Goal: Task Accomplishment & Management: Use online tool/utility

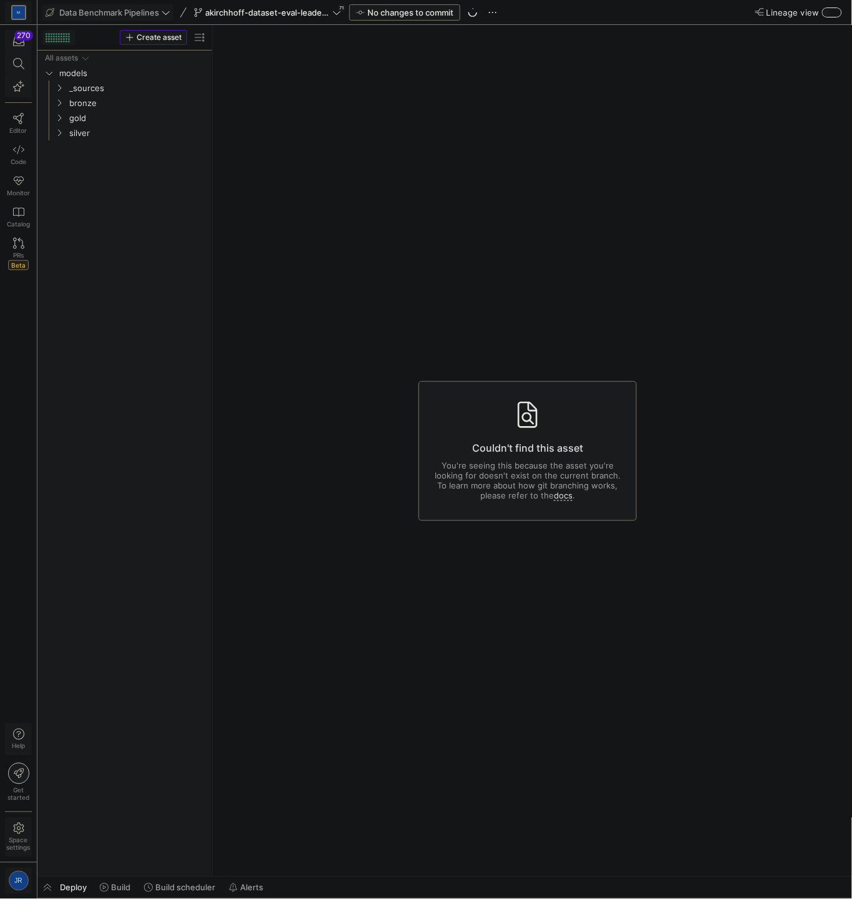
click at [555, 419] on div "Couldn't find this asset You're seeing this because the asset you're looking fo…" at bounding box center [528, 451] width 218 height 140
click at [229, 10] on span "akirchhoff-dataset-eval-leaderboard-metrics" at bounding box center [267, 12] width 125 height 10
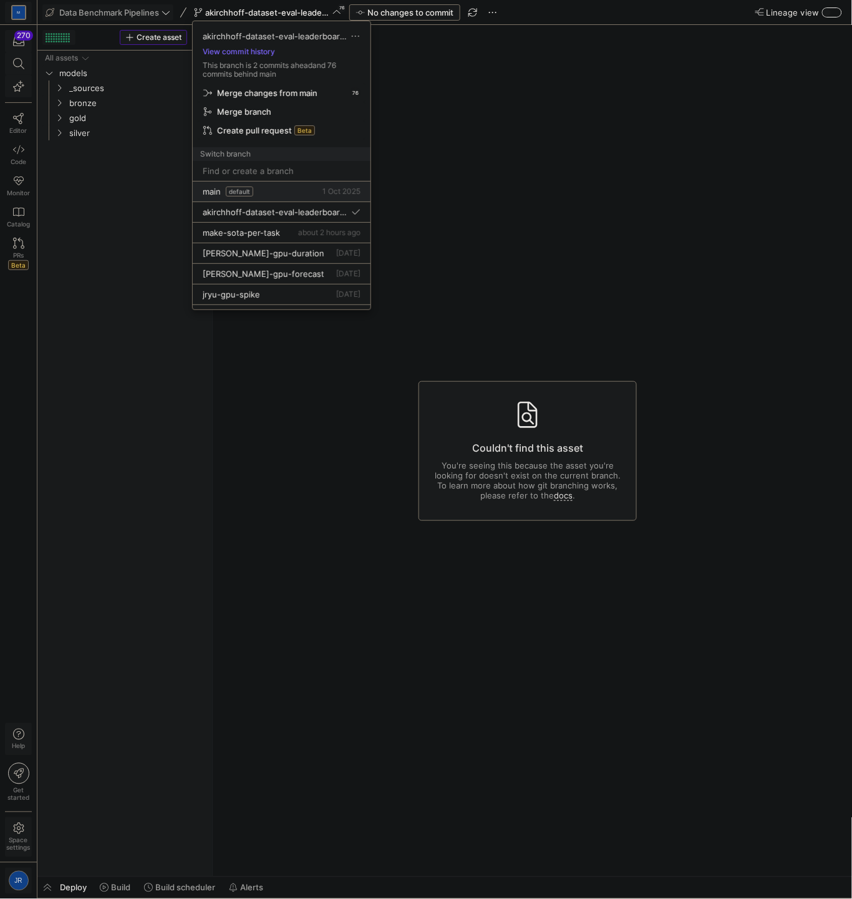
click at [256, 195] on div "main default [DATE]" at bounding box center [282, 192] width 158 height 10
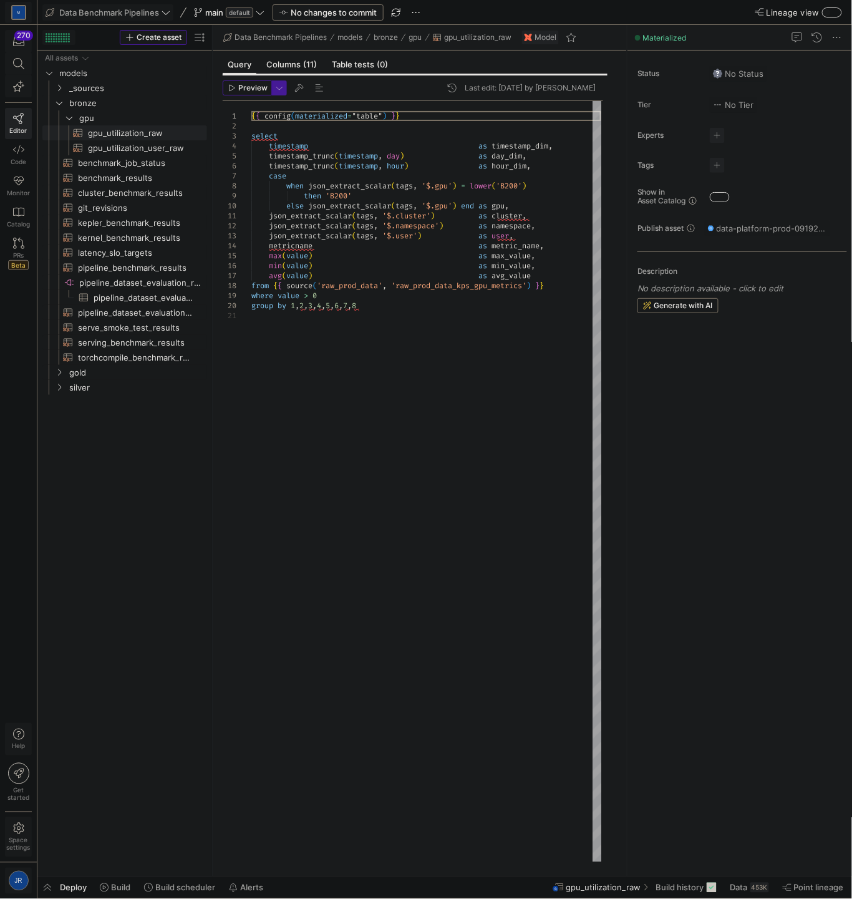
click at [462, 259] on div "{ { config ( materialized = "table" ) } } select timestamp as timestamp_dim , t…" at bounding box center [426, 482] width 350 height 762
type textarea "json_extract_scalar(tags, '$.cluster') as cluster, json_extract_scalar(tags, '$…"
click at [19, 155] on icon at bounding box center [18, 149] width 11 height 11
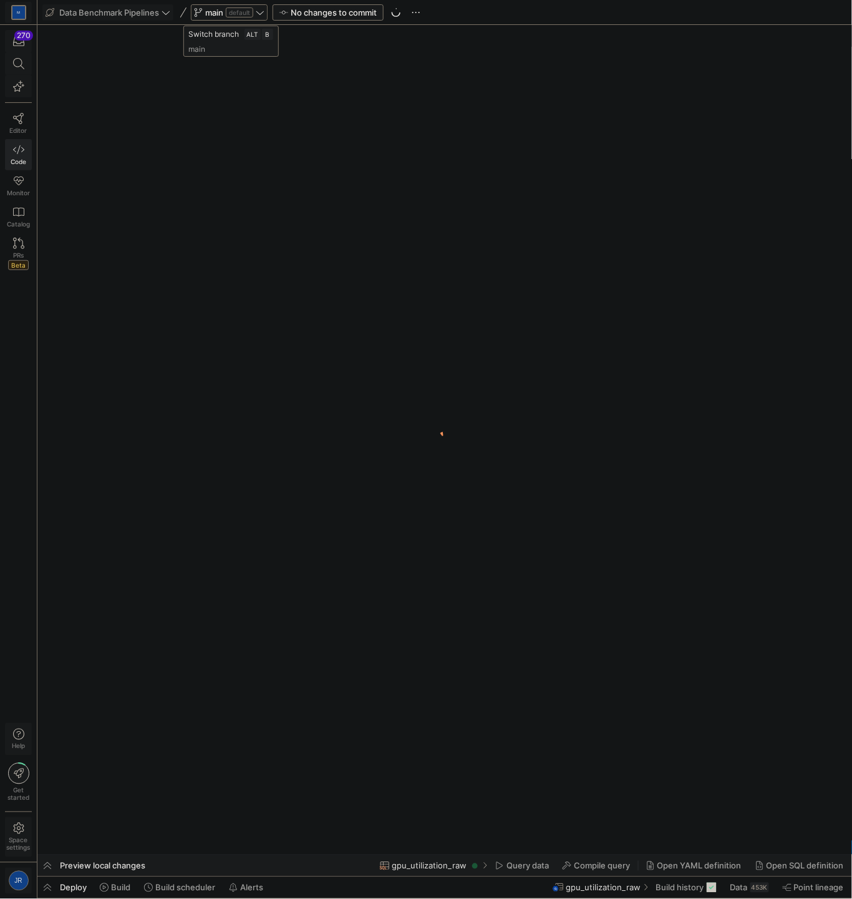
scroll to position [0, 66]
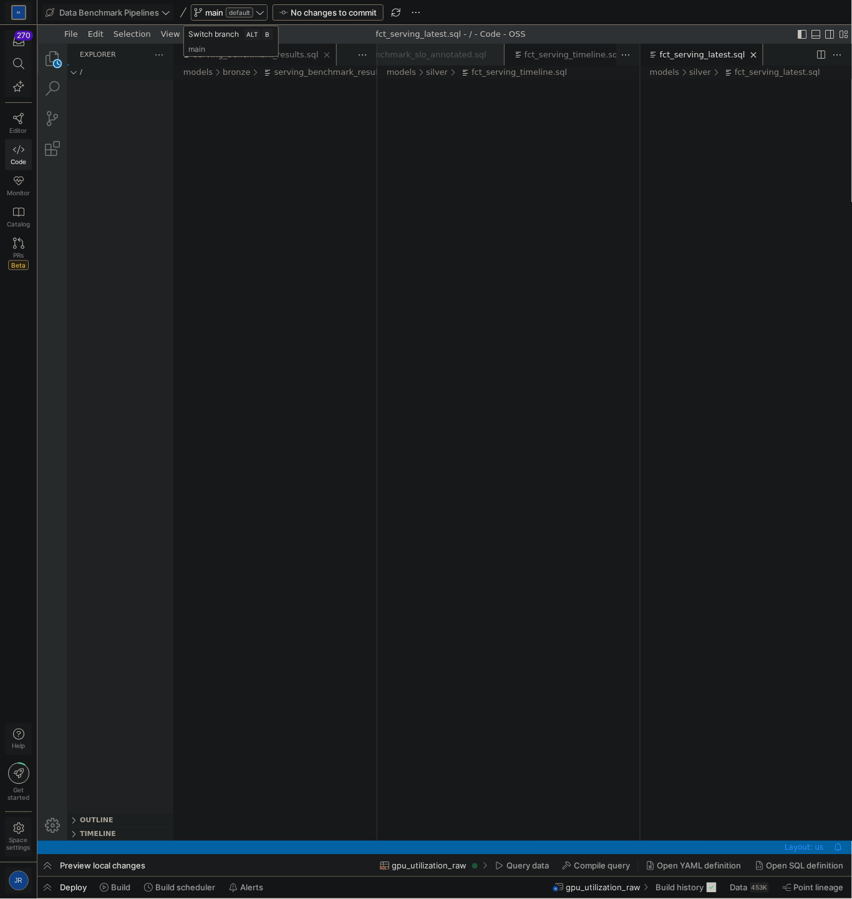
click at [253, 15] on span "default" at bounding box center [239, 12] width 27 height 10
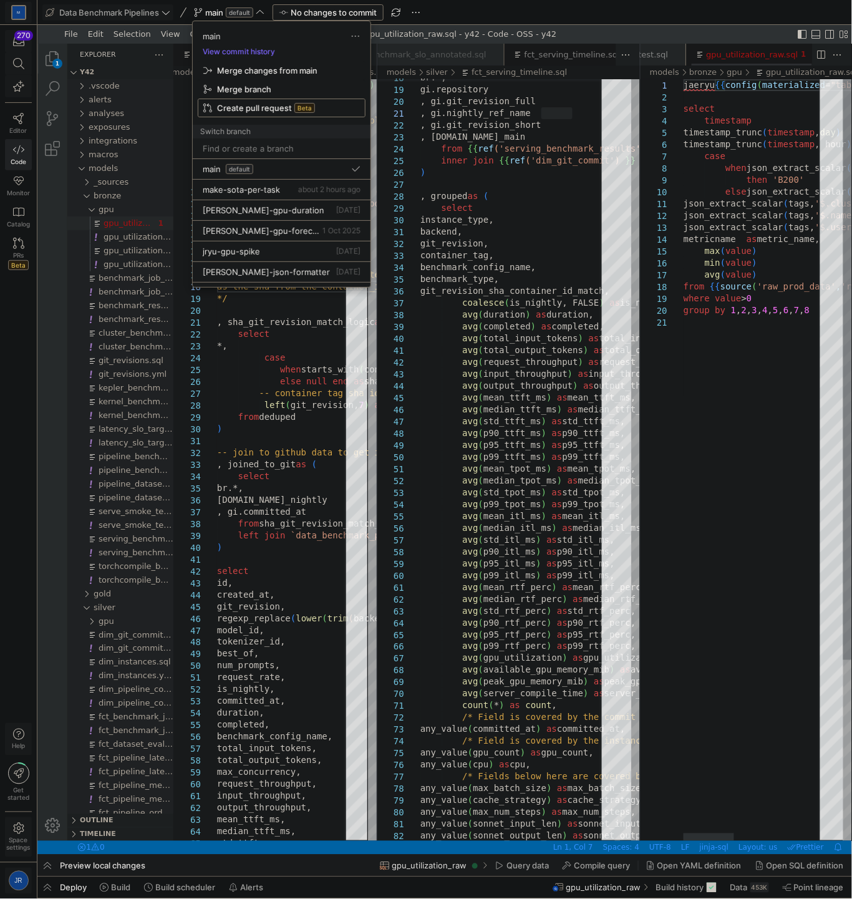
scroll to position [0, 72]
type textarea "{{ config(materialized="table") }} select timestamp as timestamp_dim, timestamp…"
click at [260, 145] on input at bounding box center [282, 148] width 158 height 10
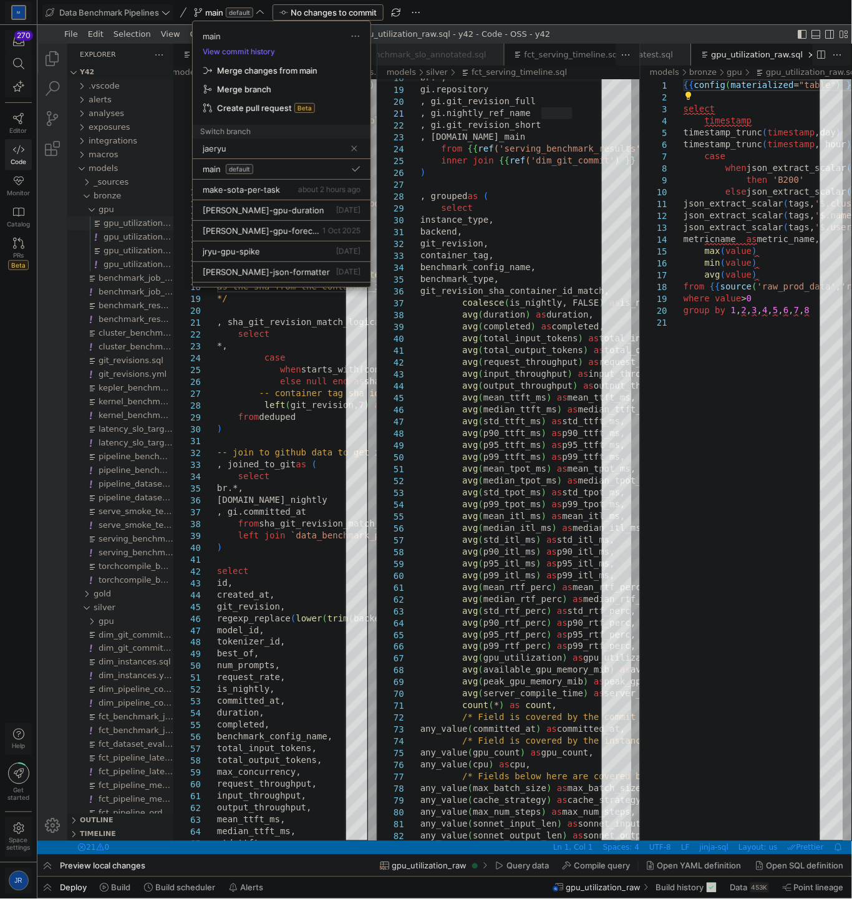
scroll to position [0, 77]
type input "jaeryu-"
click at [256, 140] on div "jaeryu-" at bounding box center [274, 149] width 143 height 20
type textarea "{{ config(materialized="table") }} with -- There shouldn't be many duplicates, …"
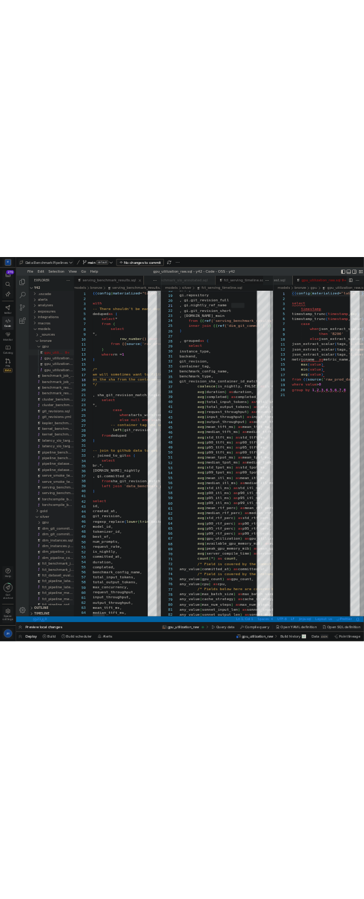
scroll to position [0, 61]
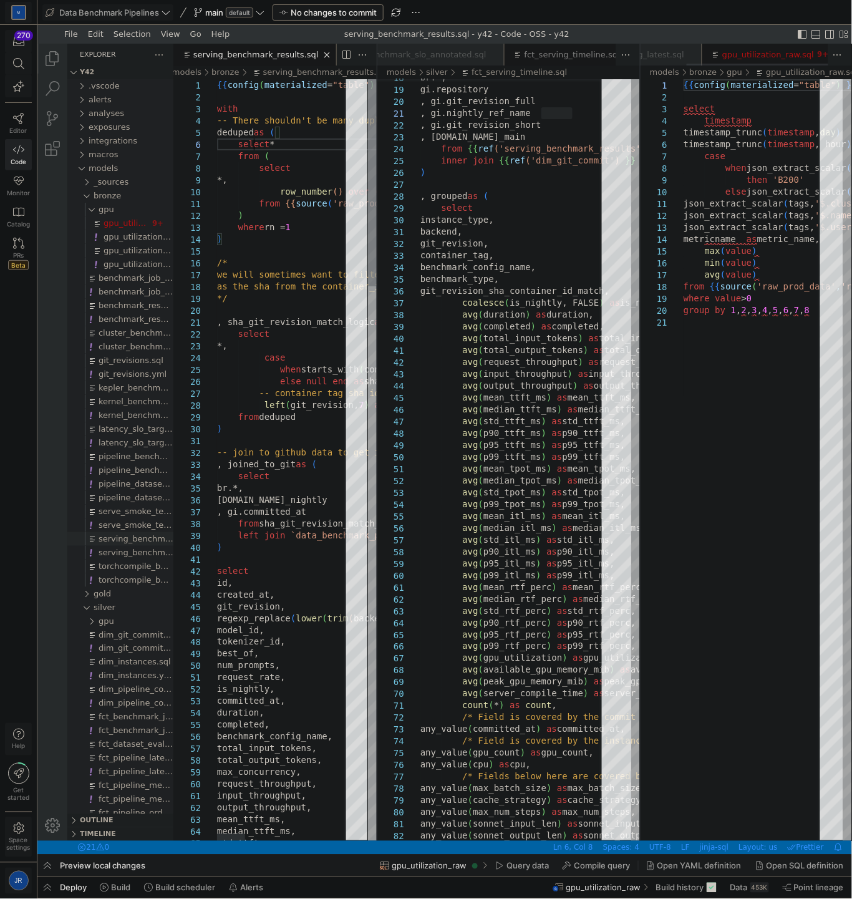
click at [241, 7] on span "default" at bounding box center [239, 12] width 27 height 10
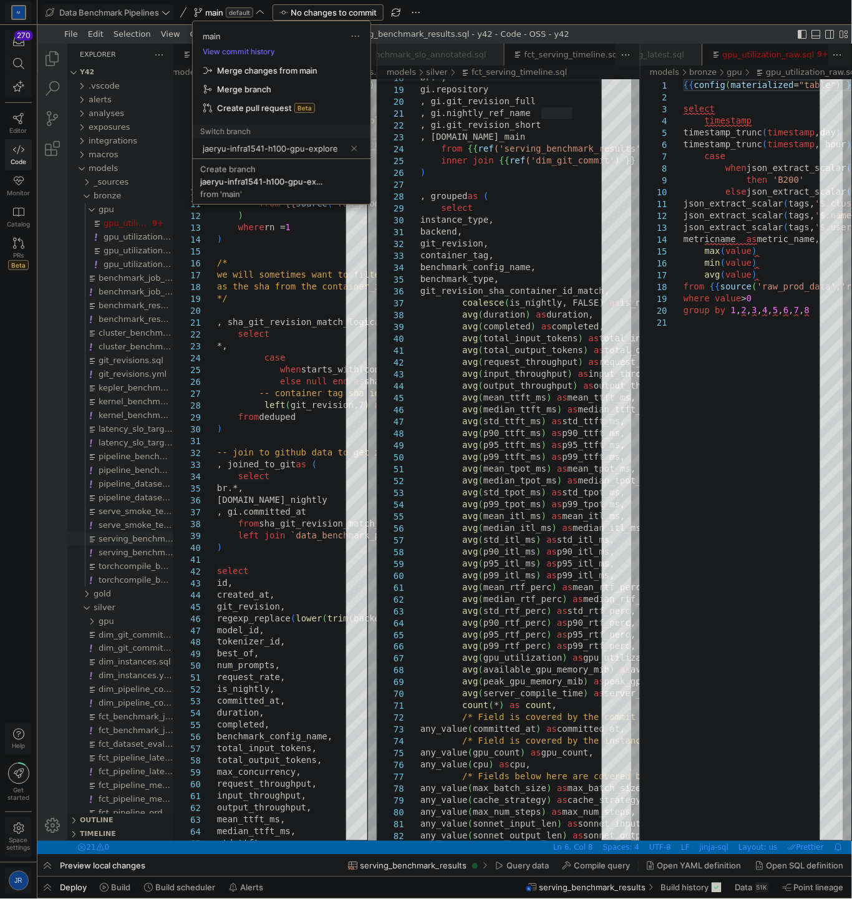
type input "jaeryu-infra1541-h100-gpu-explore"
click at [282, 179] on div "jaeryu-infra1541-h100-gpu-explore" at bounding box center [262, 182] width 125 height 10
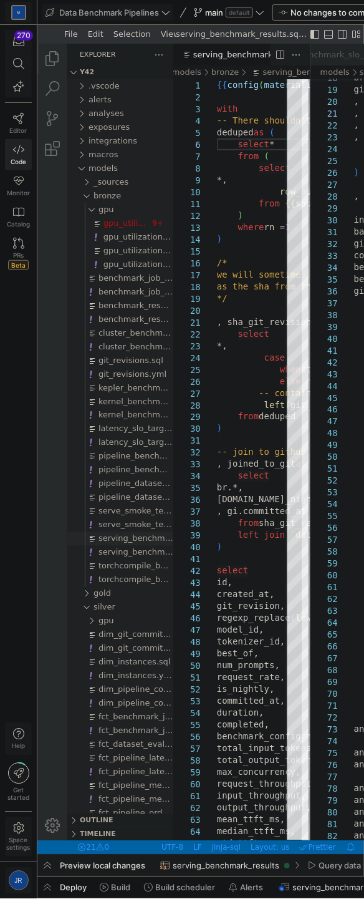
scroll to position [0, 115]
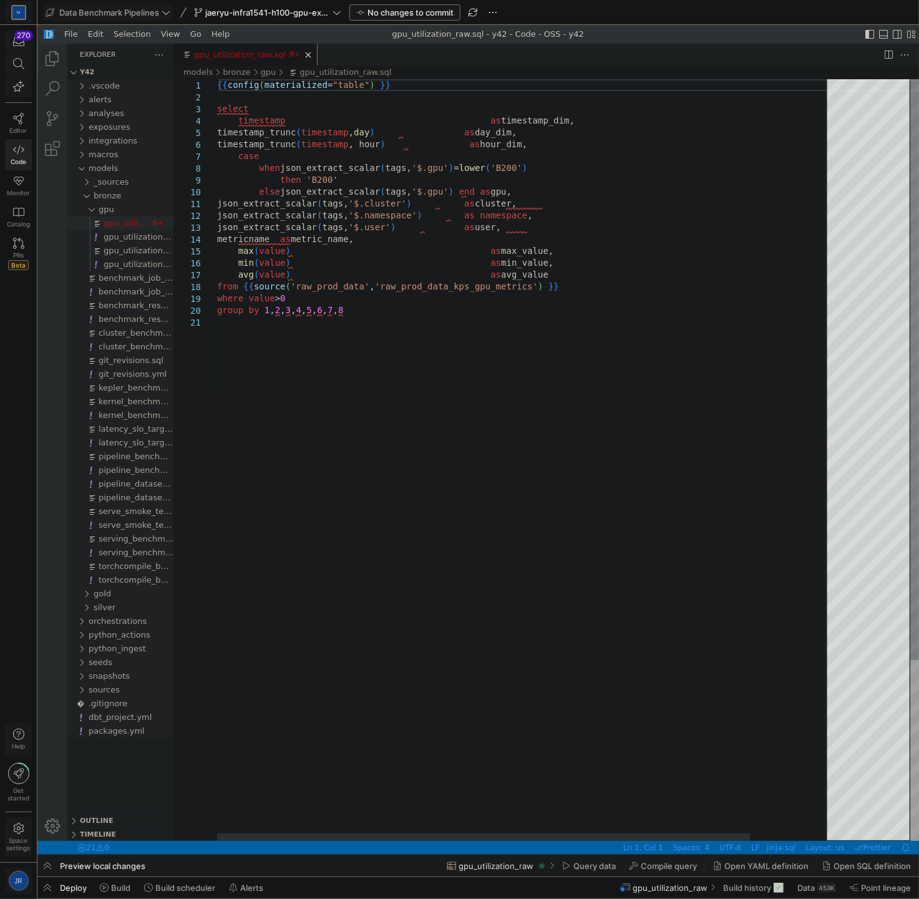
click at [491, 457] on div "{{ config ( materialized = "table" ) }} select timestamp as timestamp_dim, time…" at bounding box center [570, 578] width 708 height 999
click at [502, 419] on div "{{ config ( materialized = "table" ) }} select timestamp as timestamp_dim, time…" at bounding box center [525, 578] width 619 height 999
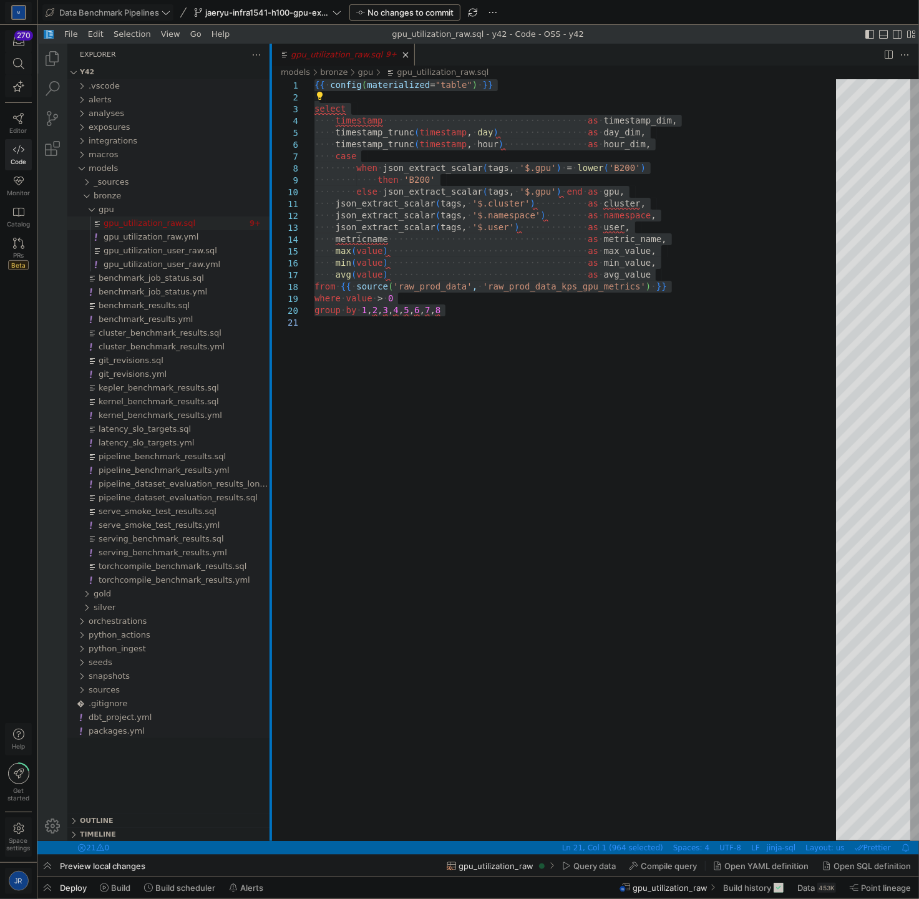
drag, startPoint x: 172, startPoint y: 223, endPoint x: 269, endPoint y: 226, distance: 97.4
click at [269, 226] on div at bounding box center [270, 441] width 2 height 797
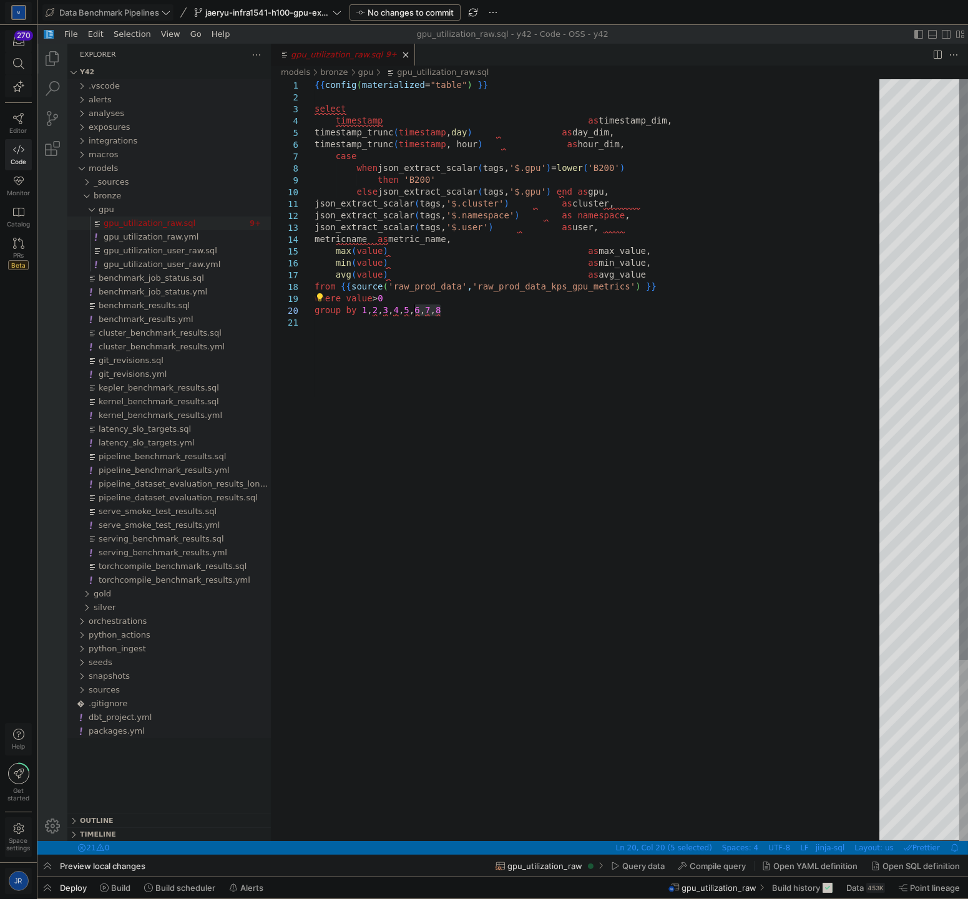
type textarea "{{ config(materialized="table") }} select timestamp as timestamp_dim, timestamp…"
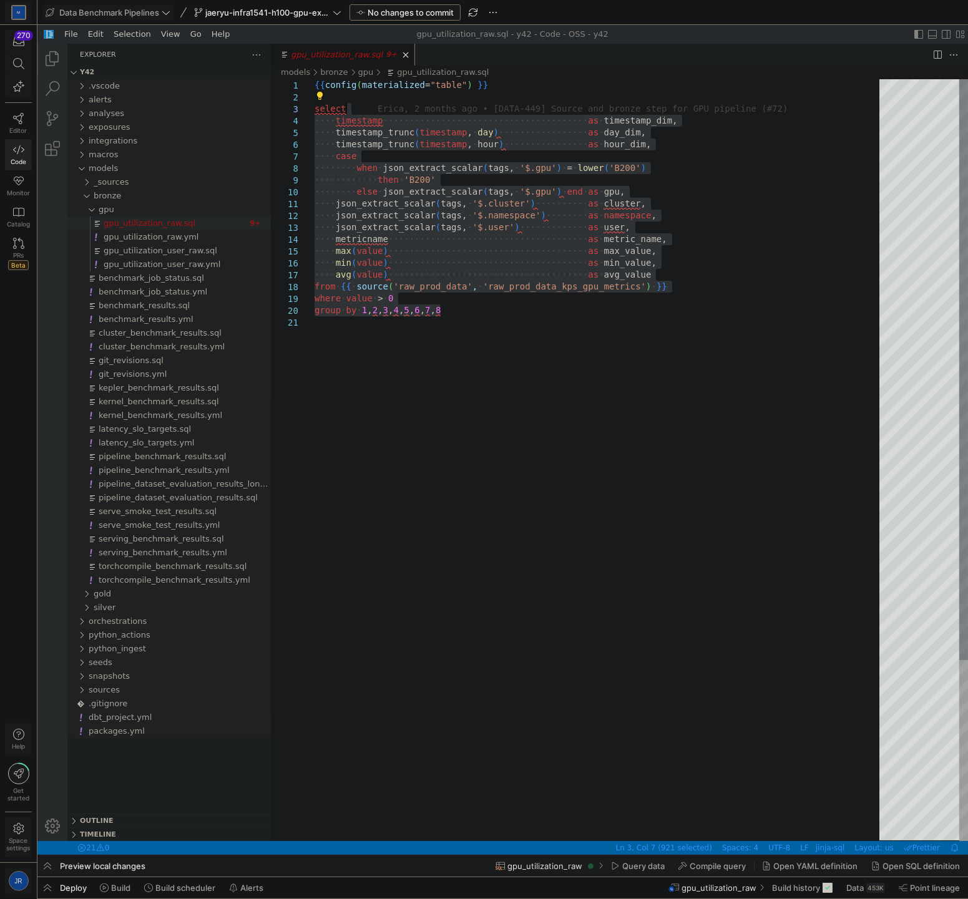
drag, startPoint x: 564, startPoint y: 314, endPoint x: 404, endPoint y: 110, distance: 260.0
click at [635, 416] on div "{{ config ( materialized = "table" ) }} select ·‌·‌·‌·‌ timestamp ·‌·‌·‌·‌·‌·‌·…" at bounding box center [600, 578] width 573 height 999
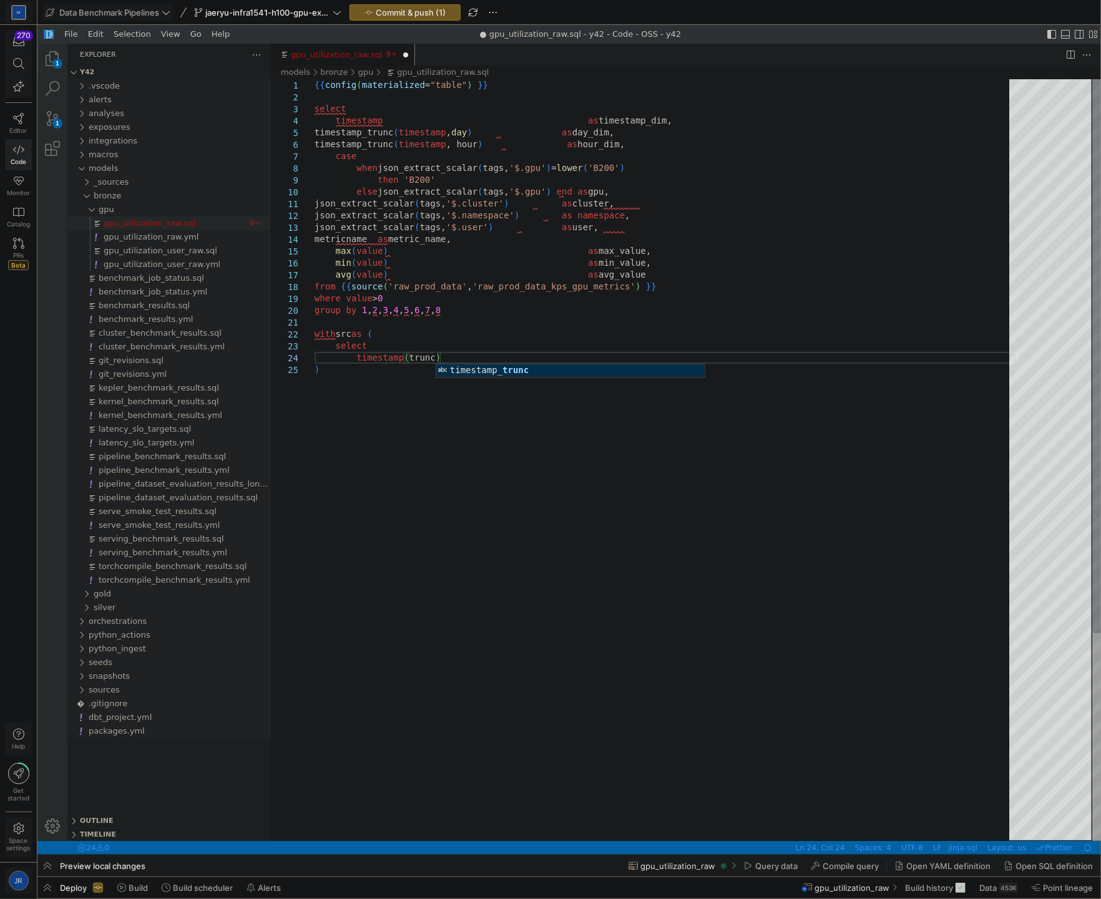
scroll to position [36, 125]
click at [595, 328] on div "{{ config ( materialized = "table" ) }} select timestamp as timestamp_dim, time…" at bounding box center [665, 602] width 703 height 1046
click at [553, 336] on div "{{ config ( materialized = "table" ) }} select timestamp as timestamp_dim, time…" at bounding box center [665, 602] width 703 height 1046
click at [539, 346] on div "{{ config ( materialized = "table" ) }} select timestamp as timestamp_dim, time…" at bounding box center [665, 602] width 703 height 1046
paste textarea "json_extract_scalar(tags, '$.node') as node"
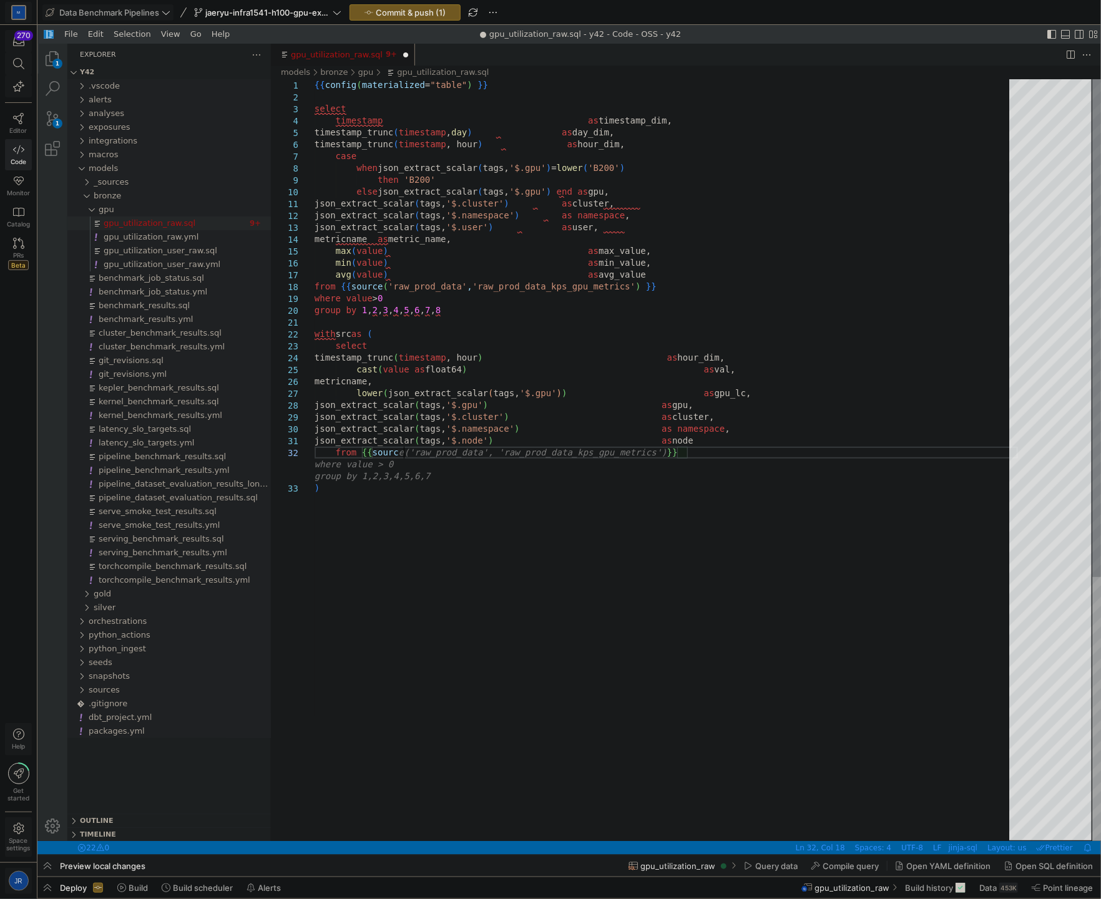
scroll to position [22, 100]
drag, startPoint x: 480, startPoint y: 479, endPoint x: 369, endPoint y: 468, distance: 110.9
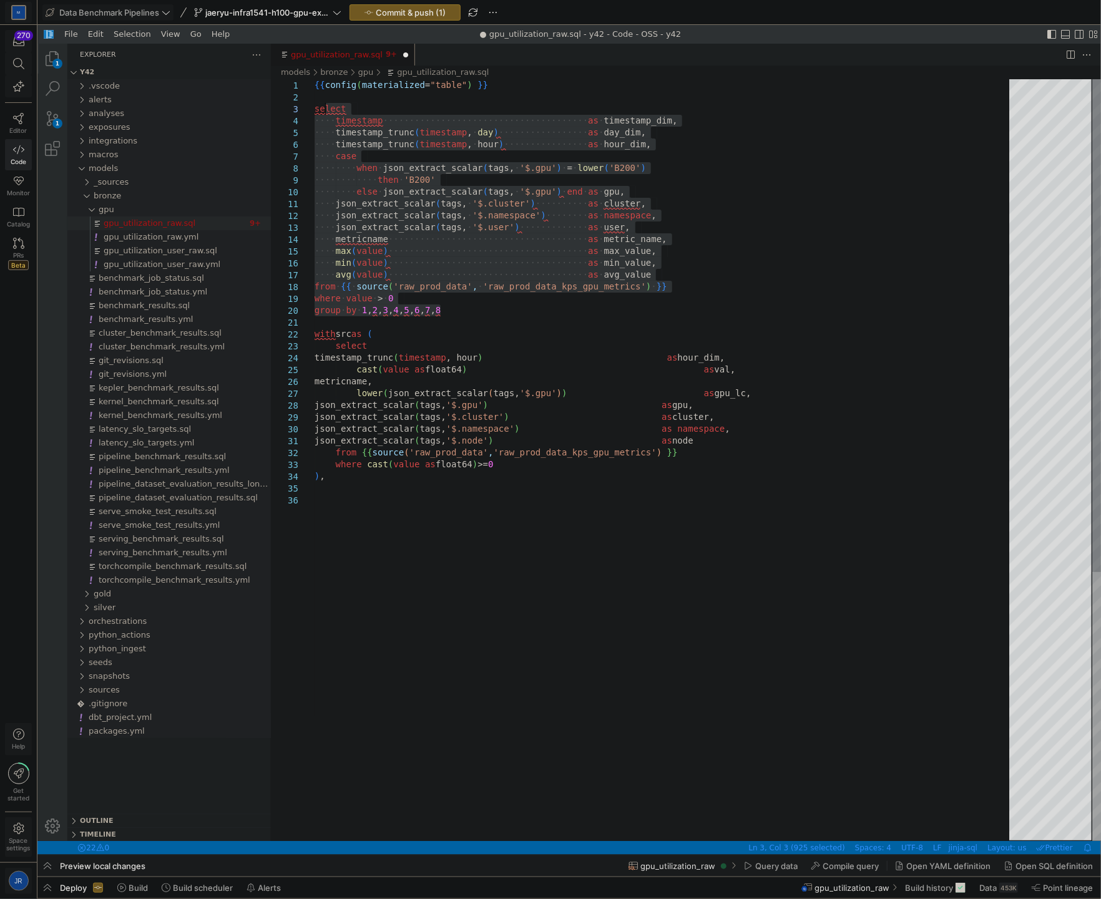
drag, startPoint x: 509, startPoint y: 311, endPoint x: 323, endPoint y: 104, distance: 279.2
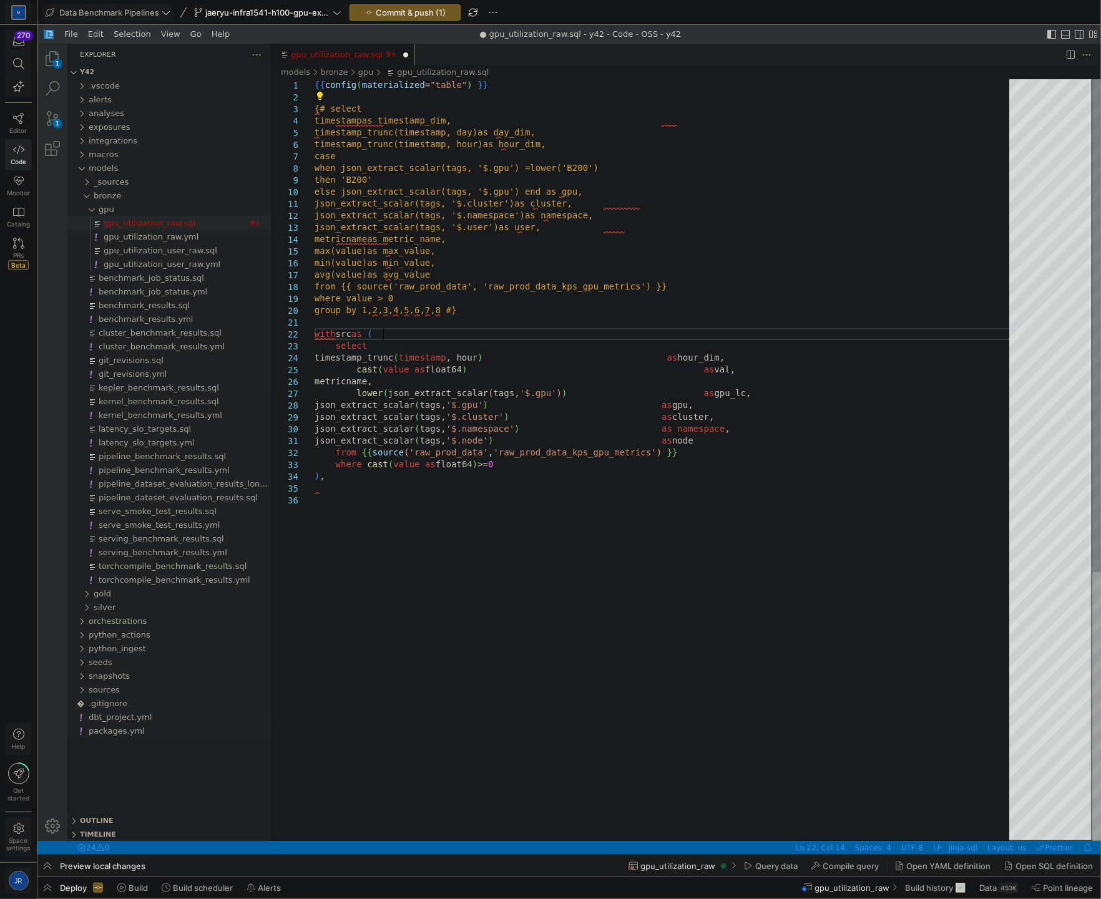
click at [427, 338] on div "{{ config ( materialized = "table" ) }} {# select timestamp as timestamp_dim, t…" at bounding box center [665, 667] width 703 height 1177
click at [404, 494] on div "{{ config ( materialized = "table" ) }} {# select timestamp as timestamp_dim, t…" at bounding box center [665, 667] width 703 height 1177
click at [392, 503] on div "{{ config ( materialized = "table" ) }} {# select timestamp as timestamp_dim, t…" at bounding box center [665, 667] width 703 height 1177
click at [486, 526] on div "{{ config ( materialized = "table" ) }} {# select timestamp as timestamp_dim, t…" at bounding box center [665, 685] width 703 height 1212
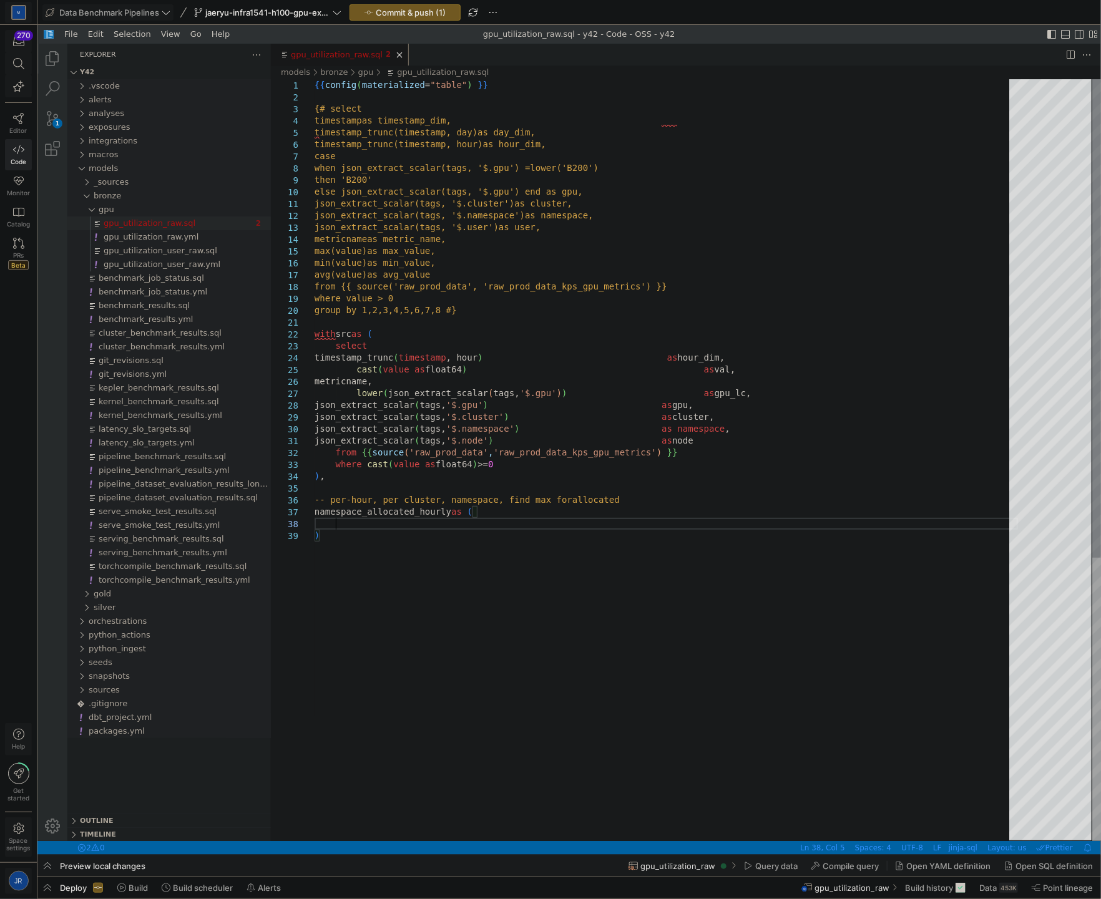
click at [520, 519] on div "{{ config ( materialized = "table" ) }} {# select timestamp as timestamp_dim, t…" at bounding box center [665, 685] width 703 height 1212
click at [509, 532] on div "{{ config ( materialized = "table" ) }} {# select timestamp as timestamp_dim, t…" at bounding box center [665, 726] width 703 height 1295
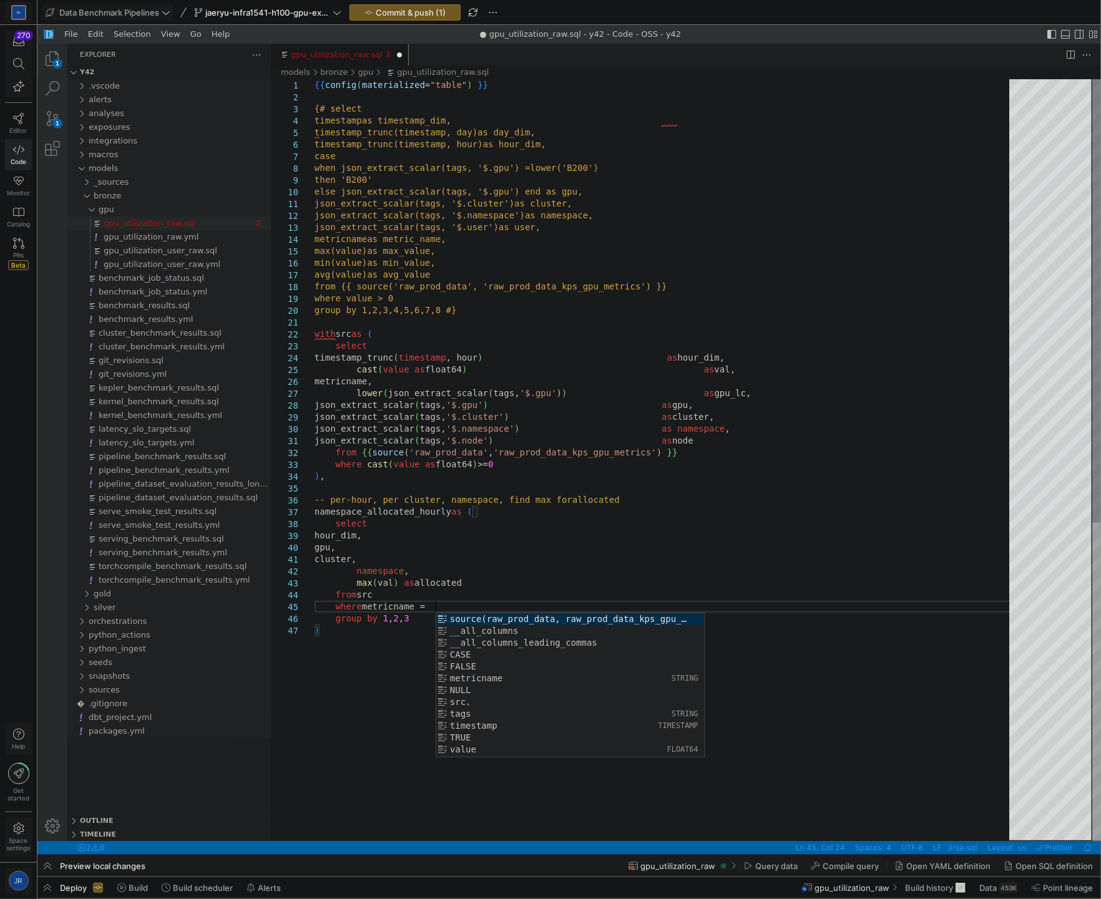
scroll to position [47, 125]
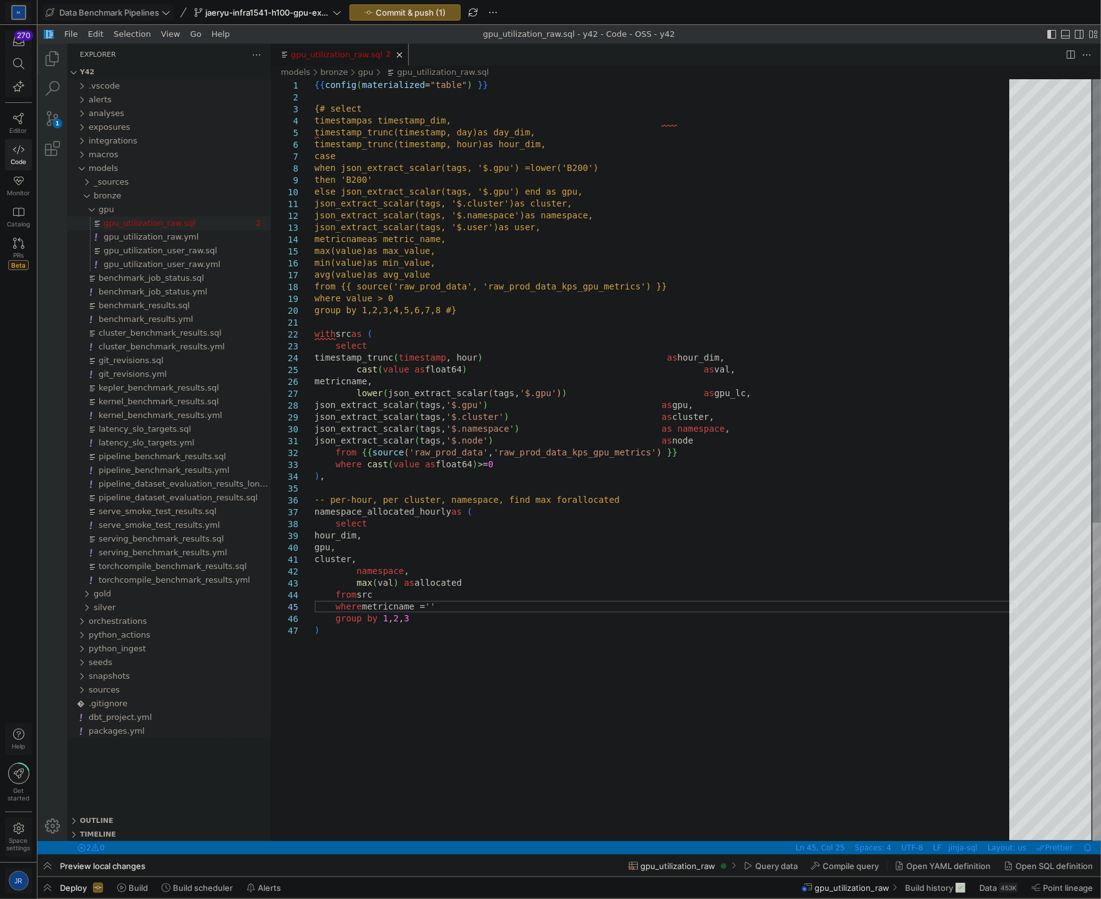
click at [465, 613] on div "{{ config ( materialized = "table" ) }} {# select timestamp as timestamp_dim, t…" at bounding box center [665, 732] width 703 height 1307
click at [478, 603] on div "{{ config ( materialized = "table" ) }} {# select timestamp as timestamp_dim, t…" at bounding box center [665, 732] width 703 height 1307
paste textarea "namespace:gpu:allocated:downsampled"
click at [487, 615] on div "{{ config ( materialized = "table" ) }} {# select timestamp as timestamp_dim, t…" at bounding box center [665, 732] width 703 height 1307
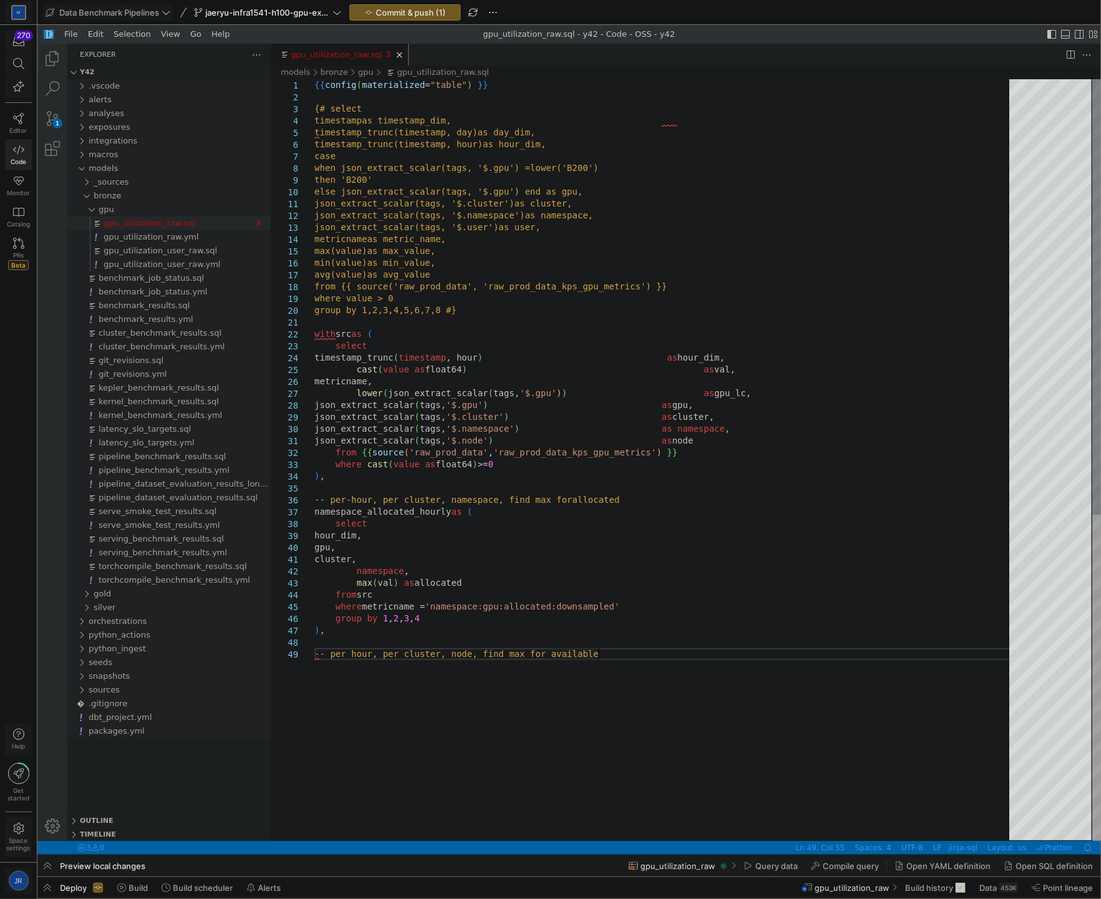
click at [420, 693] on div "{{ config ( materialized = "table" ) }} {# select timestamp as timestamp_dim, t…" at bounding box center [665, 744] width 703 height 1331
click at [431, 672] on div "{{ config ( materialized = "table" ) }} {# select timestamp as timestamp_dim, t…" at bounding box center [665, 744] width 703 height 1331
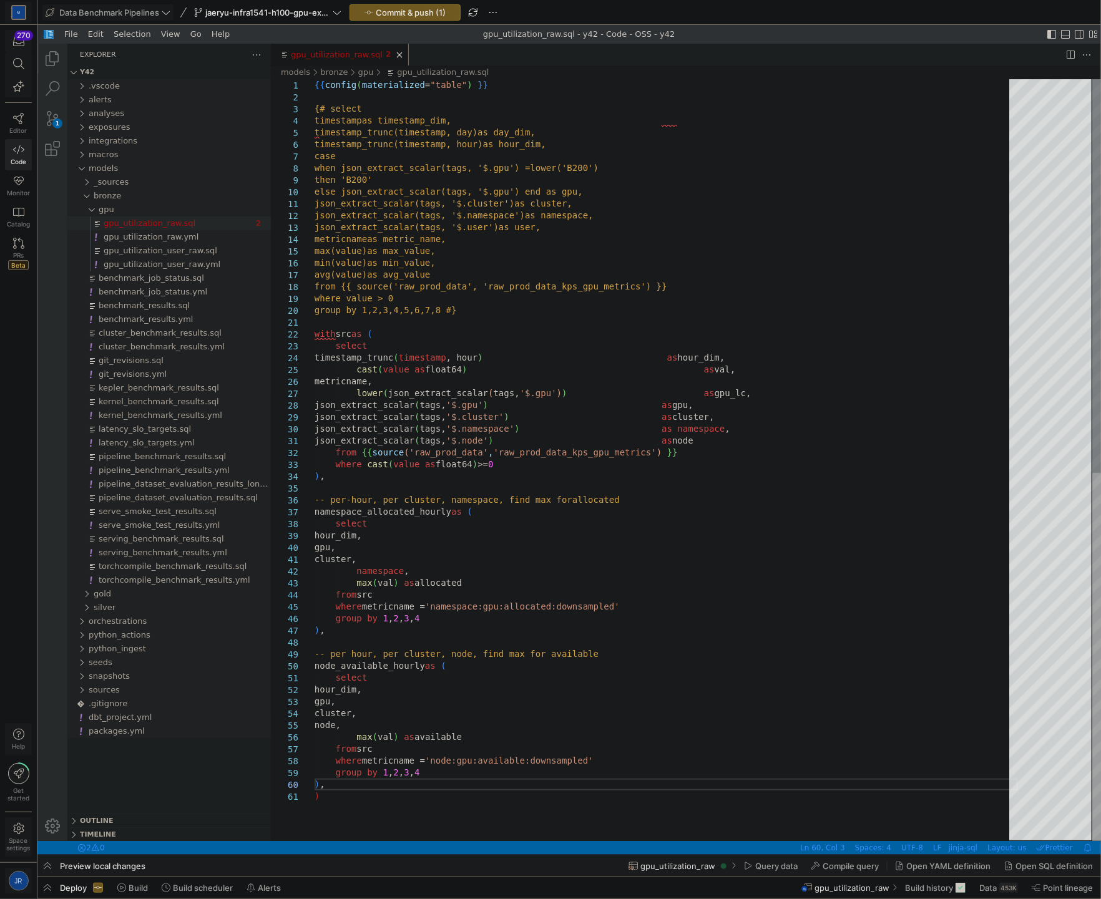
click at [574, 745] on div "{{ config ( materialized = "table" ) }} {# select timestamp as timestamp_dim, t…" at bounding box center [665, 815] width 703 height 1473
click at [552, 771] on div "{{ config ( materialized = "table" ) }} {# select timestamp as timestamp_dim, t…" at bounding box center [665, 815] width 703 height 1473
click at [569, 785] on div "{{ config ( materialized = "table" ) }} {# select timestamp as timestamp_dim, t…" at bounding box center [665, 815] width 703 height 1473
type textarea "select hour_dim, gpu, cluster, node, max(val) as available from src where metri…"
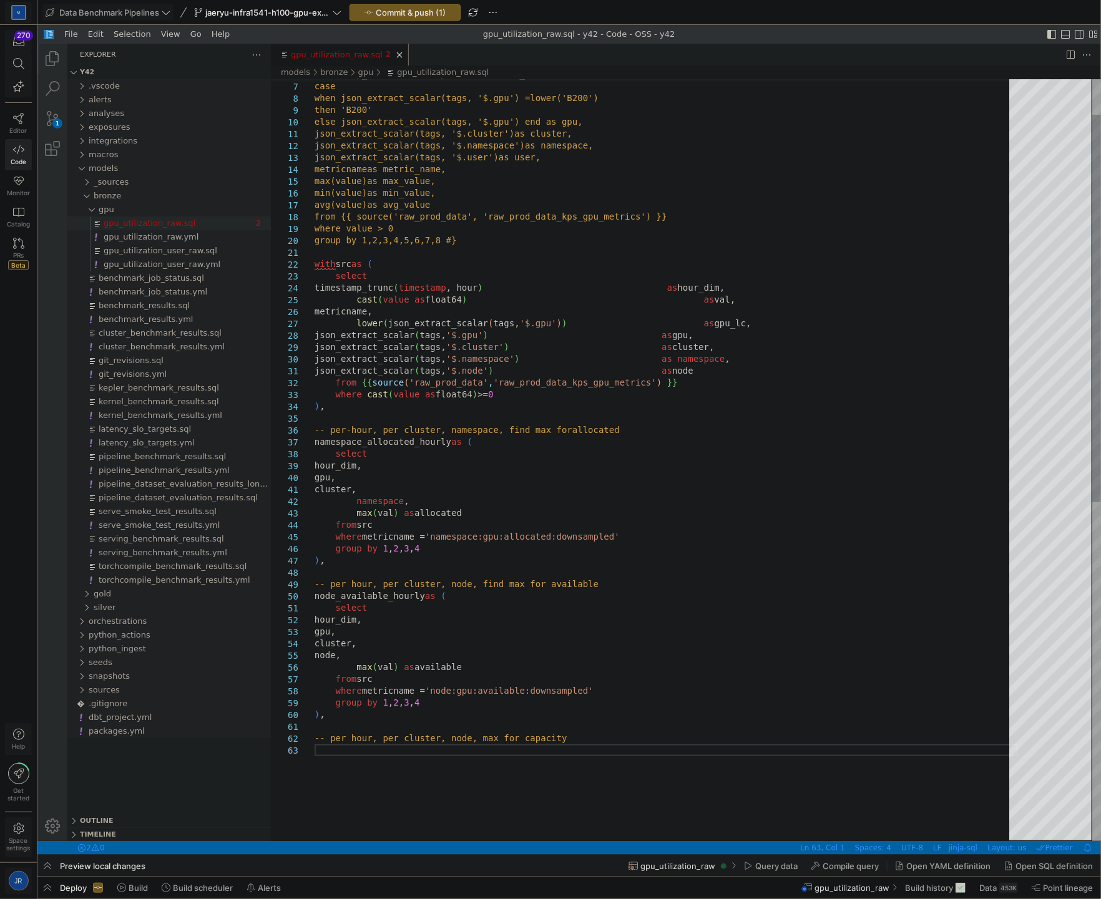
click at [381, 746] on div "timestamp_trunc(timestamp, hour) as hour_dim, case when json_extract_scalar(tag…" at bounding box center [665, 757] width 703 height 1497
paste textarea "where metricname = 'node:gpu:capacity:downsampled' group by 1,2,3,4 ),"
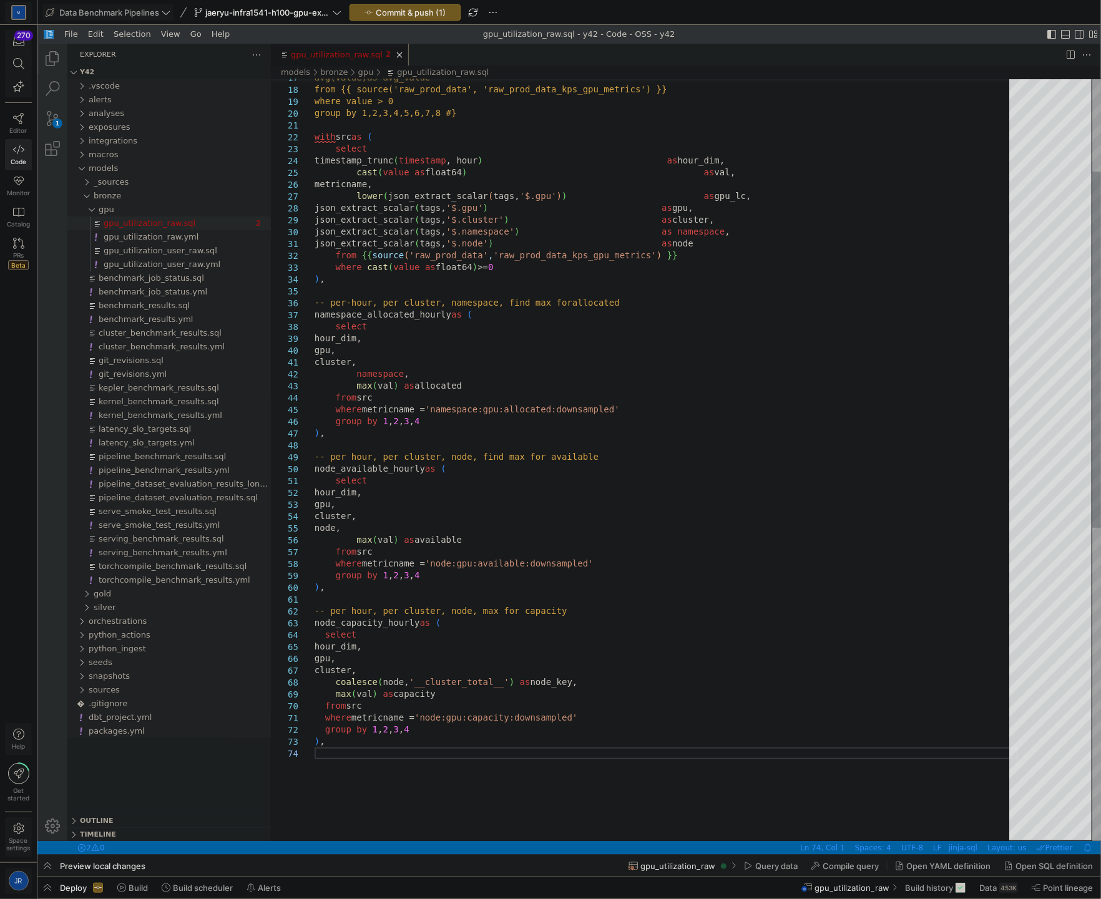
click at [375, 746] on div "avg(value) as avg_value from {{ source('raw_prod_data', 'raw_prod_data_kps _gpu…" at bounding box center [665, 694] width 703 height 1627
click at [371, 756] on div "avg(value) as avg_value from {{ source('raw_prod_data', 'raw_prod_data_kps _gpu…" at bounding box center [665, 694] width 703 height 1627
click at [365, 750] on div "avg(value) as avg_value from {{ source('raw_prod_data', 'raw_prod_data_kps _gpu…" at bounding box center [665, 700] width 703 height 1639
click at [361, 757] on div "avg(value) as avg_value from {{ source('raw_prod_data', 'raw_prod_data_kps _gpu…" at bounding box center [665, 700] width 703 height 1639
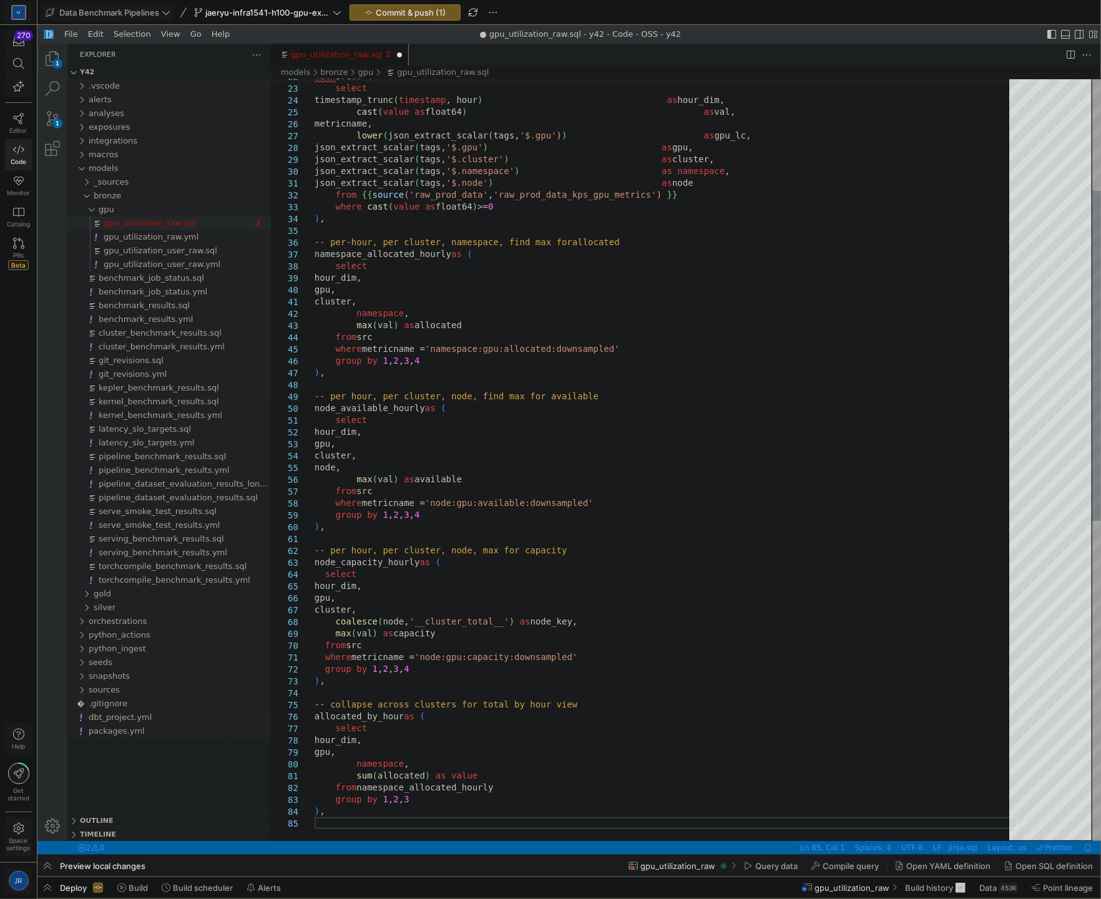
scroll to position [59, 0]
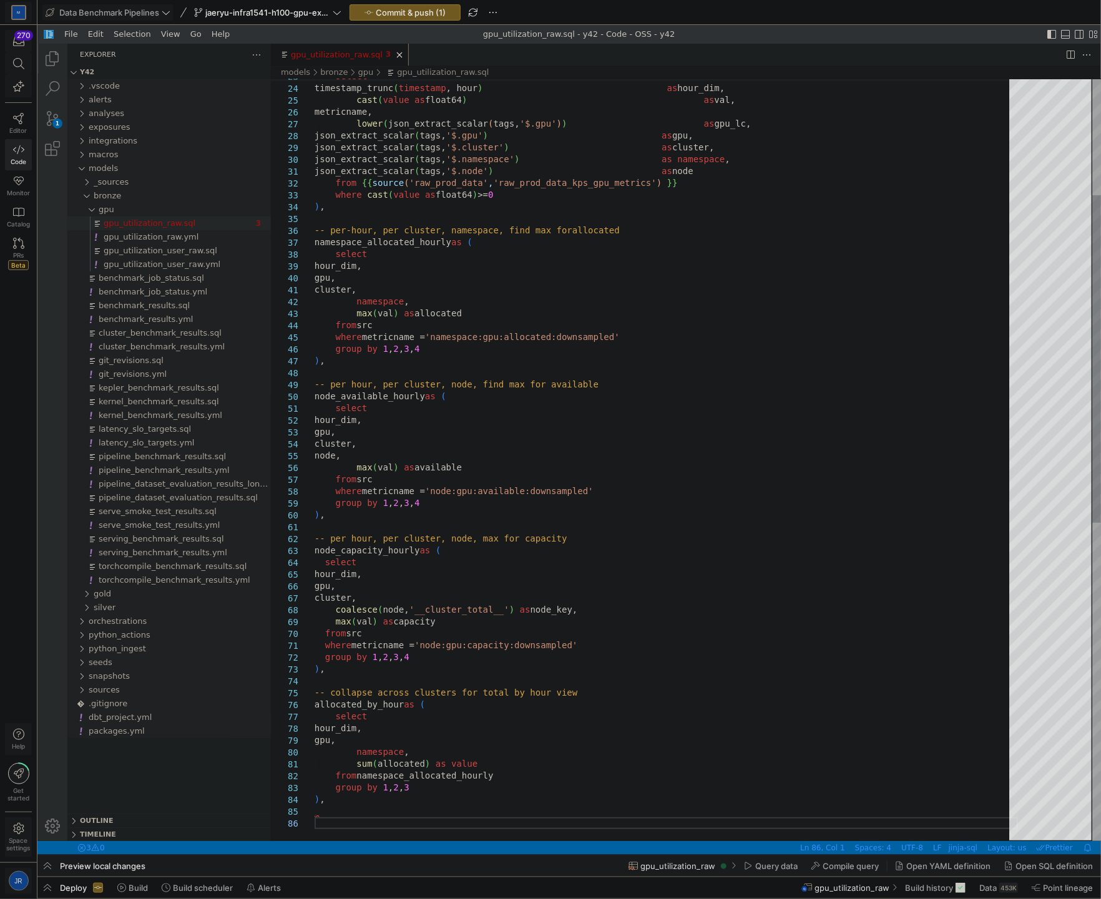
click at [343, 819] on div "select timestamp_trunc ( timestamp , hour ) as hour_dim, cast ( value as float6…" at bounding box center [665, 693] width 703 height 1769
paste textarea "group by 1,2 )"
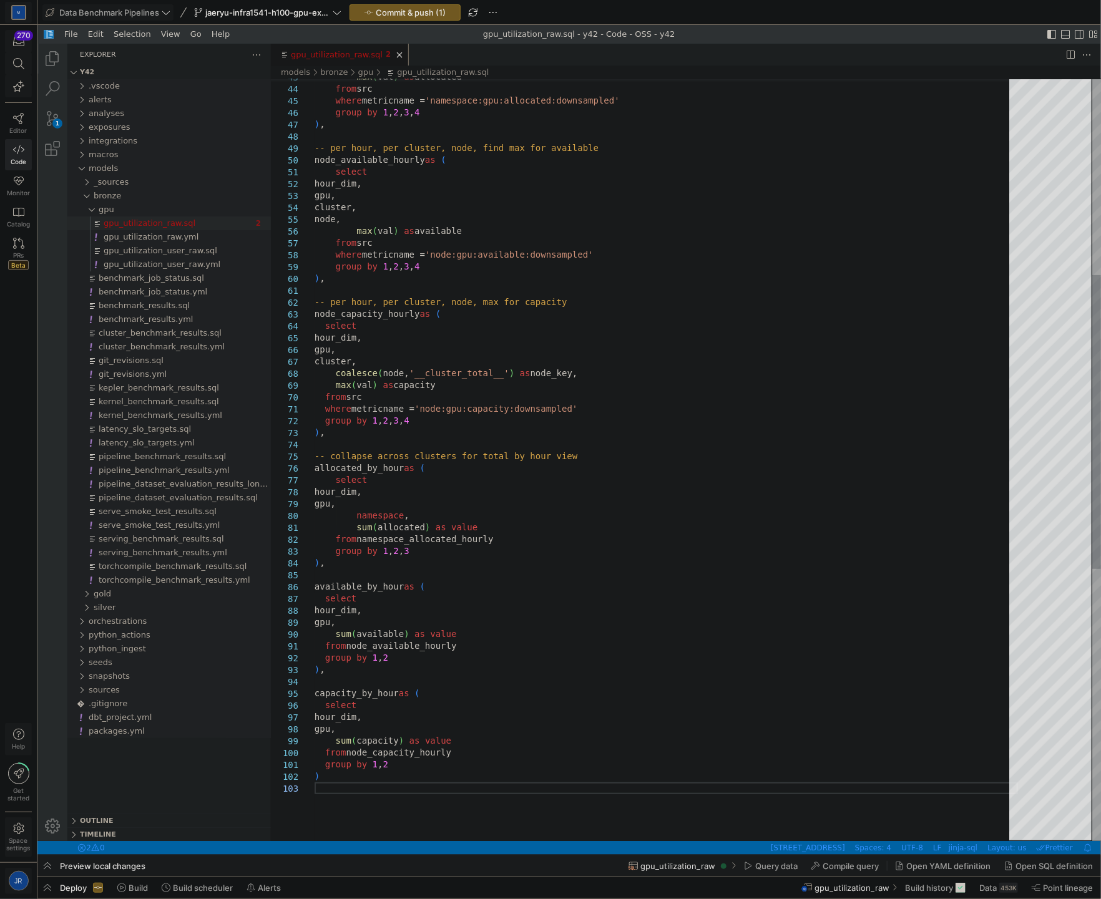
click at [419, 780] on div "max ( val ) as allocated from src group by 1 , 2 , 3 , 4 where metricname = 'na…" at bounding box center [665, 558] width 703 height 1971
click at [410, 787] on div "max ( val ) as allocated from src group by 1 , 2 , 3 , 4 where metricname = 'na…" at bounding box center [665, 558] width 703 height 1971
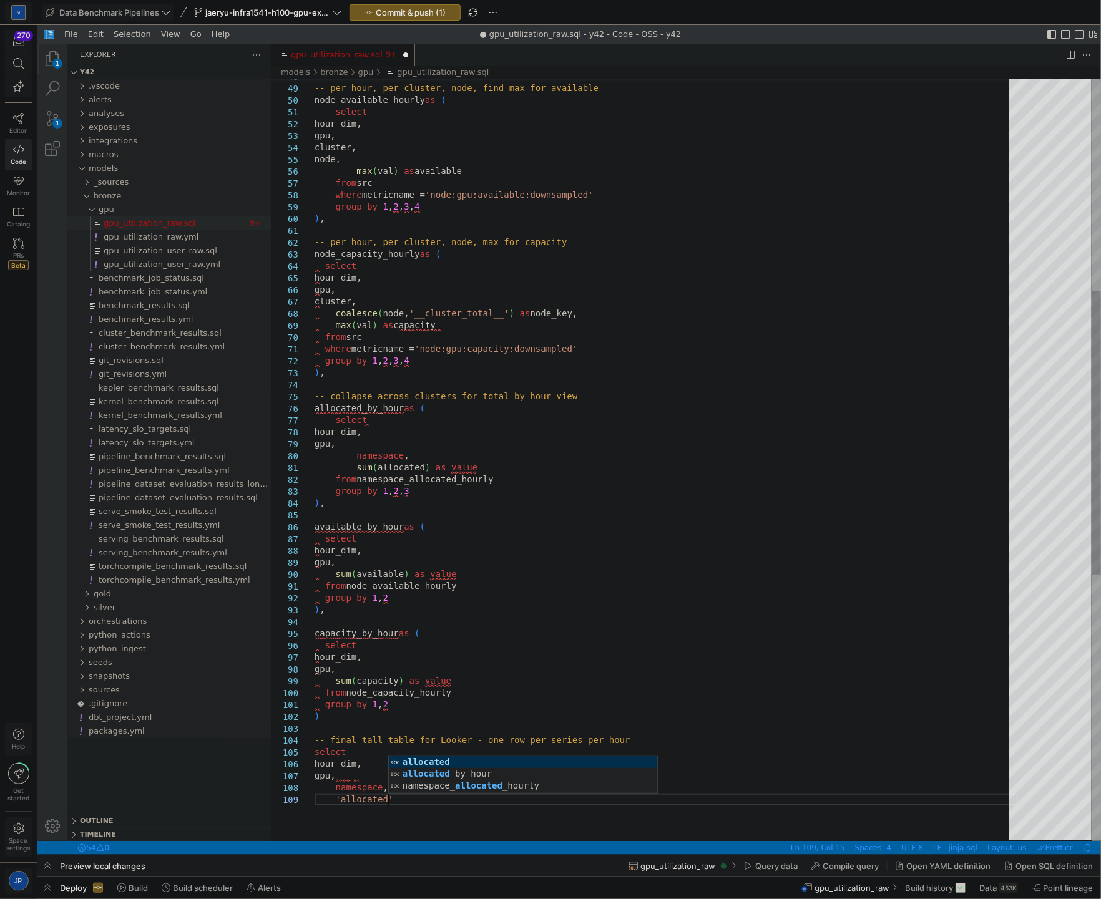
scroll to position [95, 77]
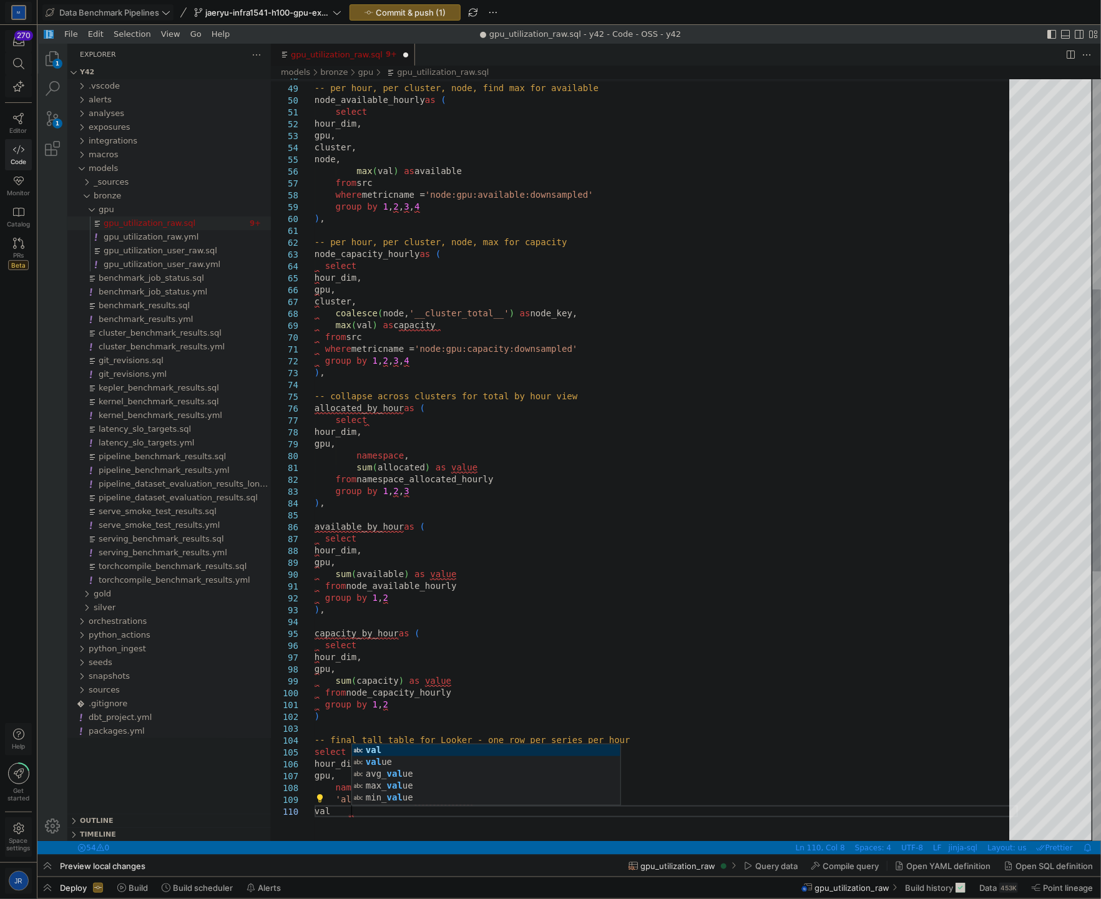
type textarea "group by 1,2 ) -- final tall table for Looker - one row per series per hour sel…"
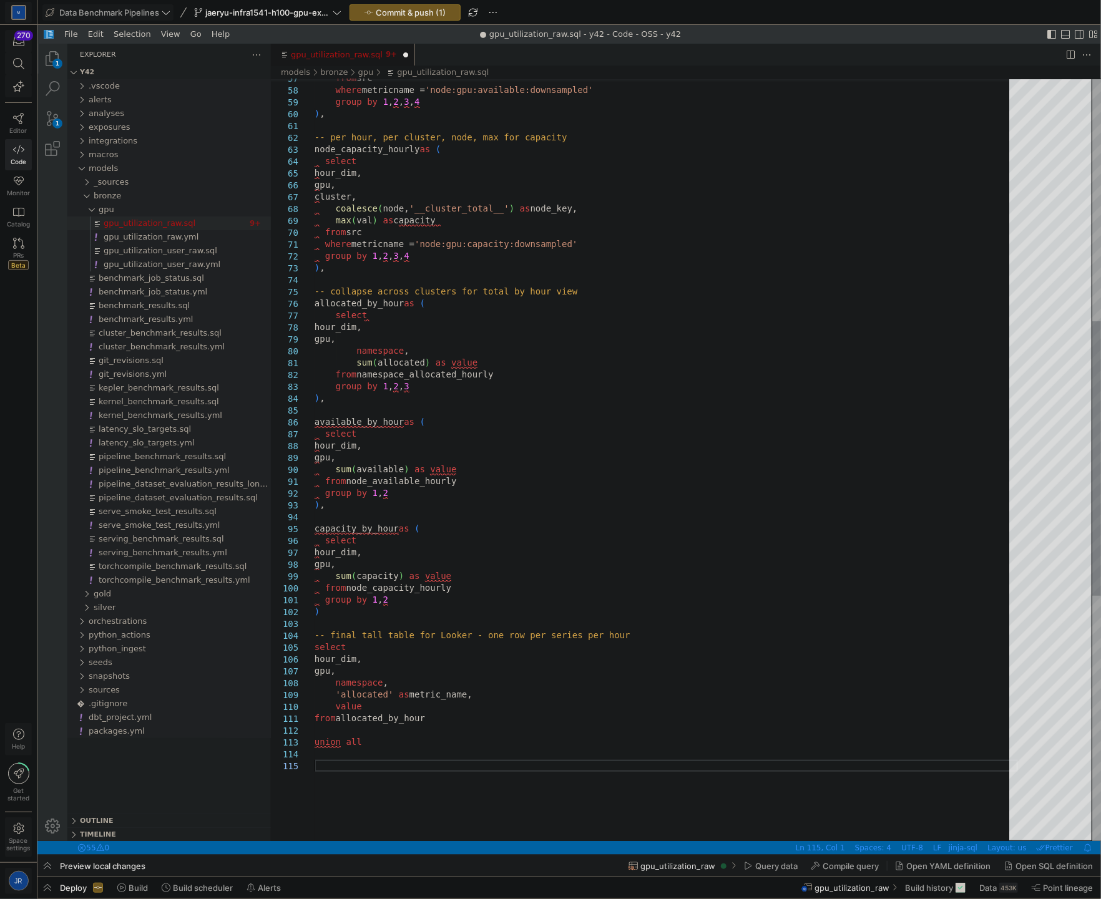
scroll to position [47, 0]
click at [464, 767] on div "from src where metricname = 'node:gpu:available:downsampled' group by 1 , 2 , 3…" at bounding box center [665, 464] width 703 height 2113
paste textarea "vailable_by_hour"
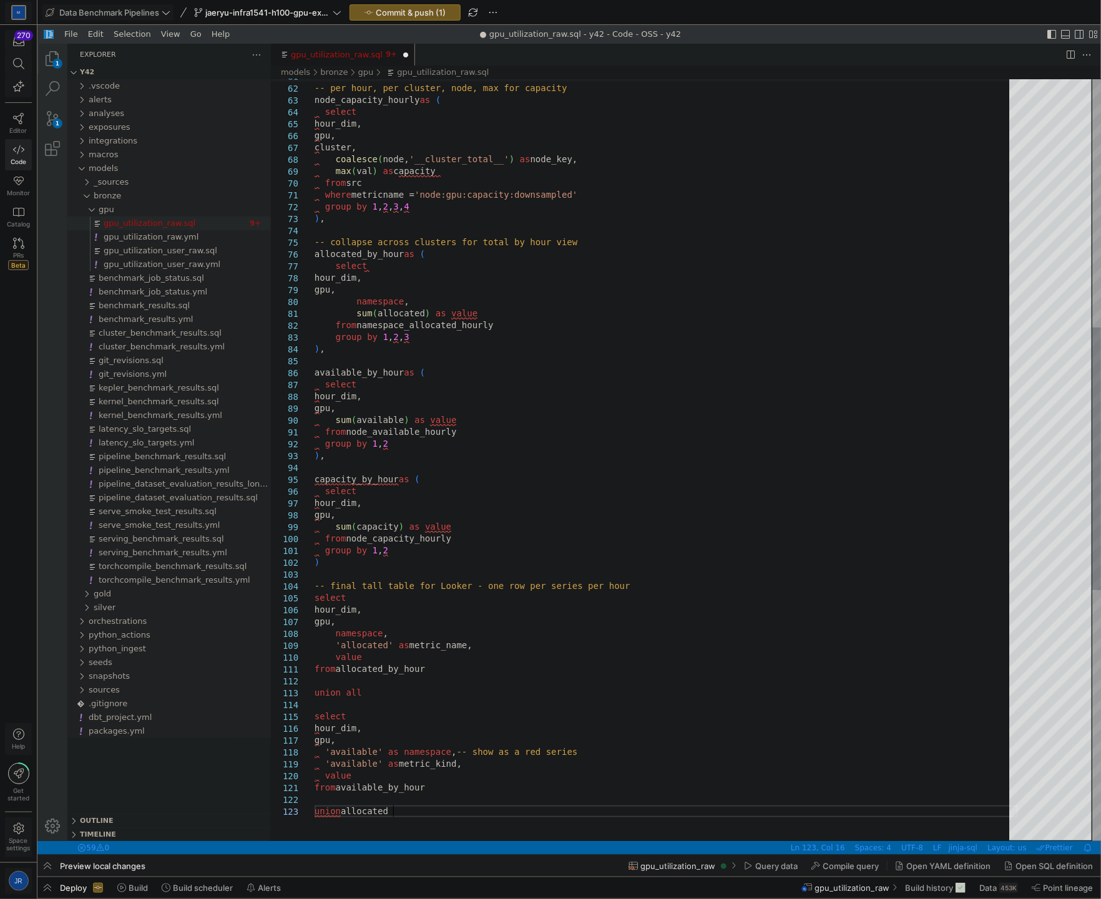
scroll to position [34, 0]
click at [390, 812] on div "-- per hour, per cluster, node, max for capacity node_capacity_hourly as ( sele…" at bounding box center [665, 463] width 703 height 2208
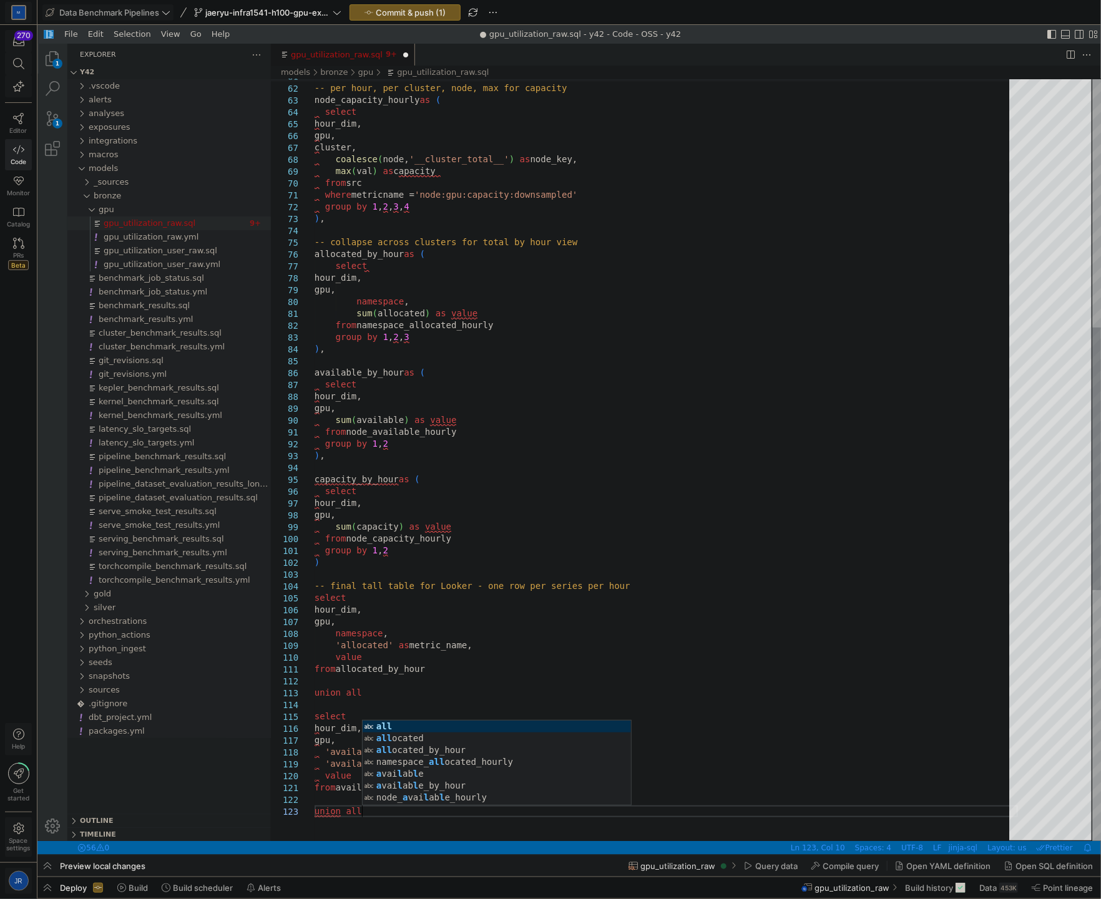
scroll to position [34, 46]
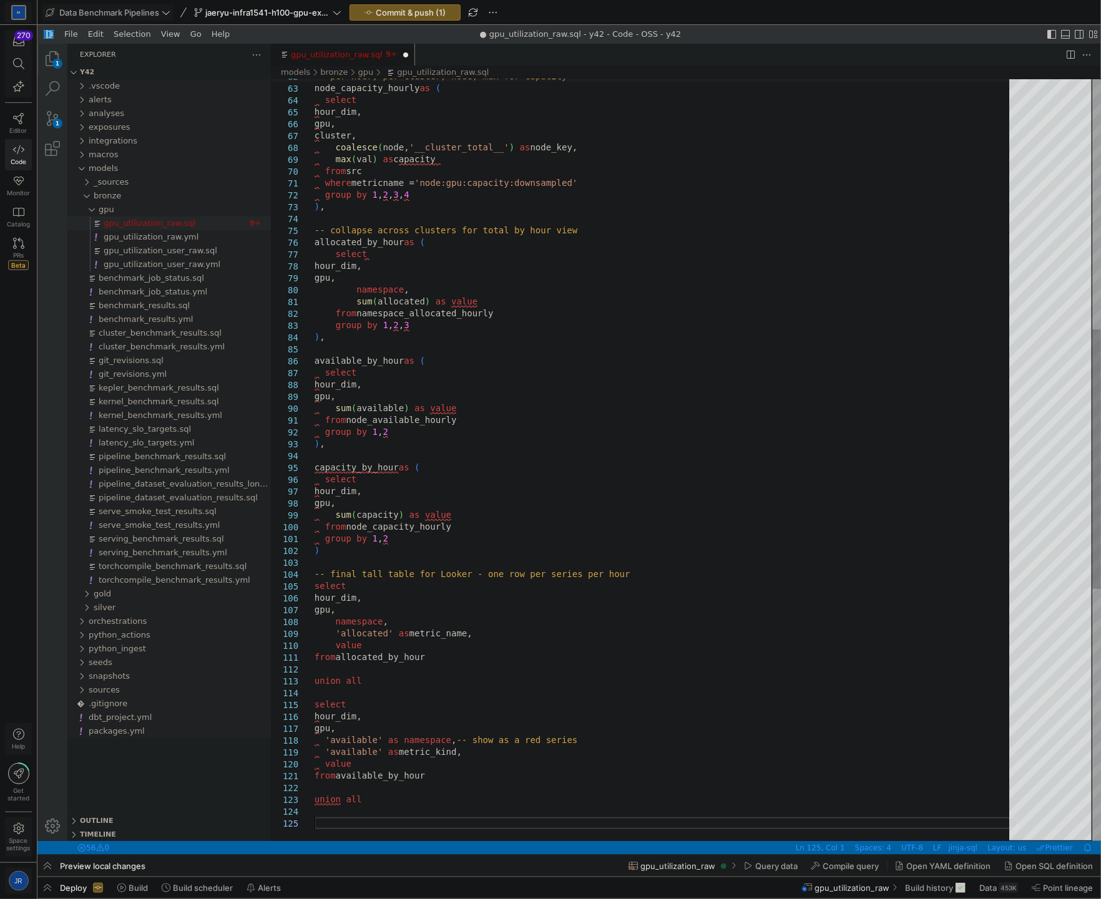
paste textarea "gpu_utilization_raw.sql, preview"
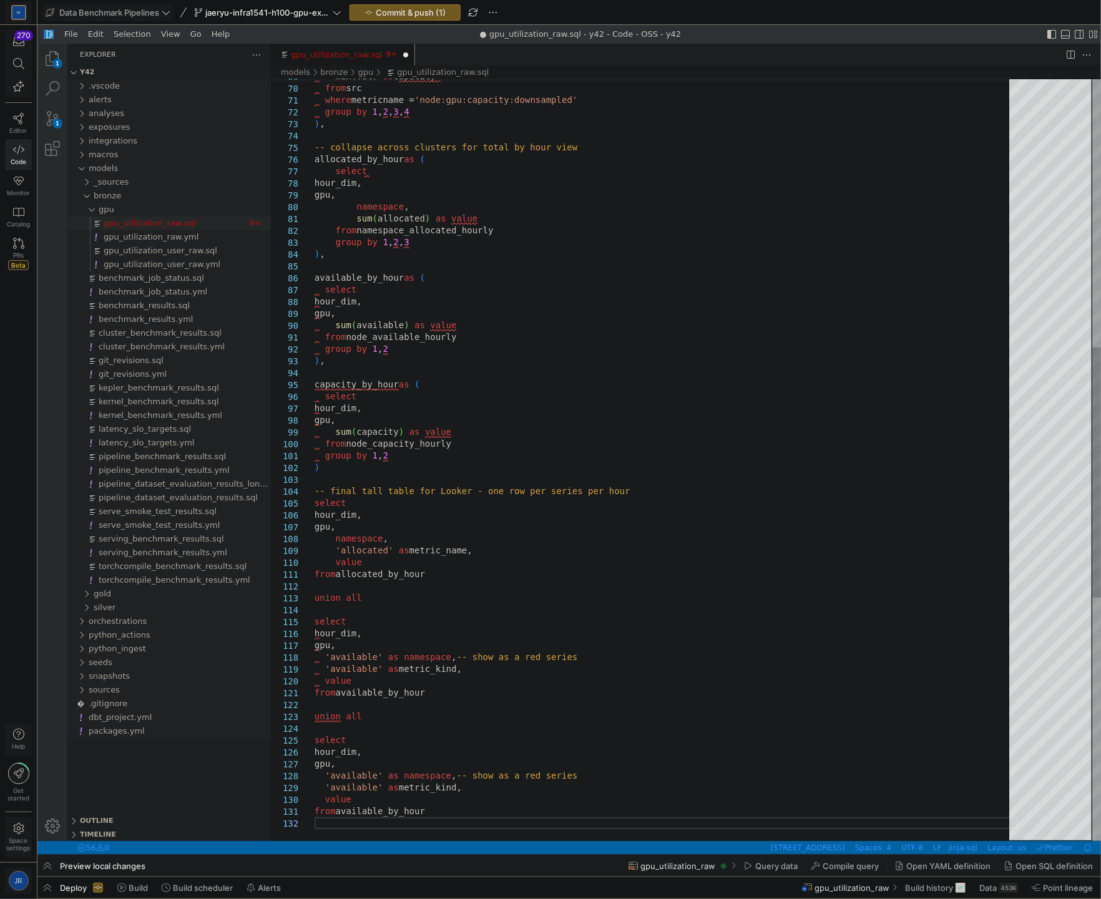
scroll to position [47, 0]
click at [385, 778] on div "max ( val ) as capacity from src where metricname = 'node:gpu:capacity:downsamp…" at bounding box center [665, 421] width 703 height 2315
click at [339, 777] on div "max ( val ) as capacity from src where metricname = 'node:gpu:capacity:downsamp…" at bounding box center [665, 421] width 703 height 2315
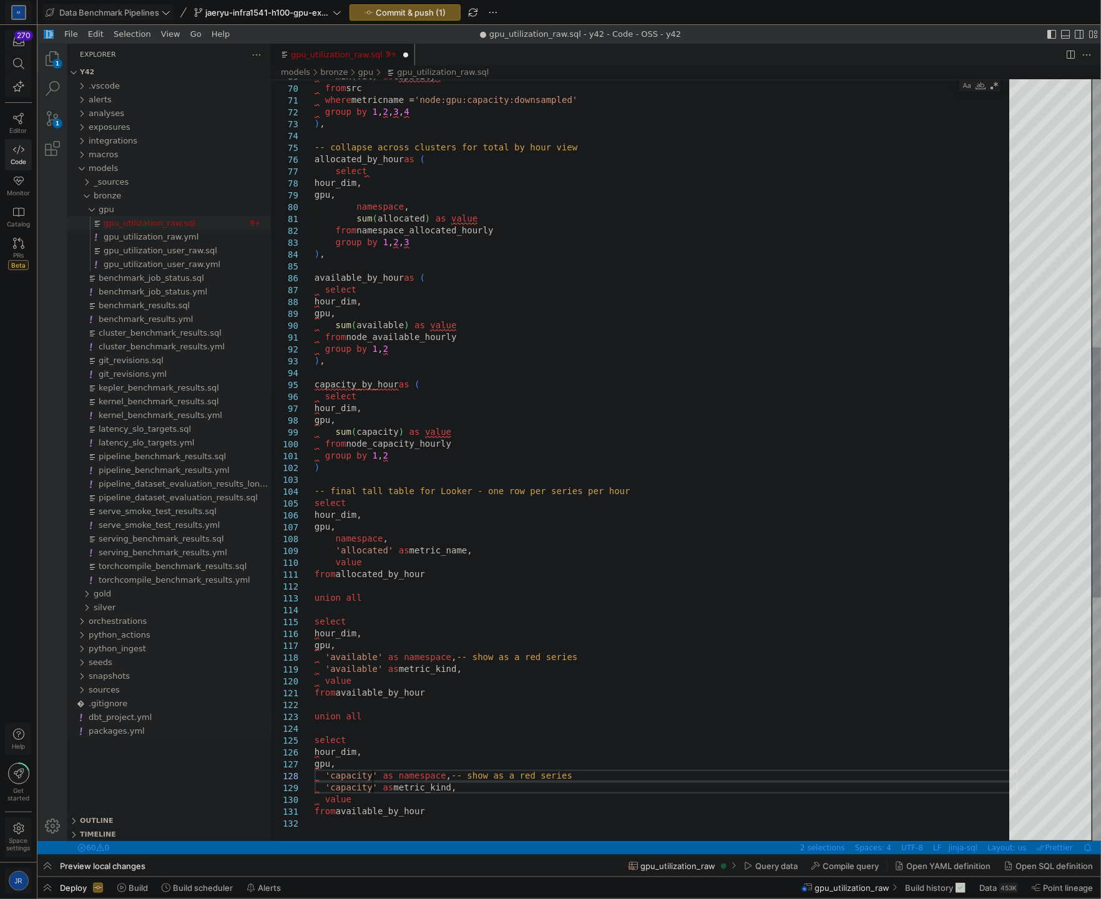
click at [391, 812] on div "max ( val ) as capacity from src where metricname = 'node:gpu:capacity:downsamp…" at bounding box center [665, 421] width 703 height 2315
click at [588, 654] on div "max ( val ) as capacity from src where metricname = 'node:gpu:capacity:downsamp…" at bounding box center [665, 421] width 703 height 2315
click at [618, 777] on div "max ( val ) as capacity from src where metricname = 'node:gpu:capacity:downsamp…" at bounding box center [665, 421] width 703 height 2315
click at [596, 705] on div "max ( val ) as capacity from src where metricname = 'node:gpu:capacity:downsamp…" at bounding box center [665, 421] width 703 height 2315
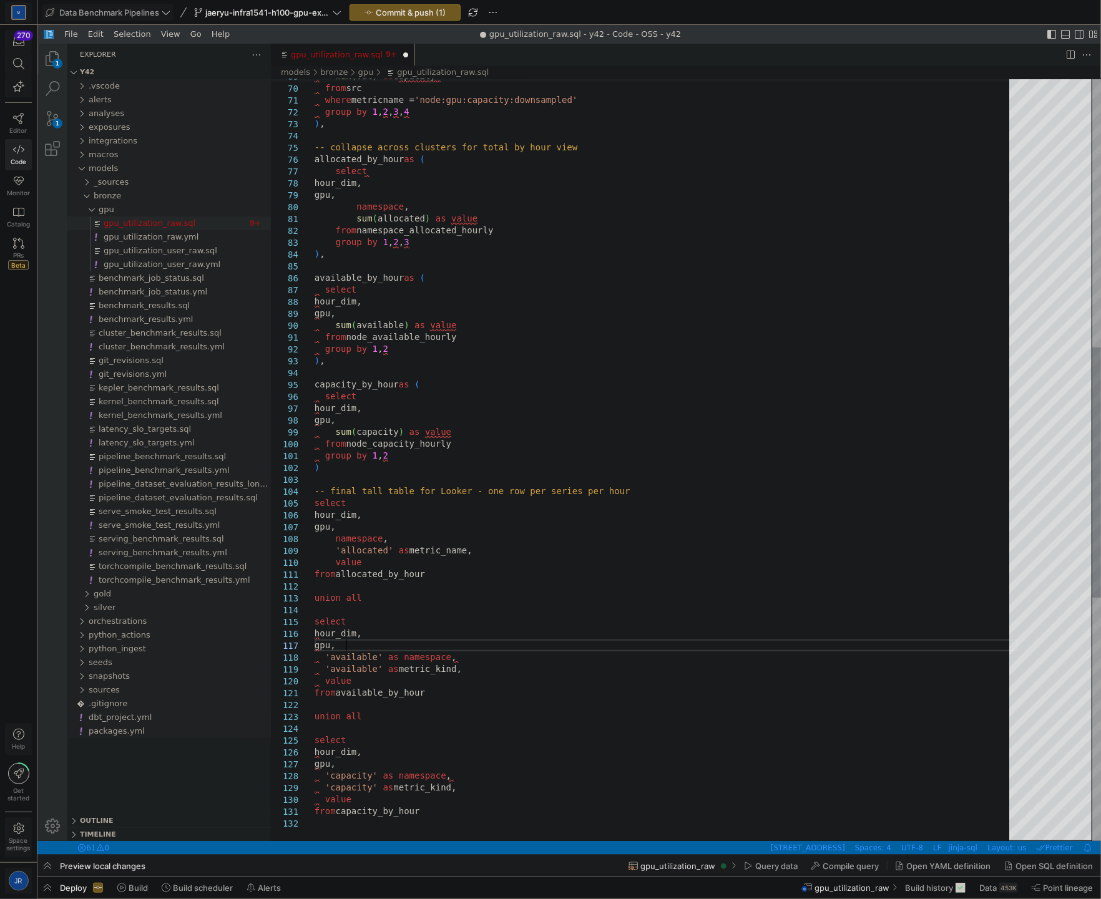
click at [512, 646] on div "max ( val ) as capacity from src where metricname = 'node:gpu:capacity:downsamp…" at bounding box center [665, 421] width 703 height 2315
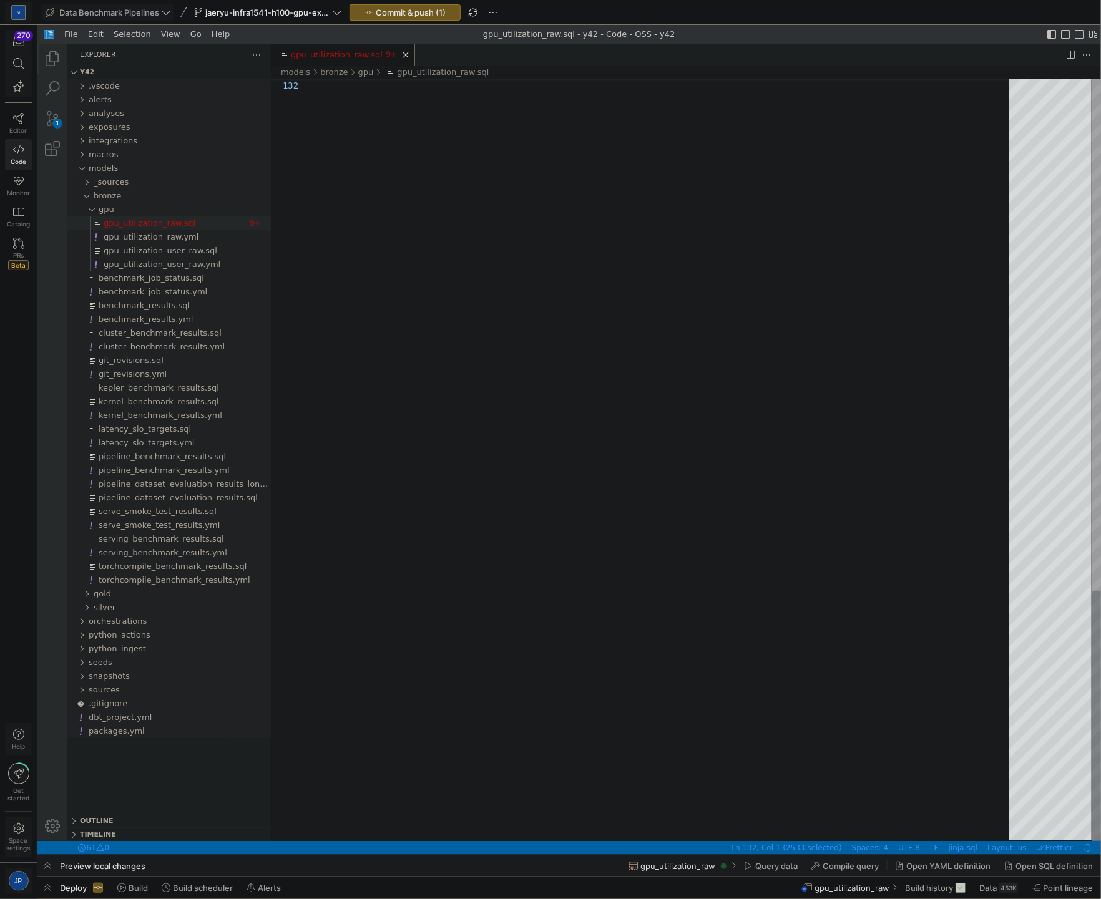
drag, startPoint x: 497, startPoint y: 319, endPoint x: 565, endPoint y: 906, distance: 590.3
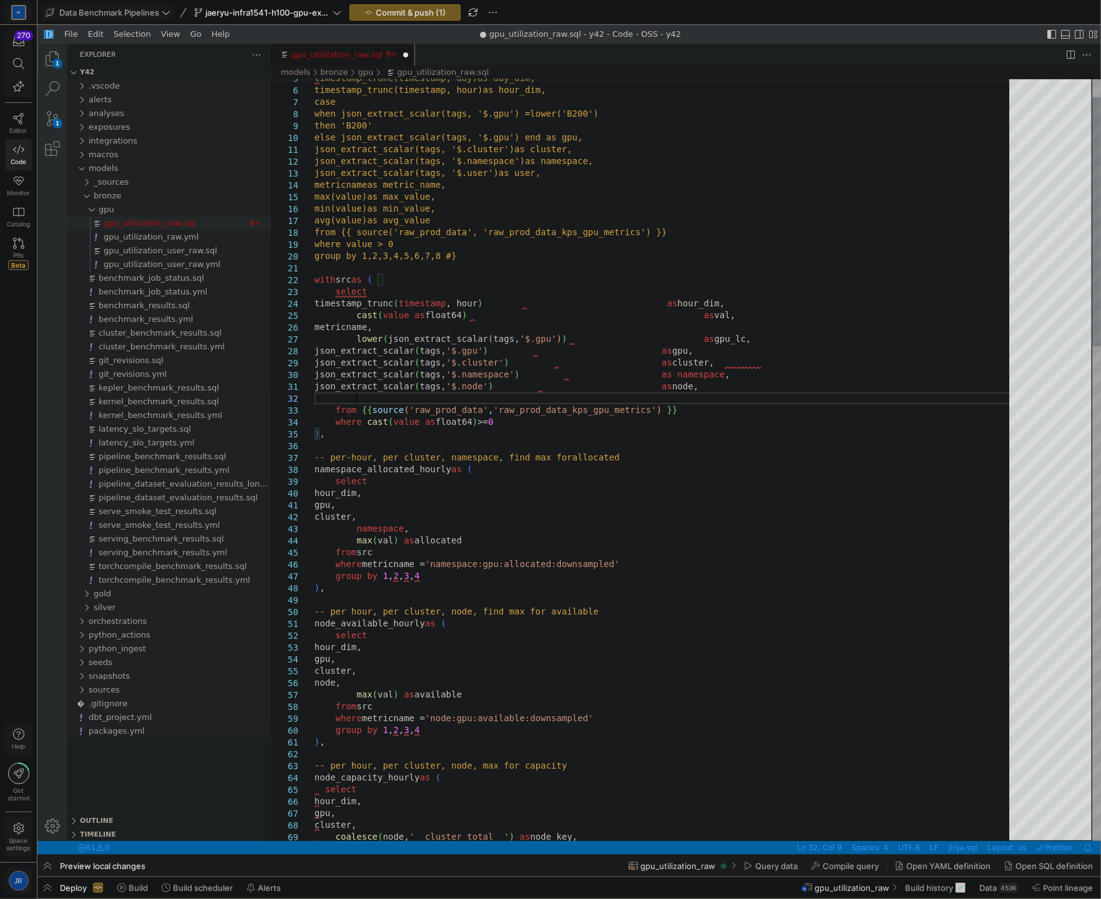
paste textarea "coalesce(json_extract_scalar(tags, '$.node'), '__cluster_total__') as node_key …"
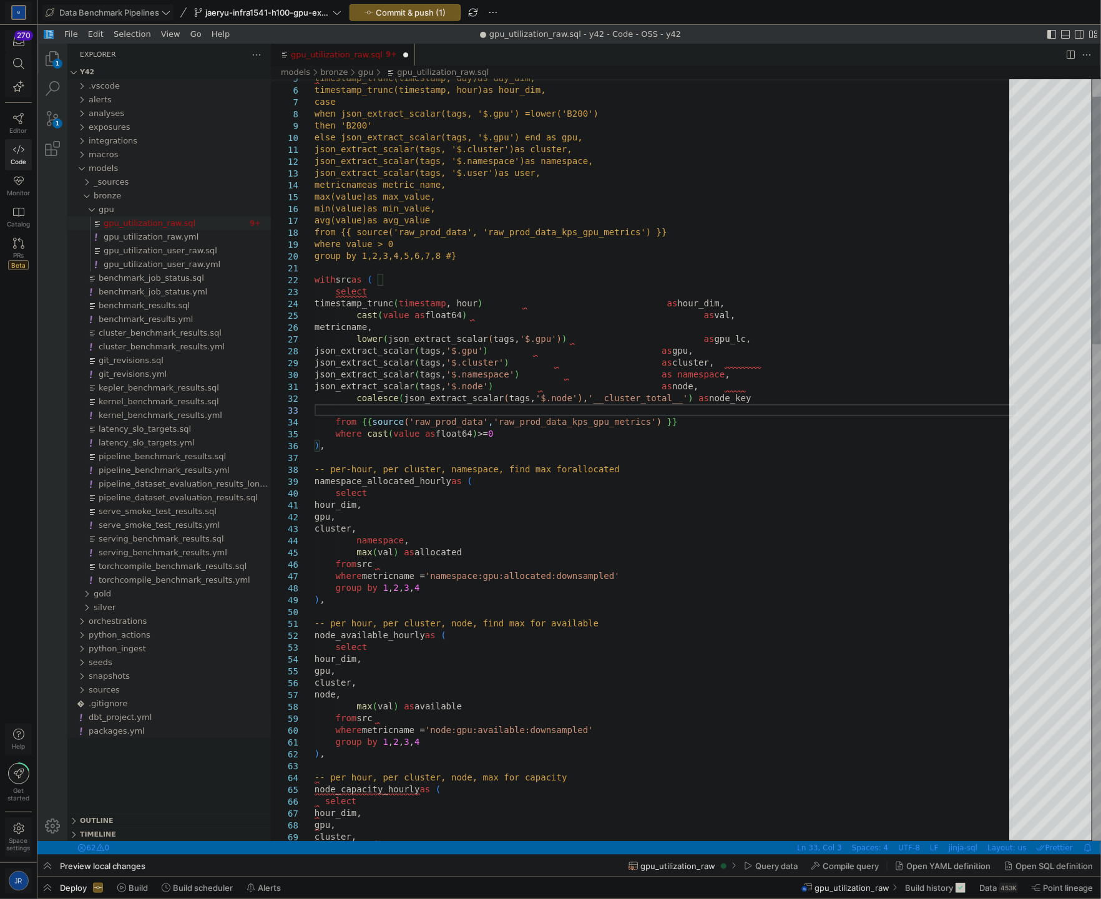
scroll to position [24, 14]
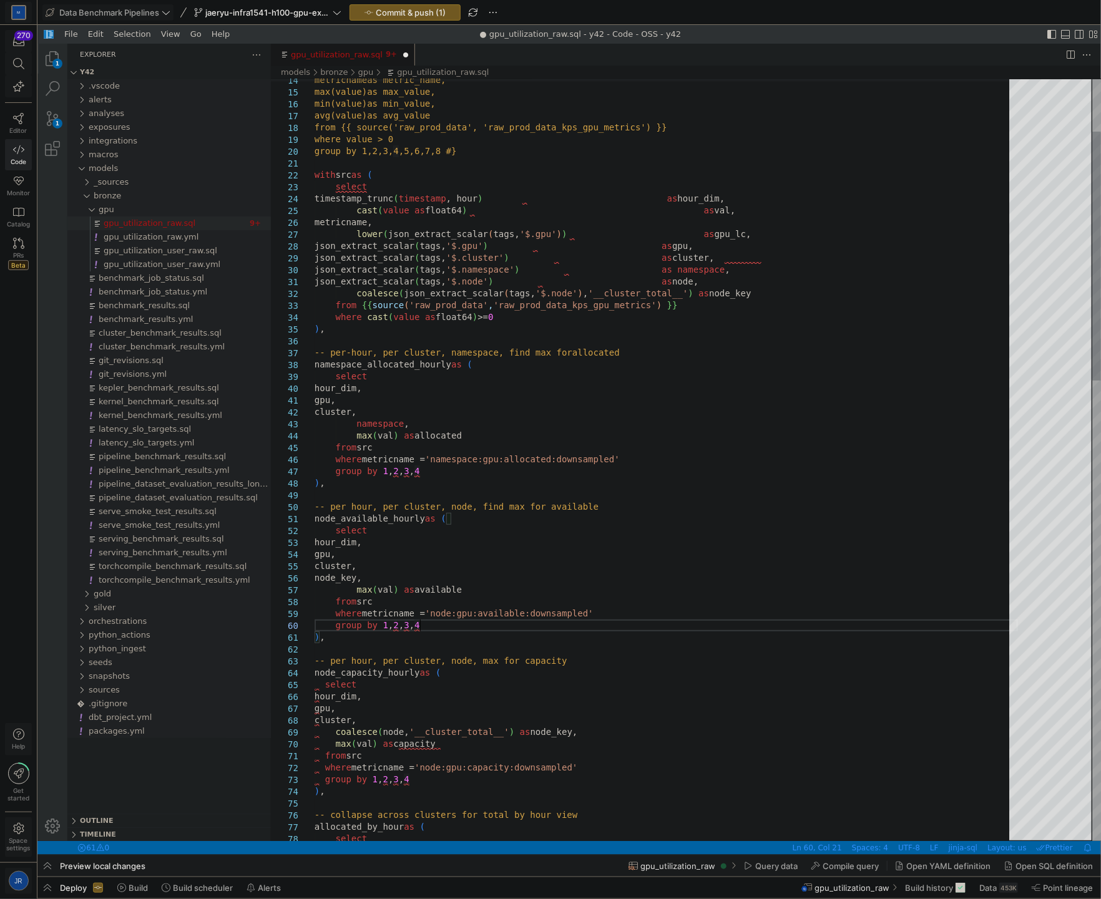
drag, startPoint x: 602, startPoint y: 733, endPoint x: 336, endPoint y: 732, distance: 265.8
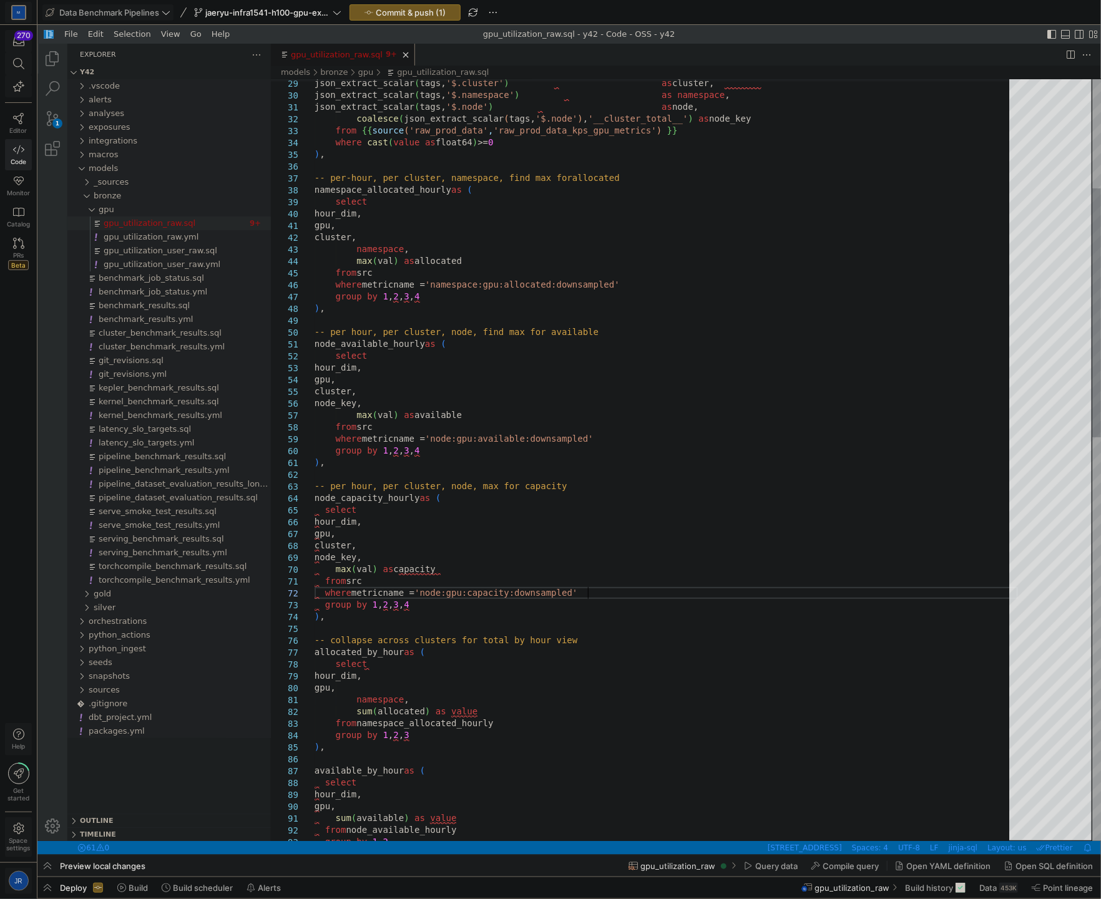
click at [845, 589] on div "select hour_dim, gpu, cluster, -- per hour, per cluster, node, max for capacity…" at bounding box center [665, 908] width 703 height 2327
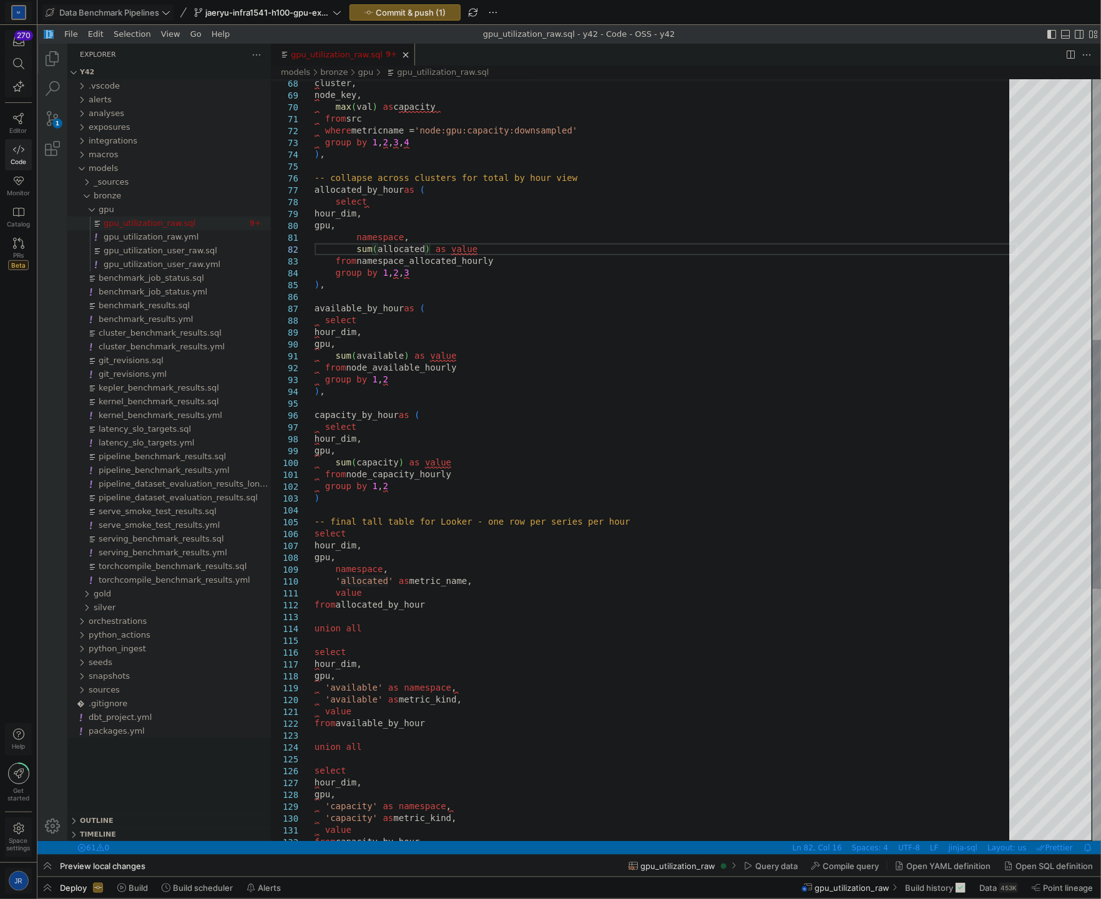
click at [418, 241] on div "'capacity' as metric_kind, value from capacity_by_hour hour_dim, gpu, 'capacity…" at bounding box center [665, 446] width 703 height 2327
click at [402, 251] on div "'capacity' as metric_kind, value from capacity_by_hour hour_dim, gpu, 'capacity…" at bounding box center [665, 446] width 703 height 2327
click at [421, 245] on div "'capacity' as metric_kind, value from capacity_by_hour hour_dim, gpu, 'capacity…" at bounding box center [665, 446] width 703 height 2327
click at [428, 244] on div "'capacity' as metric_kind, value from capacity_by_hour hour_dim, gpu, 'capacity…" at bounding box center [665, 446] width 703 height 2327
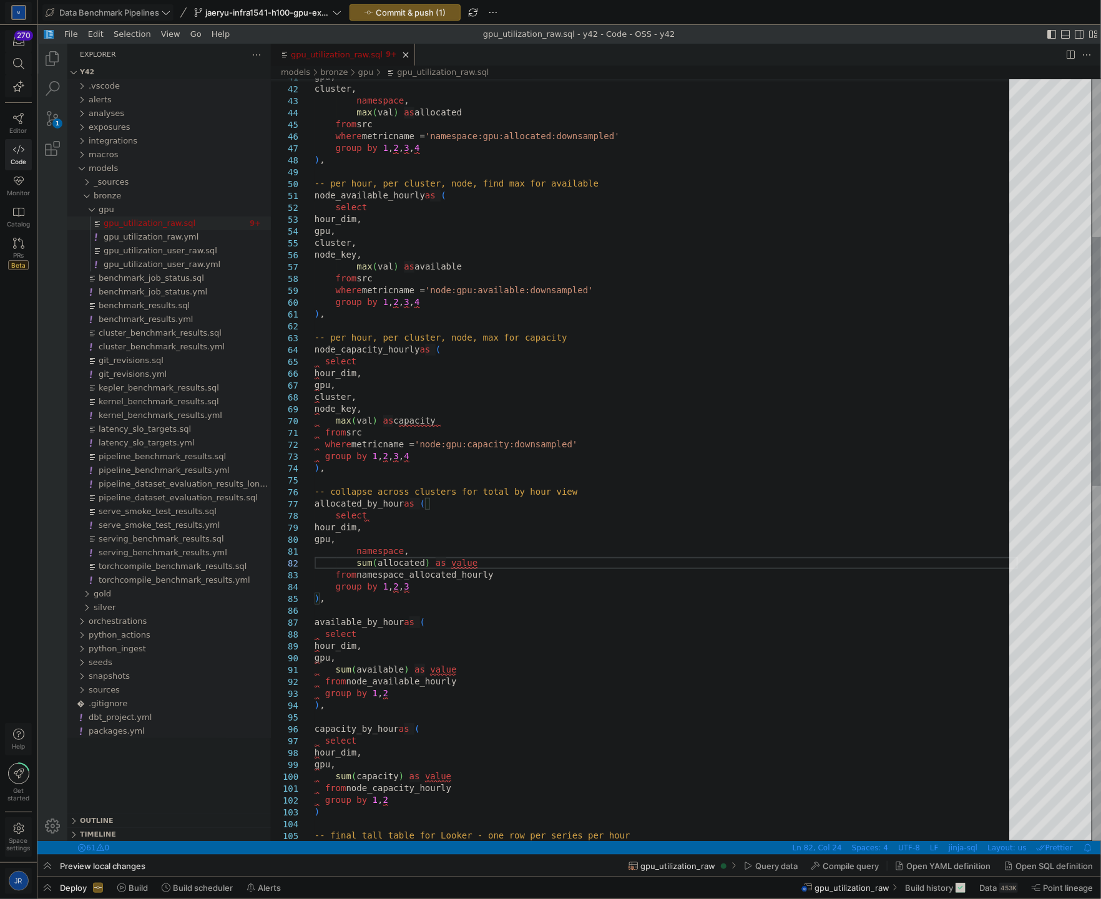
click at [422, 552] on div "sum ( capacity ) as value select hour_dim, gpu, ) , capacity_by_hour as ( sum (…" at bounding box center [665, 759] width 703 height 2327
click at [432, 564] on div "sum ( capacity ) as value select hour_dim, gpu, ) , capacity_by_hour as ( sum (…" at bounding box center [665, 759] width 703 height 2327
click at [537, 521] on div "sum ( capacity ) as value select hour_dim, gpu, ) , capacity_by_hour as ( sum (…" at bounding box center [665, 759] width 703 height 2327
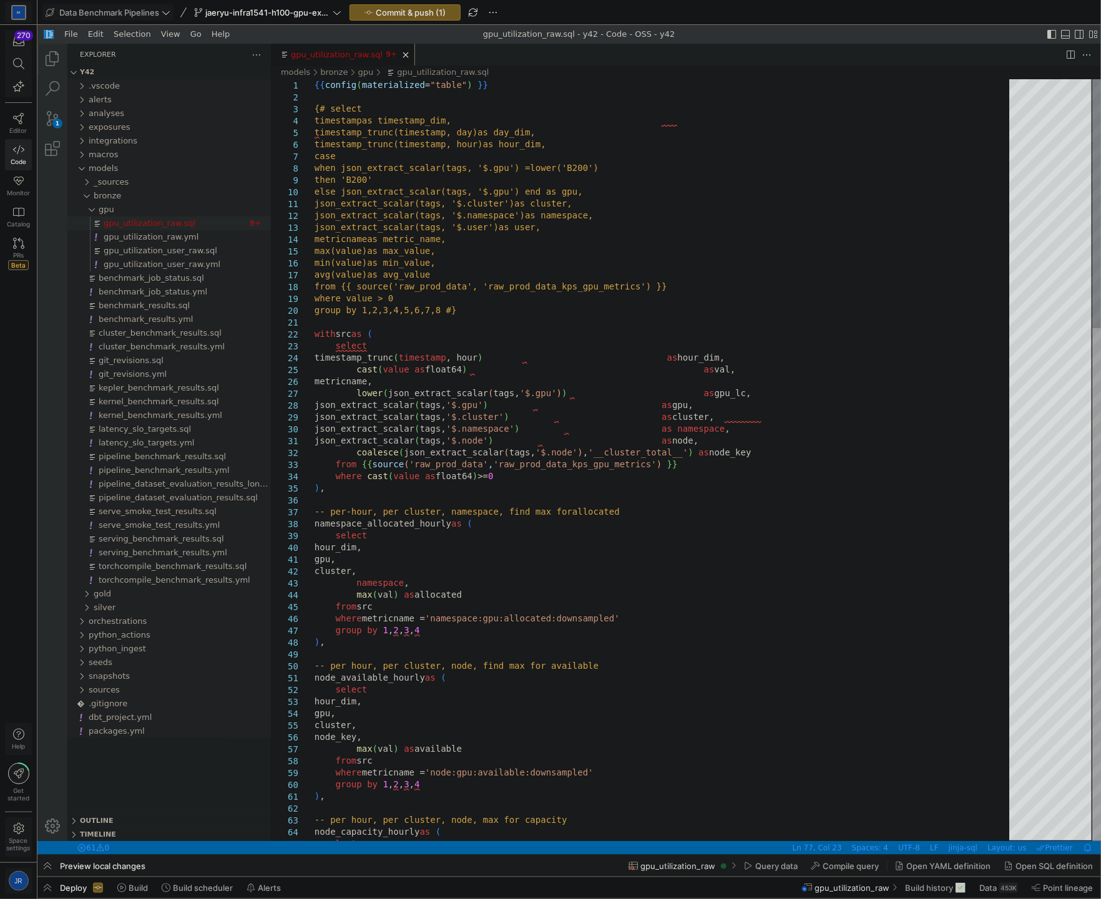
click at [443, 11] on span "Commit & push (1)" at bounding box center [411, 12] width 70 height 10
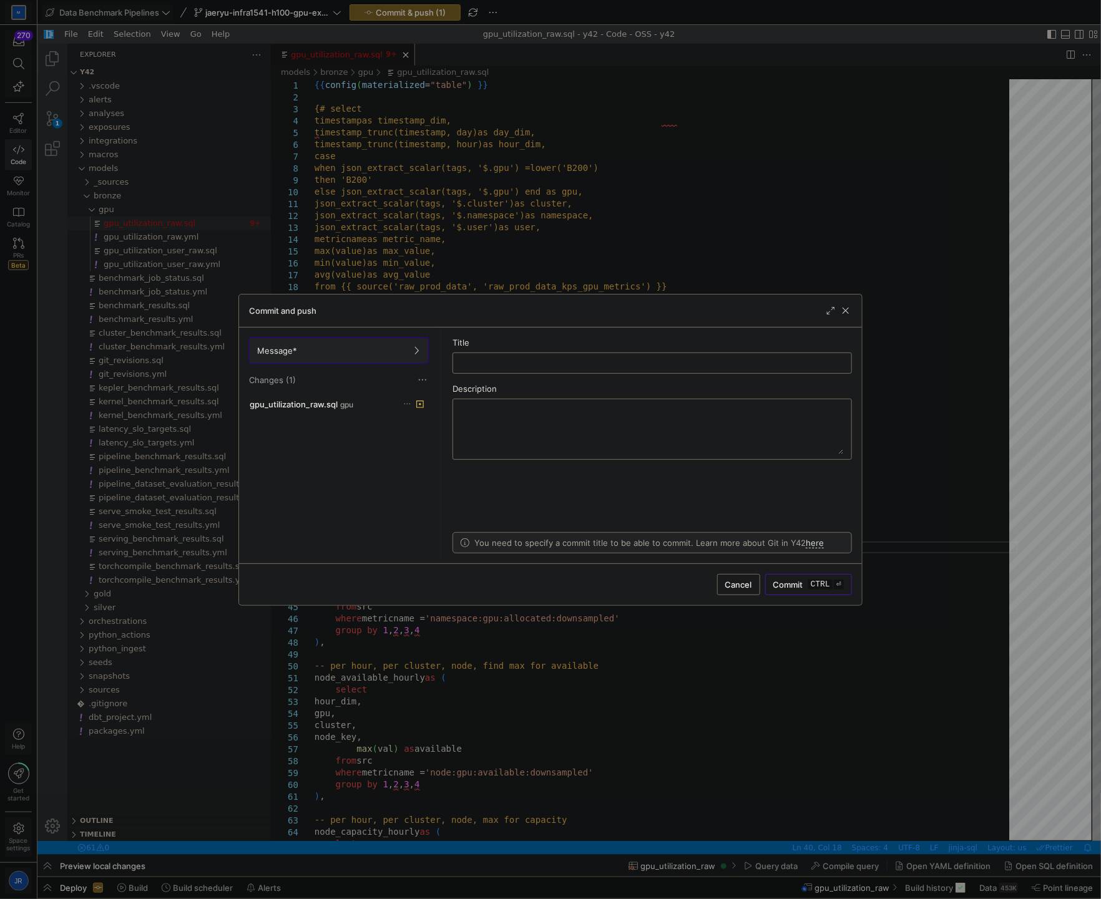
click at [841, 314] on span "button" at bounding box center [845, 310] width 12 height 12
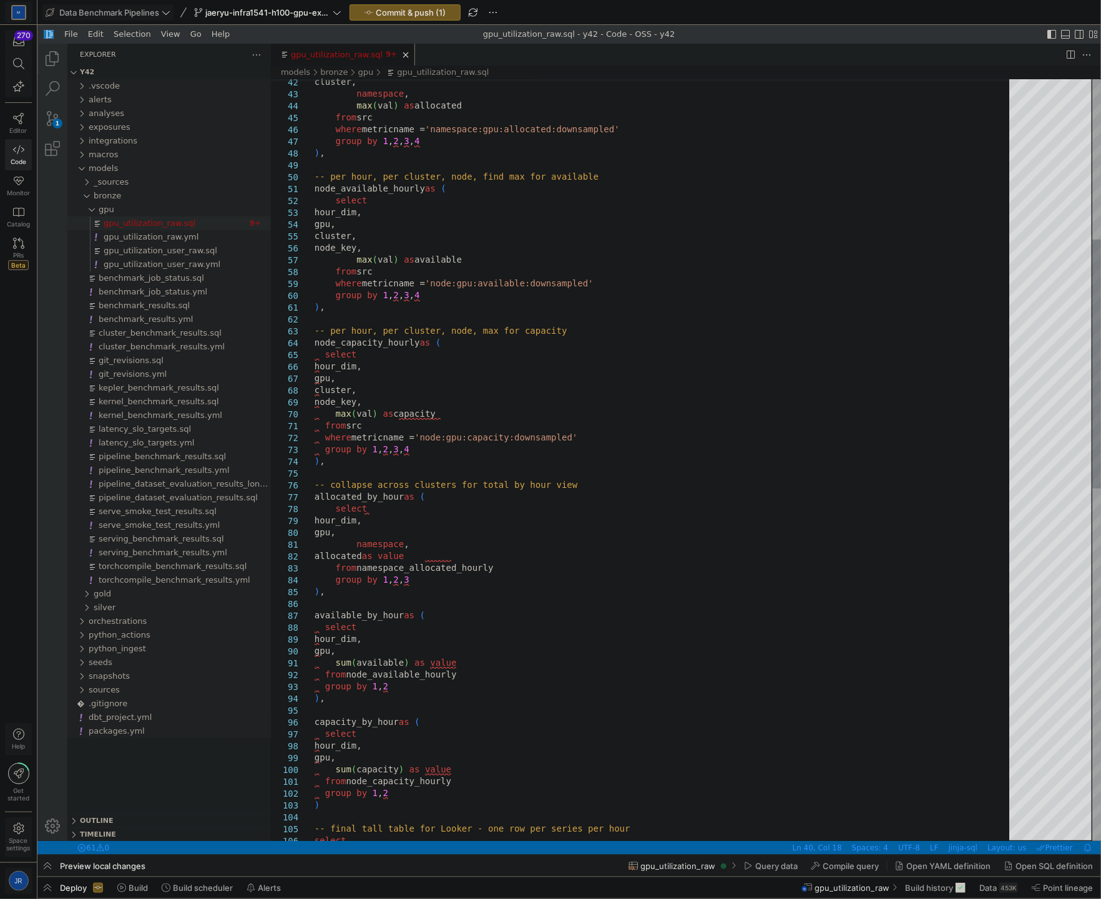
click at [427, 580] on div "select -- per hour, per cluster, node, max for capacity node_capacity_hourly as…" at bounding box center [665, 752] width 703 height 2327
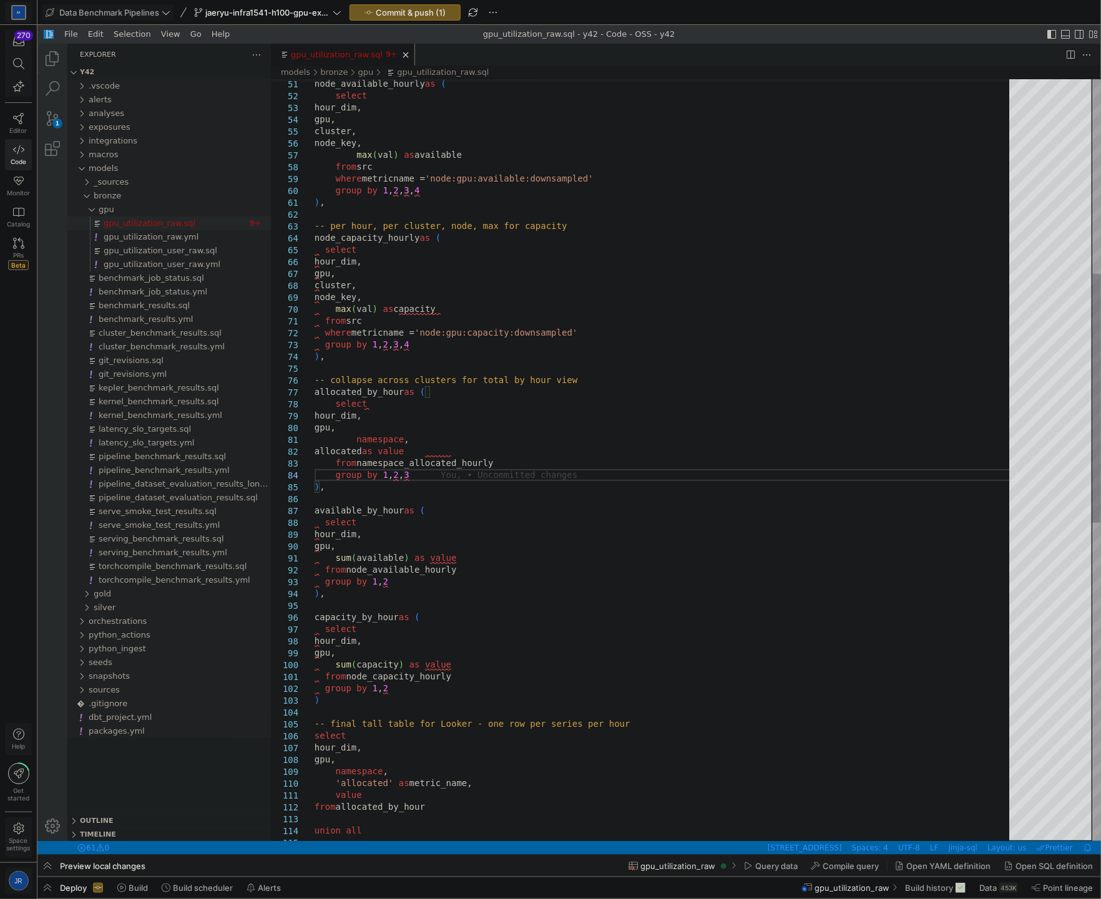
click at [447, 476] on div "select -- per hour, per cluster, node, max for capacity node_capacity_hourly as…" at bounding box center [665, 648] width 703 height 2327
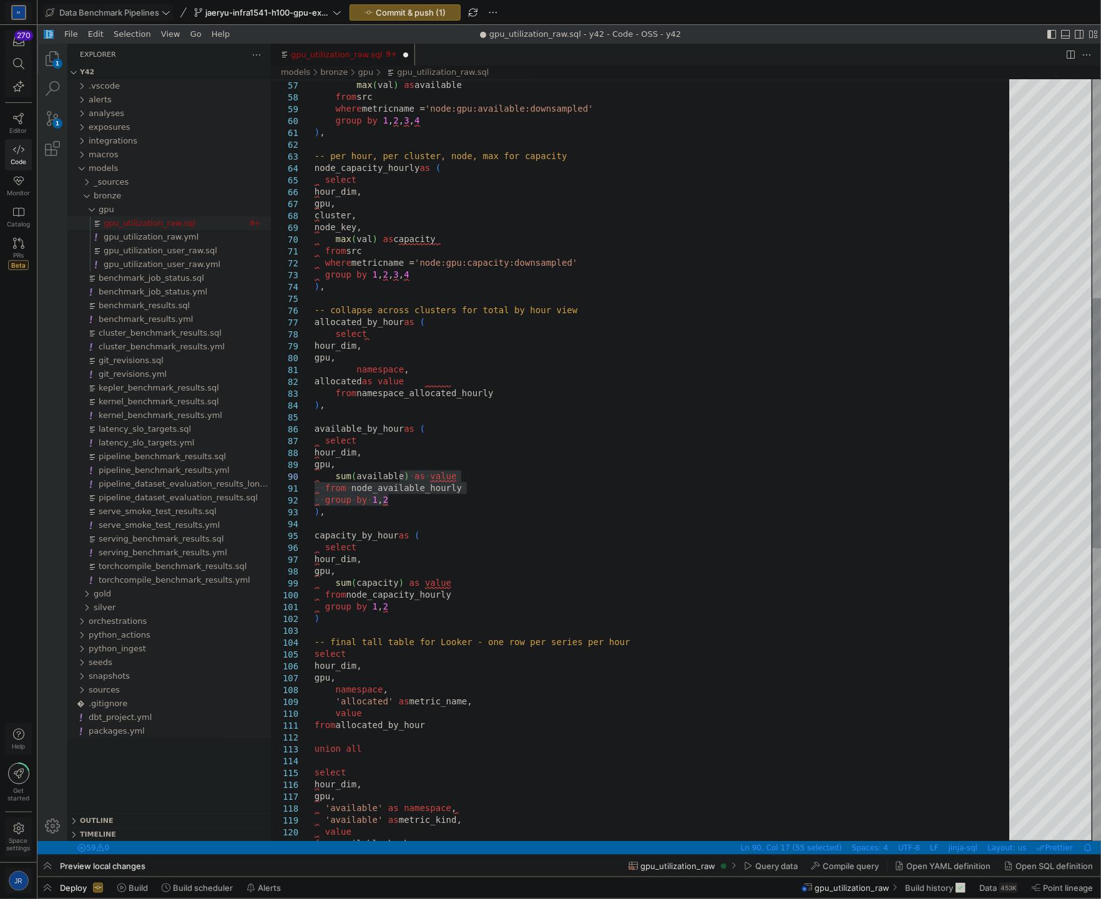
drag, startPoint x: 439, startPoint y: 497, endPoint x: 385, endPoint y: 436, distance: 81.3
drag, startPoint x: 367, startPoint y: 339, endPoint x: 367, endPoint y: 392, distance: 53.7
drag, startPoint x: 362, startPoint y: 271, endPoint x: 328, endPoint y: 180, distance: 97.3
drag, startPoint x: 375, startPoint y: 190, endPoint x: 363, endPoint y: 212, distance: 24.8
click at [363, 212] on div "select -- per hour, per cluster, node, max for capacity node_capacity_hourly as…" at bounding box center [665, 572] width 703 height 2315
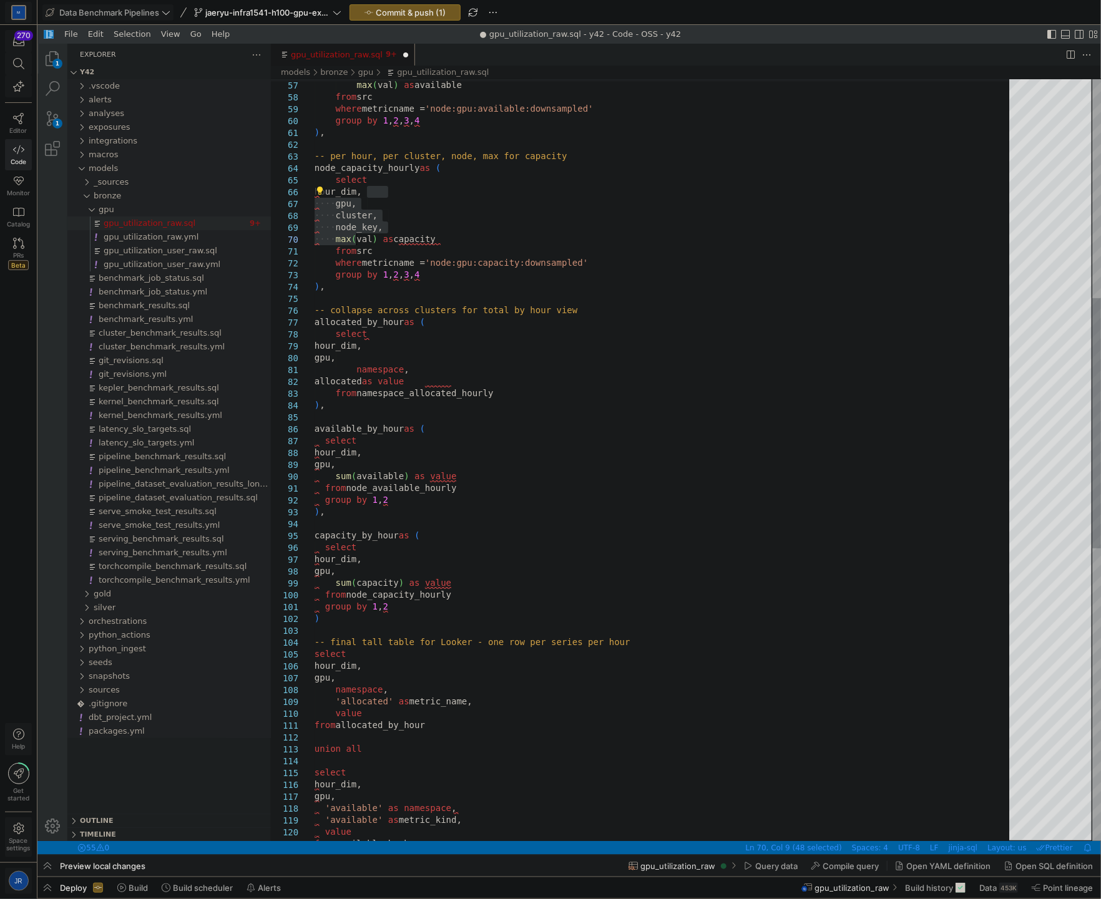
drag, startPoint x: 366, startPoint y: 194, endPoint x: 356, endPoint y: 234, distance: 41.2
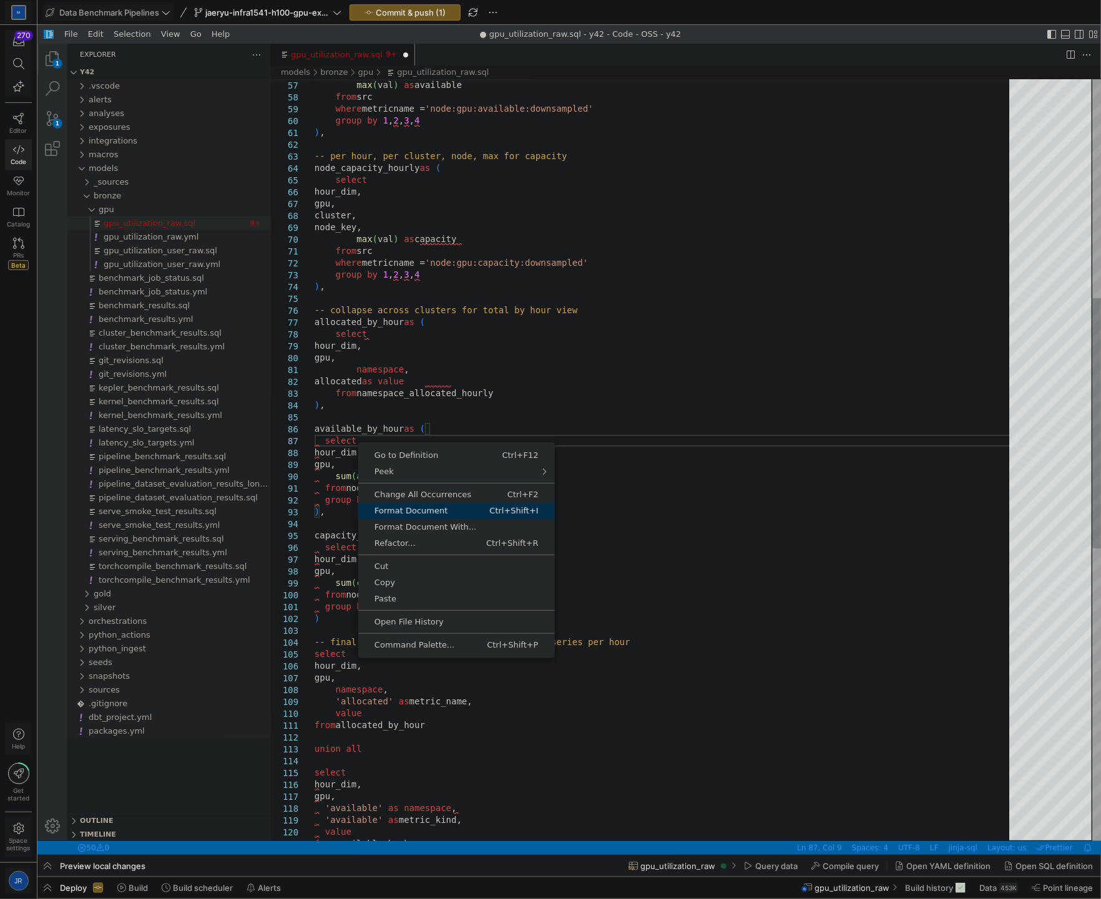
click at [449, 510] on span "Format Document" at bounding box center [411, 510] width 109 height 8
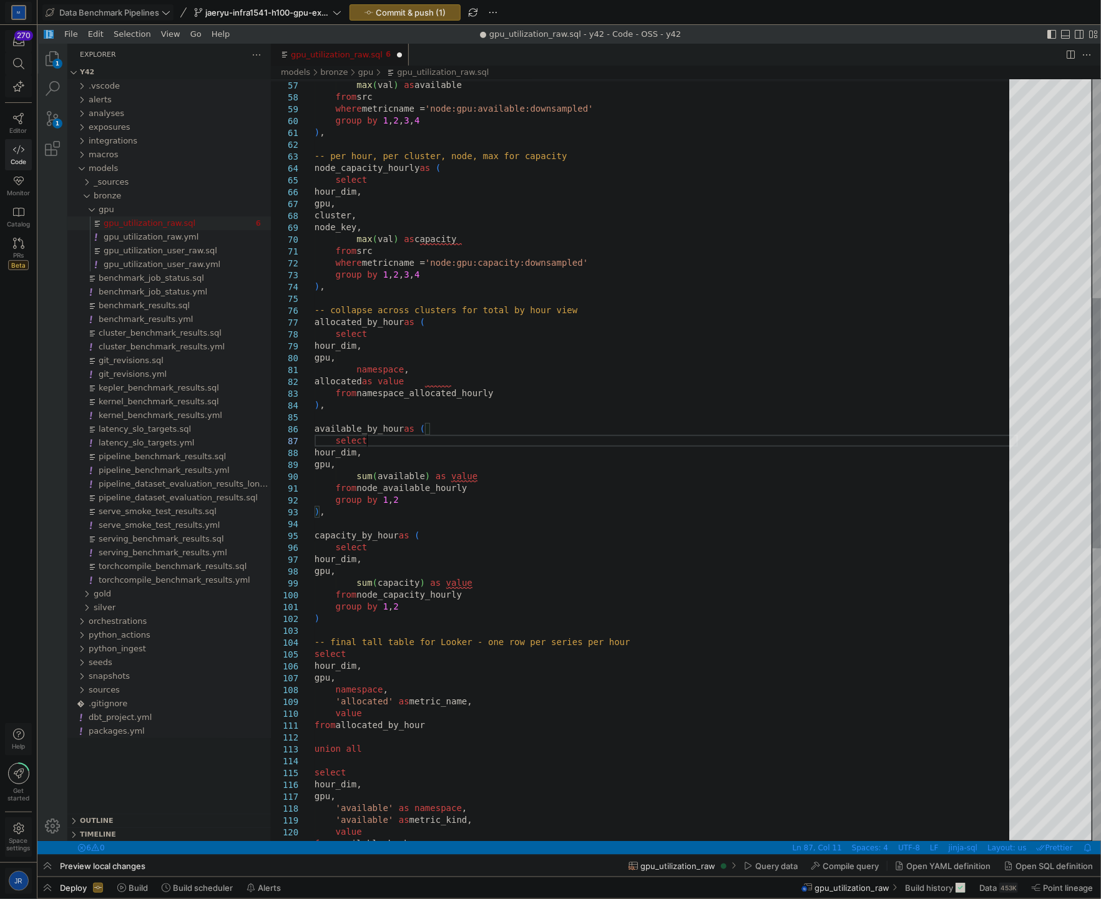
click at [508, 507] on div "select -- per hour, per cluster, node, max for capacity node_capacity_hourly as…" at bounding box center [665, 572] width 703 height 2315
click at [537, 459] on div "select -- per hour, per cluster, node, max for capacity node_capacity_hourly as…" at bounding box center [665, 572] width 703 height 2315
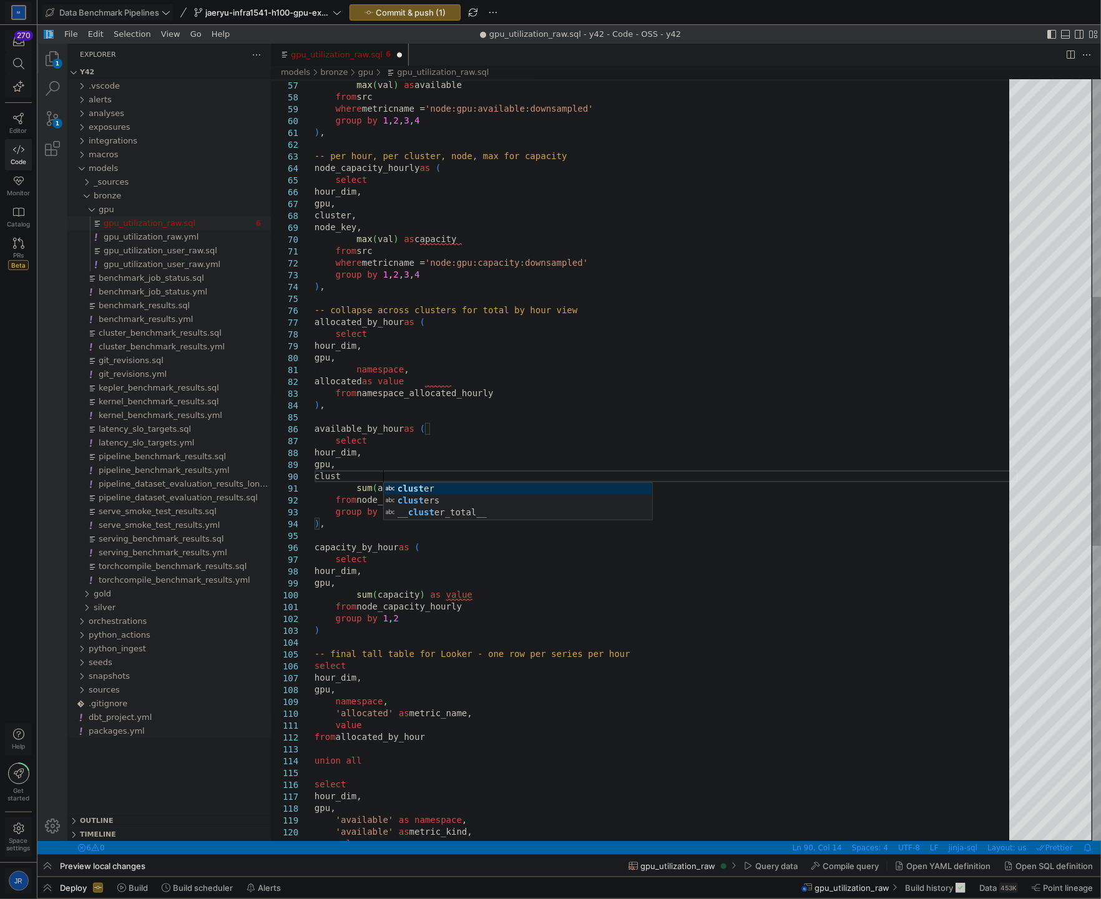
scroll to position [107, 82]
click at [432, 356] on div "select -- per hour, per cluster, node, max for capacity node_capacity_hourly as…" at bounding box center [665, 578] width 703 height 2327
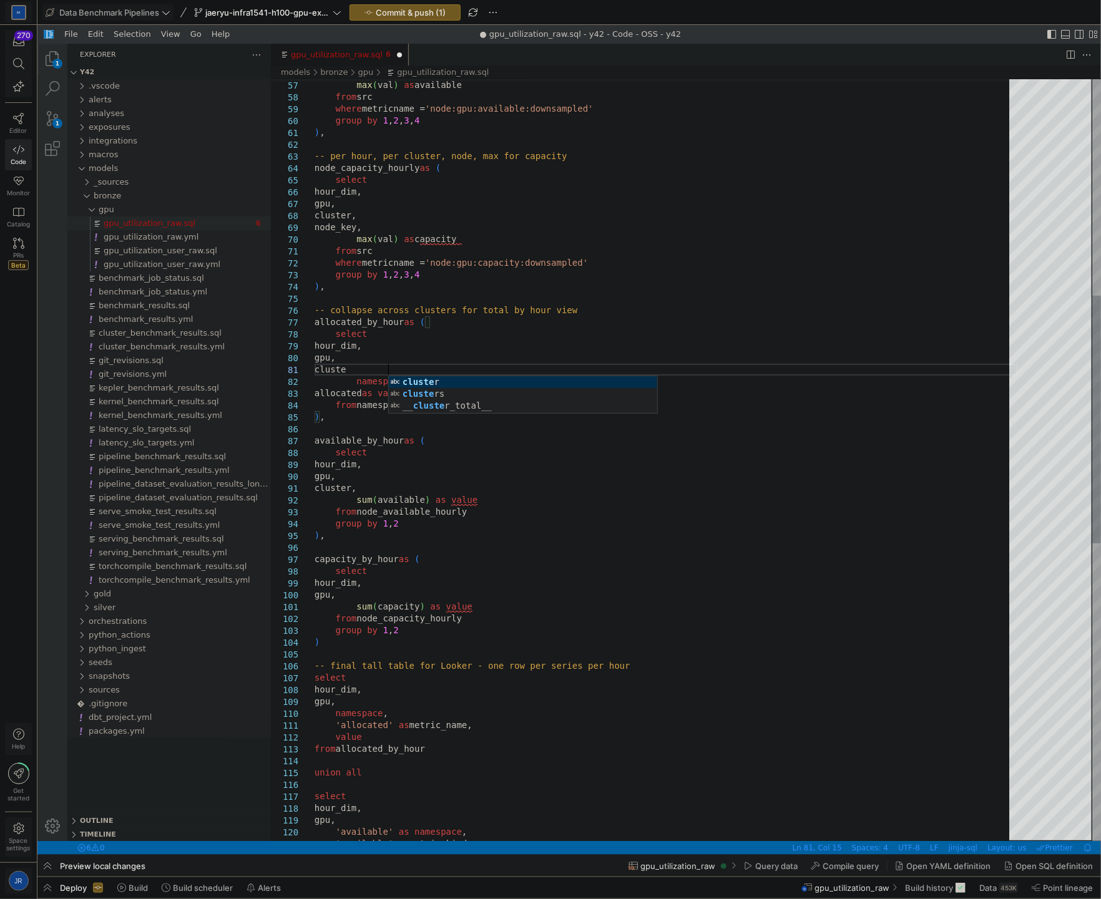
scroll to position [10, 82]
click at [428, 601] on div "select -- per hour, per cluster, node, max for capacity node_capacity_hourly as…" at bounding box center [665, 584] width 703 height 2338
click at [430, 601] on div "select -- per hour, per cluster, node, max for capacity node_capacity_hourly as…" at bounding box center [665, 584] width 703 height 2338
click at [441, 593] on div "select -- per hour, per cluster, node, max for capacity node_capacity_hourly as…" at bounding box center [665, 584] width 703 height 2338
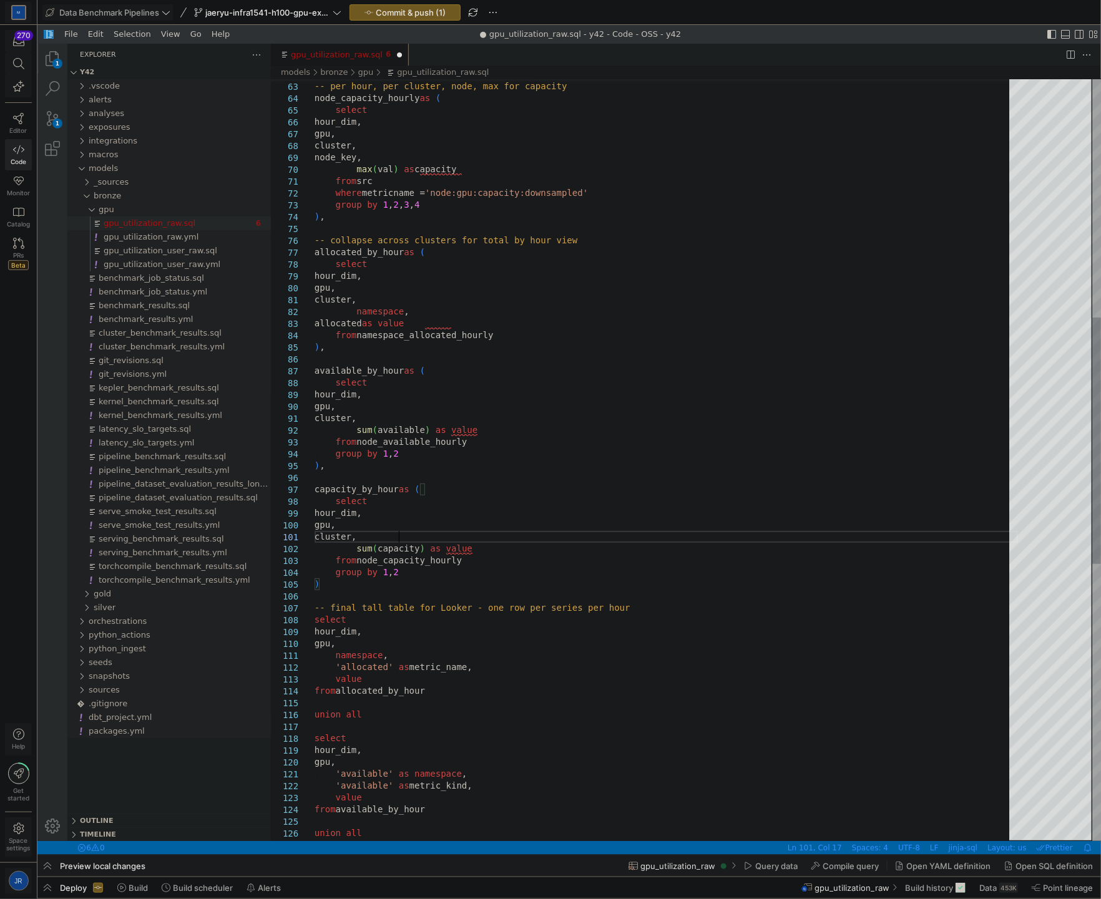
click at [435, 651] on div "select -- per hour, per cluster, node, max for capacity node_capacity_hourly as…" at bounding box center [665, 520] width 703 height 2350
click at [440, 640] on div "select -- per hour, per cluster, node, max for capacity node_capacity_hourly as…" at bounding box center [665, 520] width 703 height 2350
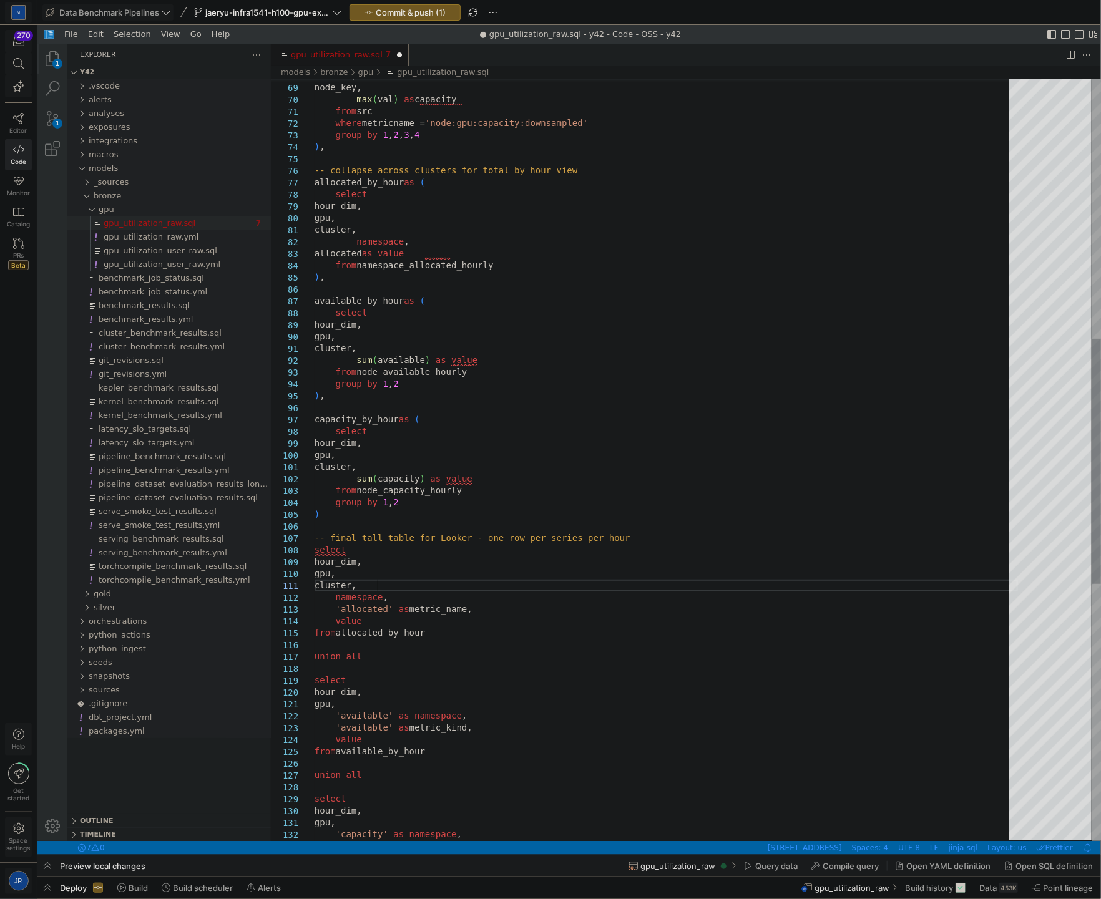
click at [432, 704] on div "cluster, node_key, max ( val ) as capacity from src where metricname = 'node:gp…" at bounding box center [665, 456] width 703 height 2362
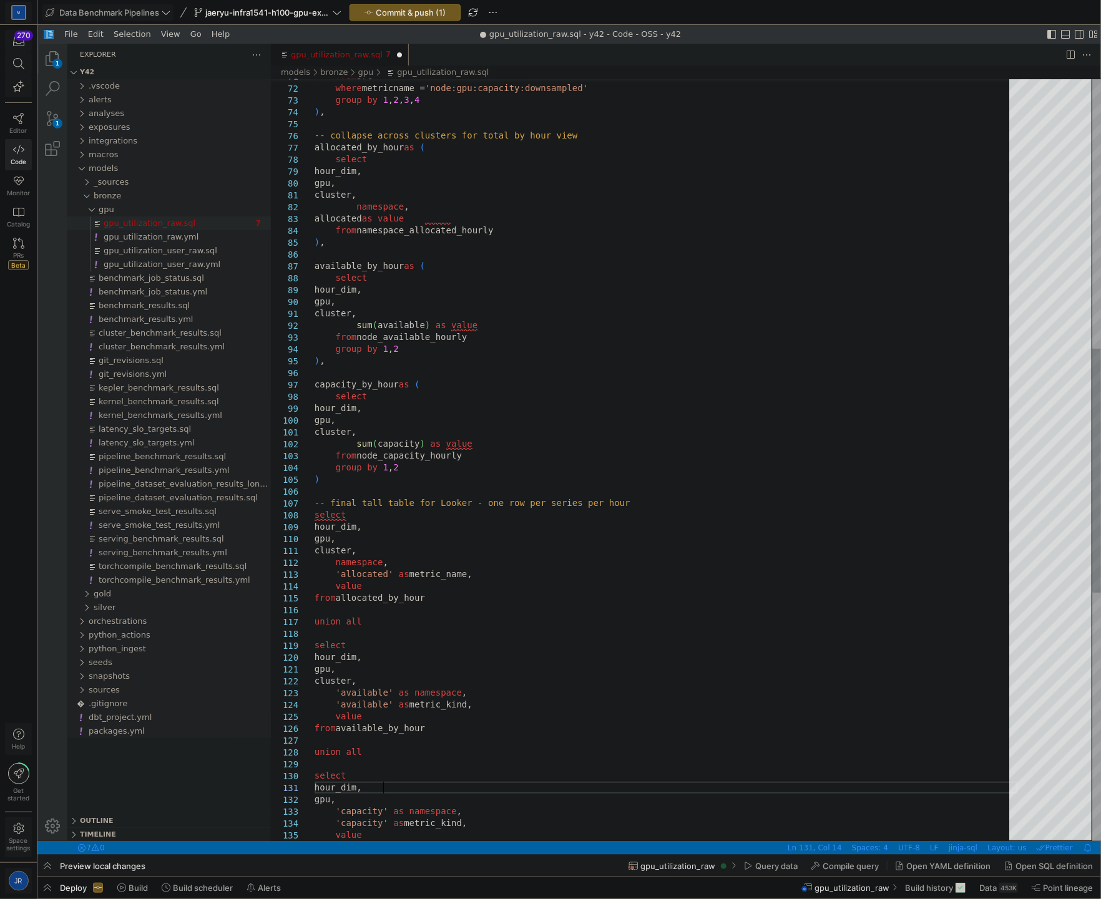
click at [463, 789] on div "from src where metricname = 'node:gpu:capacity:downsampled' group by 1 , 2 , 3 …" at bounding box center [665, 427] width 703 height 2374
click at [454, 795] on div "from src where metricname = 'node:gpu:capacity:downsampled' group by 1 , 2 , 3 …" at bounding box center [665, 427] width 703 height 2374
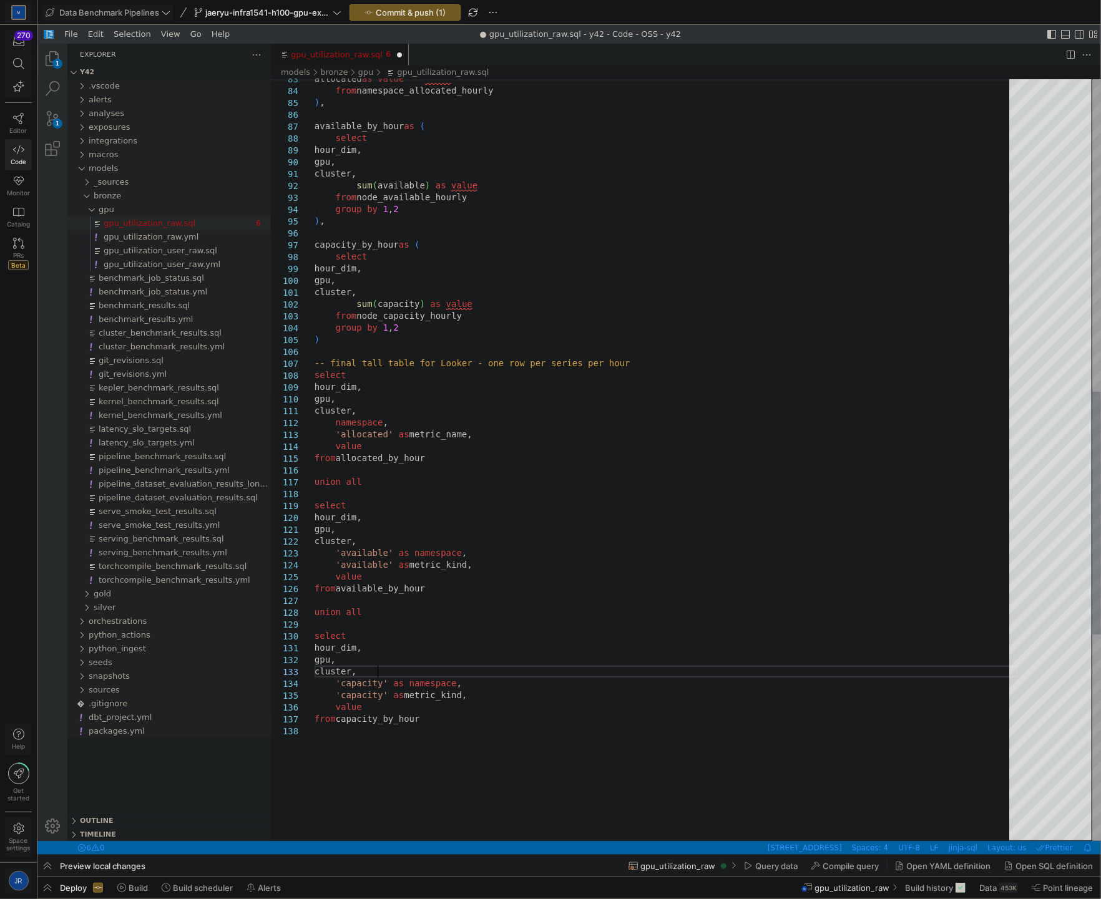
click at [546, 752] on div "allocated as value from namespace_allocated_hourly available_by_hour as ( selec…" at bounding box center [665, 293] width 703 height 2386
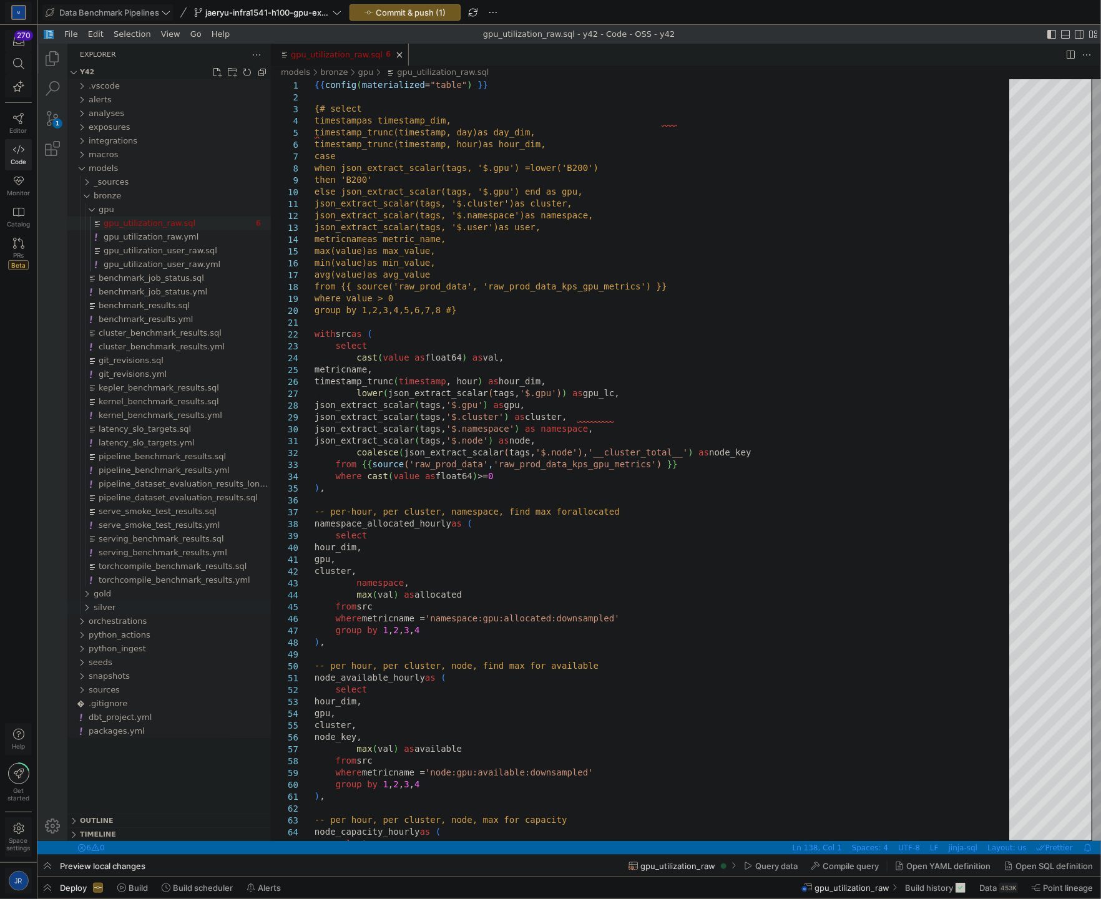
type textarea "hour_dim, gpu, cluster, 'capacity' as namespace, 'capacity' as metric_kind, val…"
click at [107, 606] on span "silver" at bounding box center [104, 606] width 22 height 9
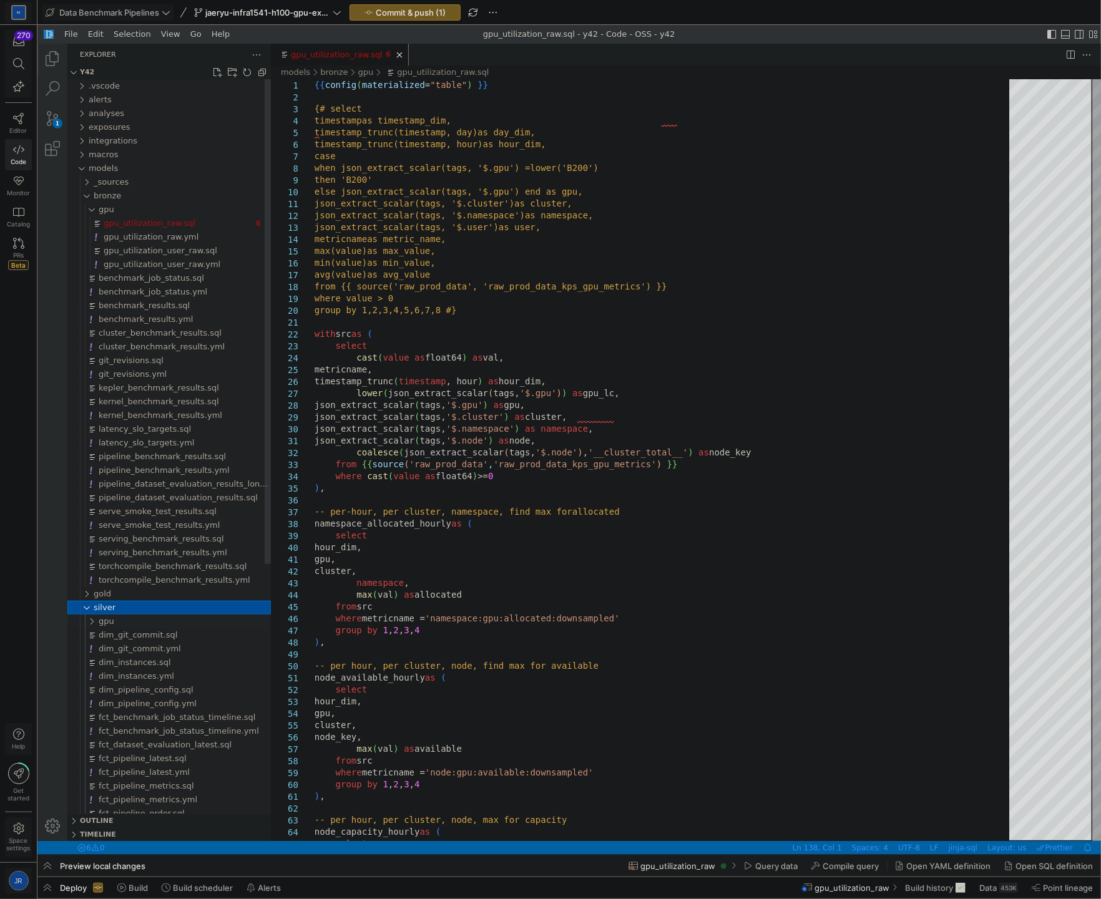
click at [113, 615] on div "gpu" at bounding box center [184, 621] width 172 height 14
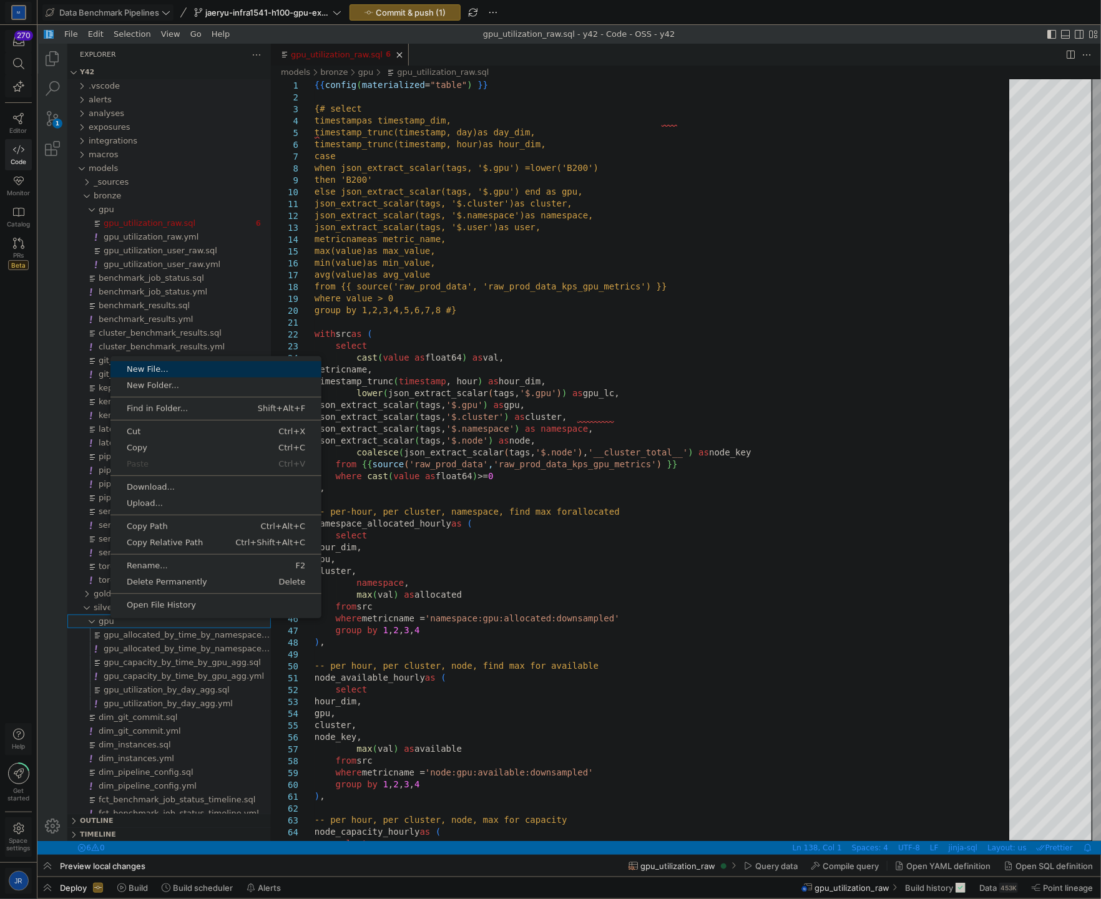
click at [197, 366] on span "New File..." at bounding box center [215, 368] width 211 height 8
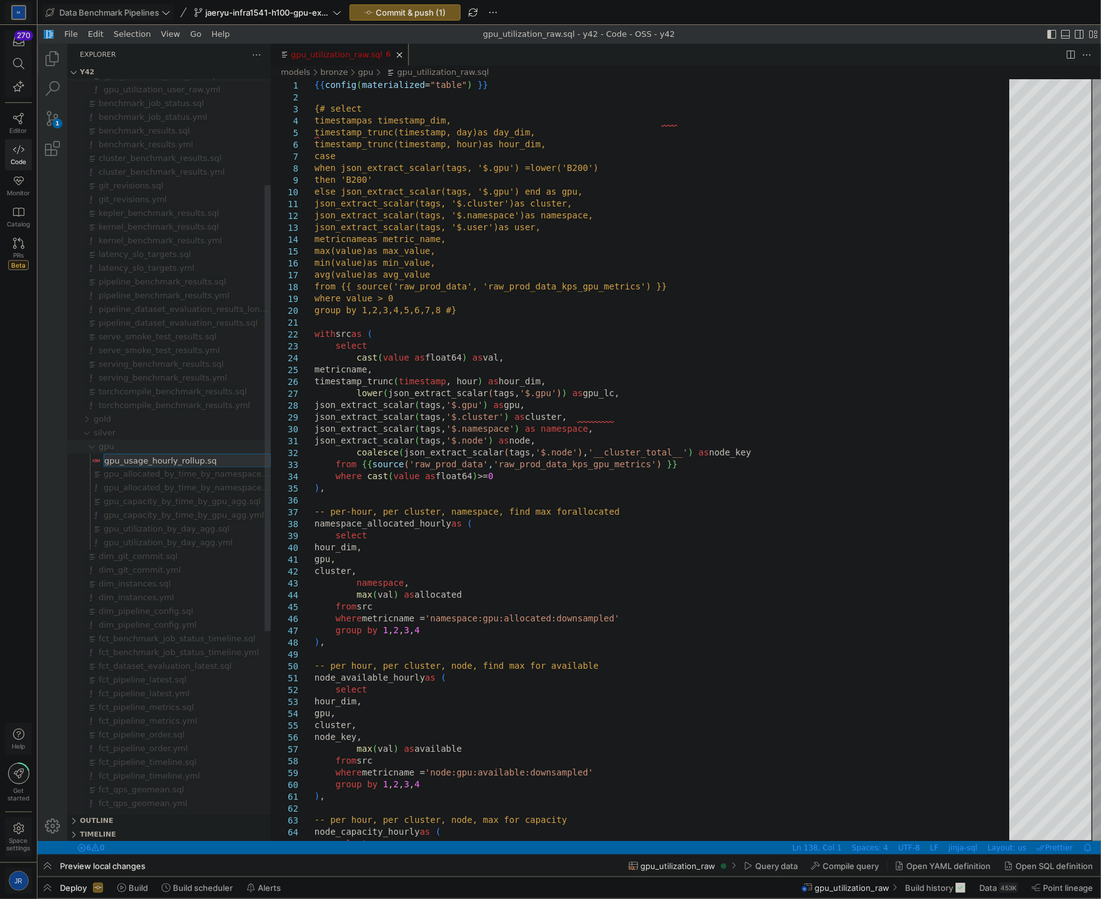
type input "gpu_usage_hourly_rollup.sql"
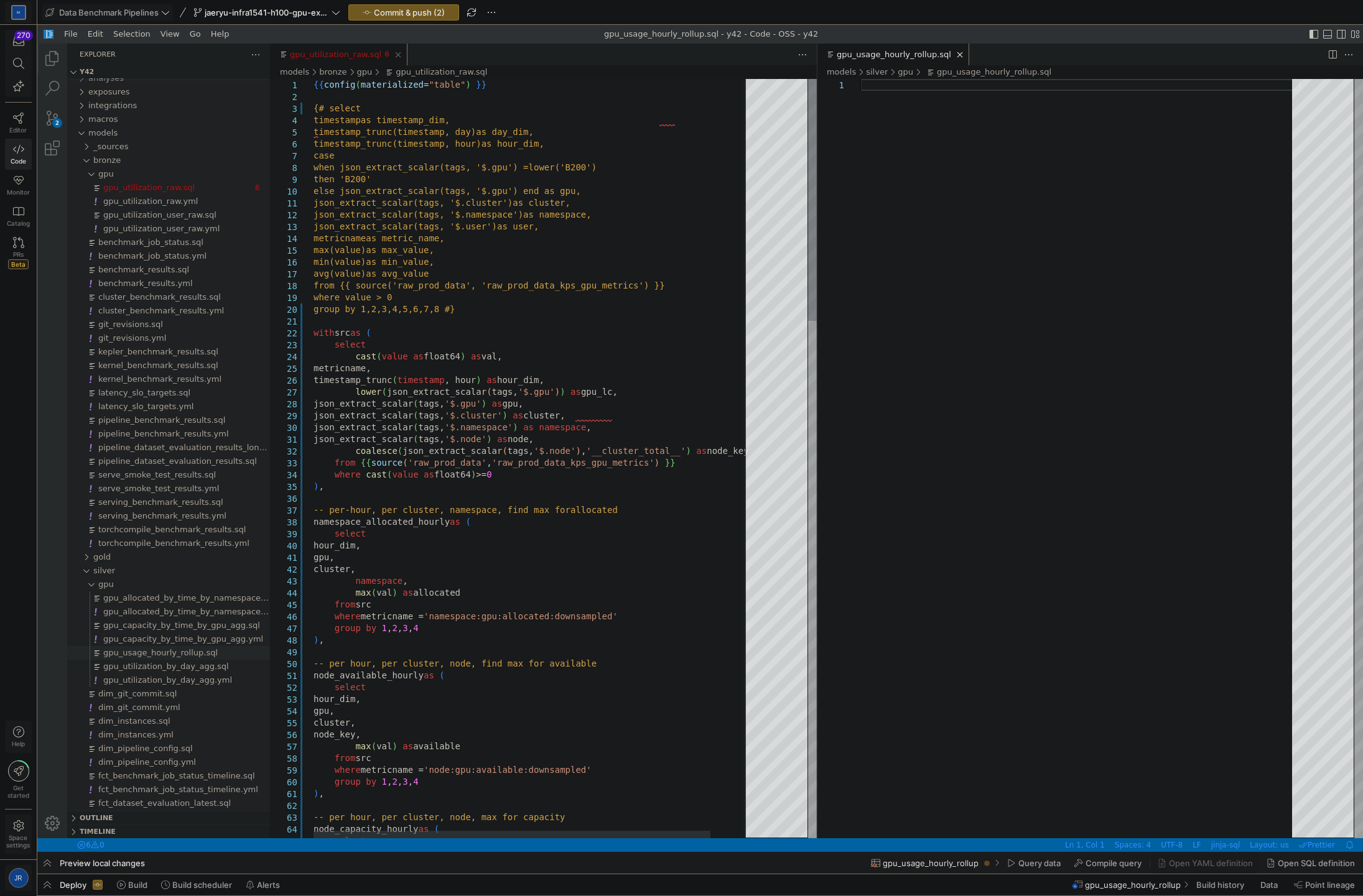
type textarea "json_extract_scalar(tags, '$.cluster') as cluster, json_extract_scalar(tags, '$…"
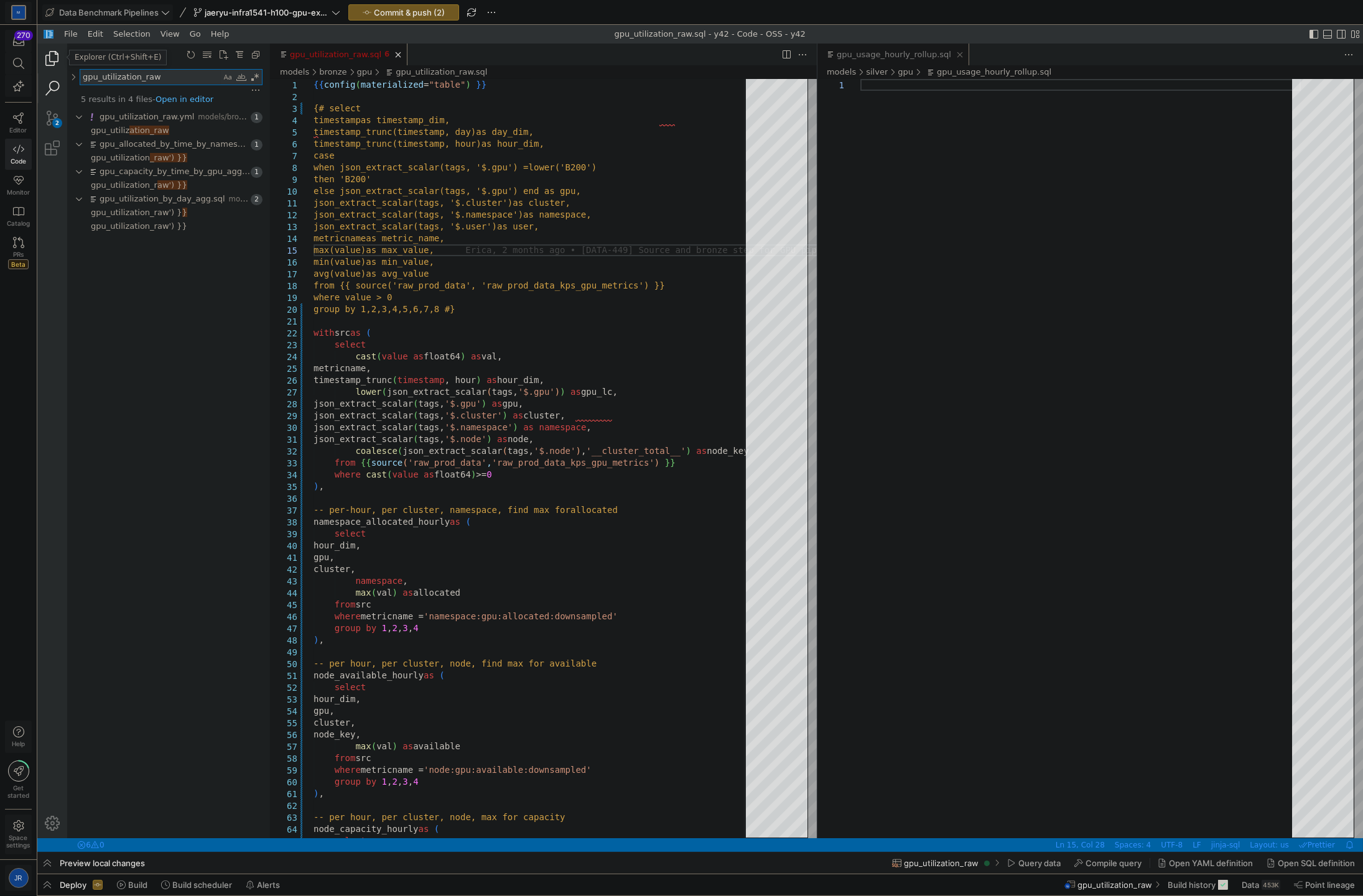
type textarea "gpu_utilization_raw"
click at [65, 54] on link "Explorer (Ctrl+Shift+E)" at bounding box center [52, 59] width 30 height 30
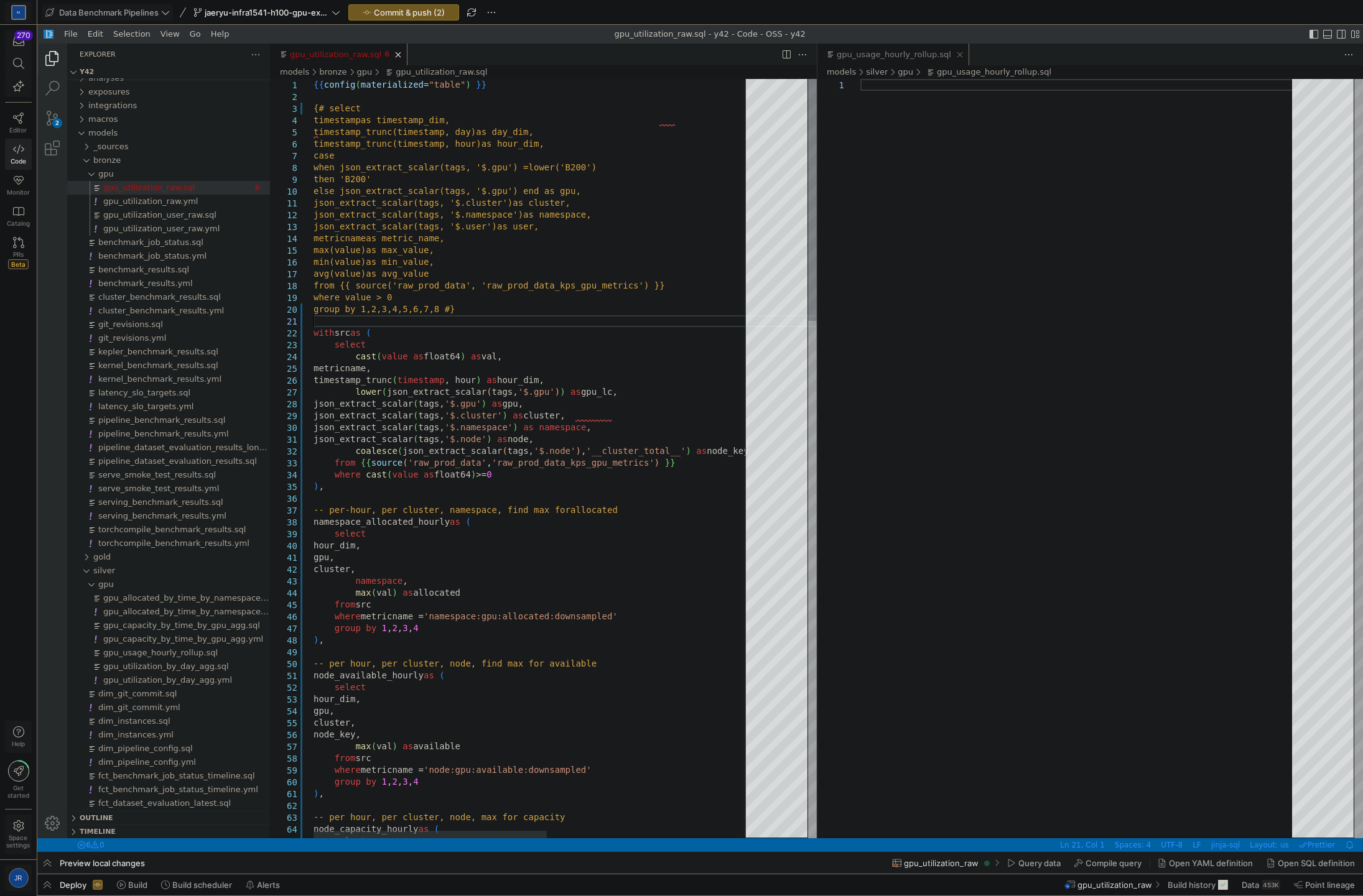
scroll to position [0, 141]
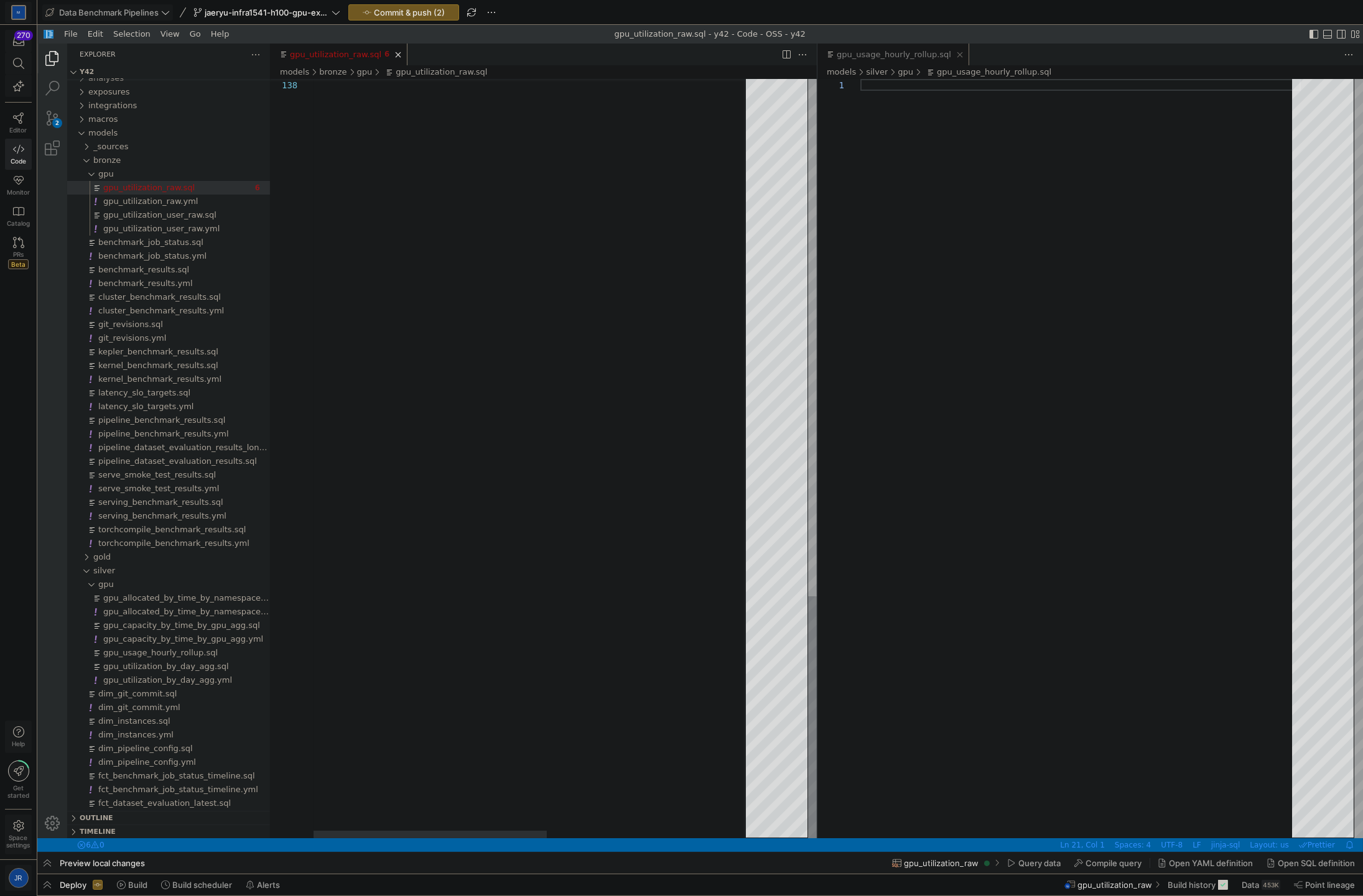
type textarea "with src as ( select cast(value as float64) as val, metricname, timestamp_trunc…"
click at [850, 373] on div "gpu_usage_hourly_rollup.sql, Editor Group 2" at bounding box center [1081, 458] width 441 height 759
type textarea "hour_dim, gpu, cluster, 'capacity' as namespace, 'capacity' as metric_kind, val…"
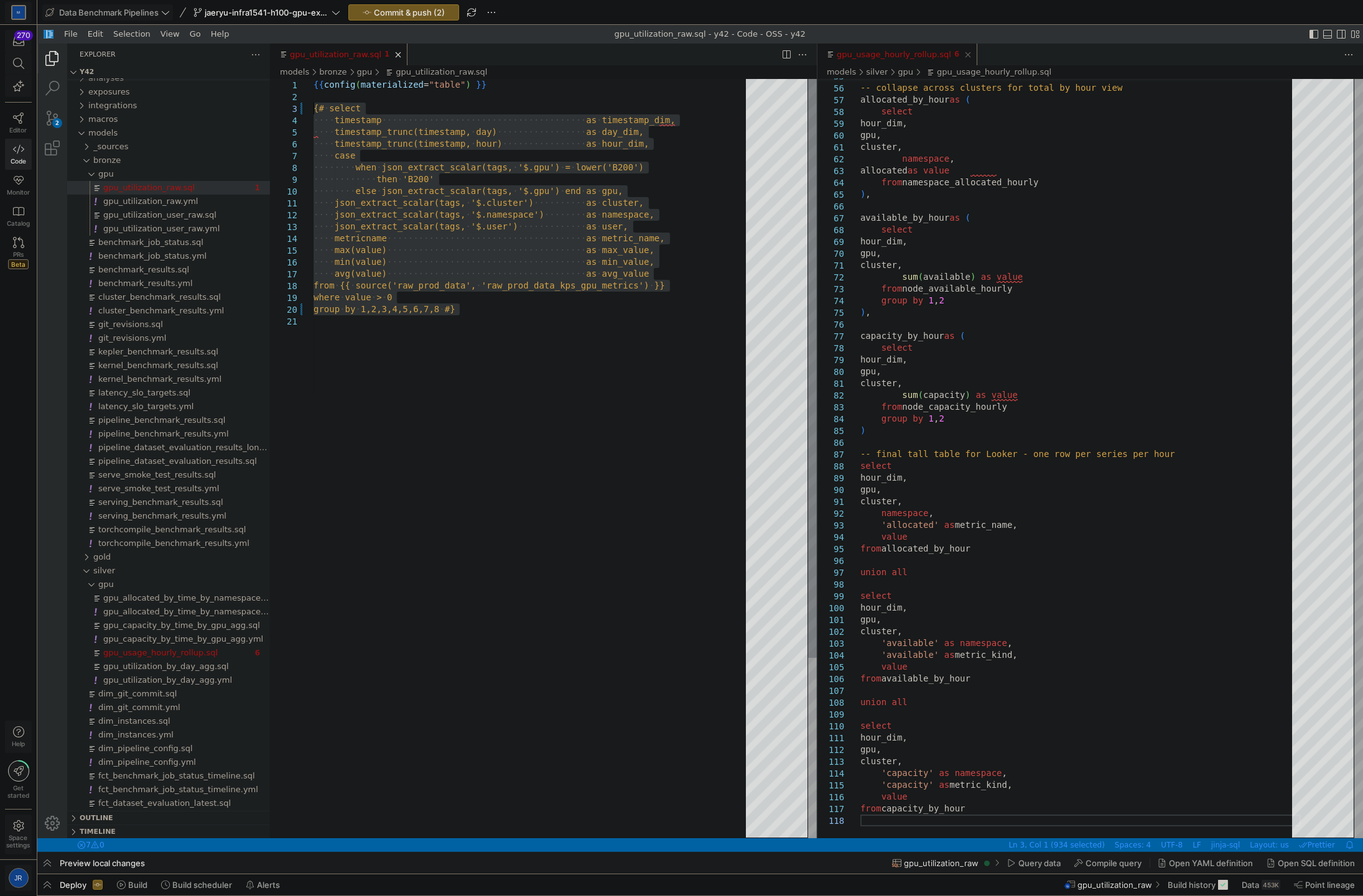
drag, startPoint x: 504, startPoint y: 316, endPoint x: 315, endPoint y: 111, distance: 278.8
click at [315, 111] on div "·‌·‌·‌·‌ max(value) ·‌·‌·‌·‌·‌·‌·‌·‌·‌·‌·‌·‌·‌·‌·‌·‌·‌·‌·‌·‌·‌·‌·‌·‌·‌·‌·‌·‌·‌·…" at bounding box center [533, 576] width 441 height 996
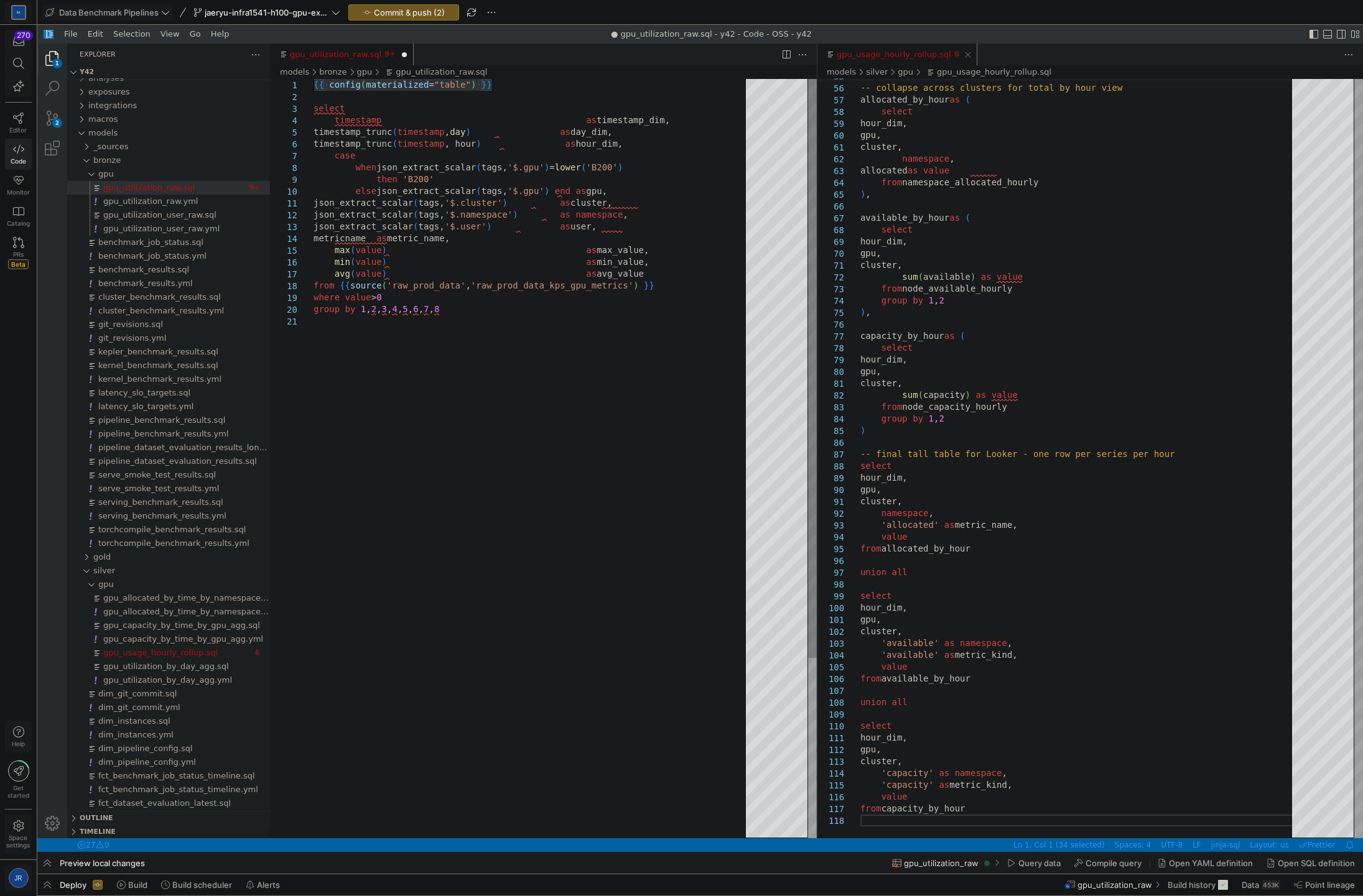
drag, startPoint x: 550, startPoint y: 89, endPoint x: 87, endPoint y: 36, distance: 466.0
type textarea "{{ config(materialized="table") }} select timestamp as timestamp_dim, timestamp…"
click at [850, 132] on div "-- collapse across clusters for total by hour view allocated_by_hour as ( selec…" at bounding box center [1081, 502] width 441 height 2142
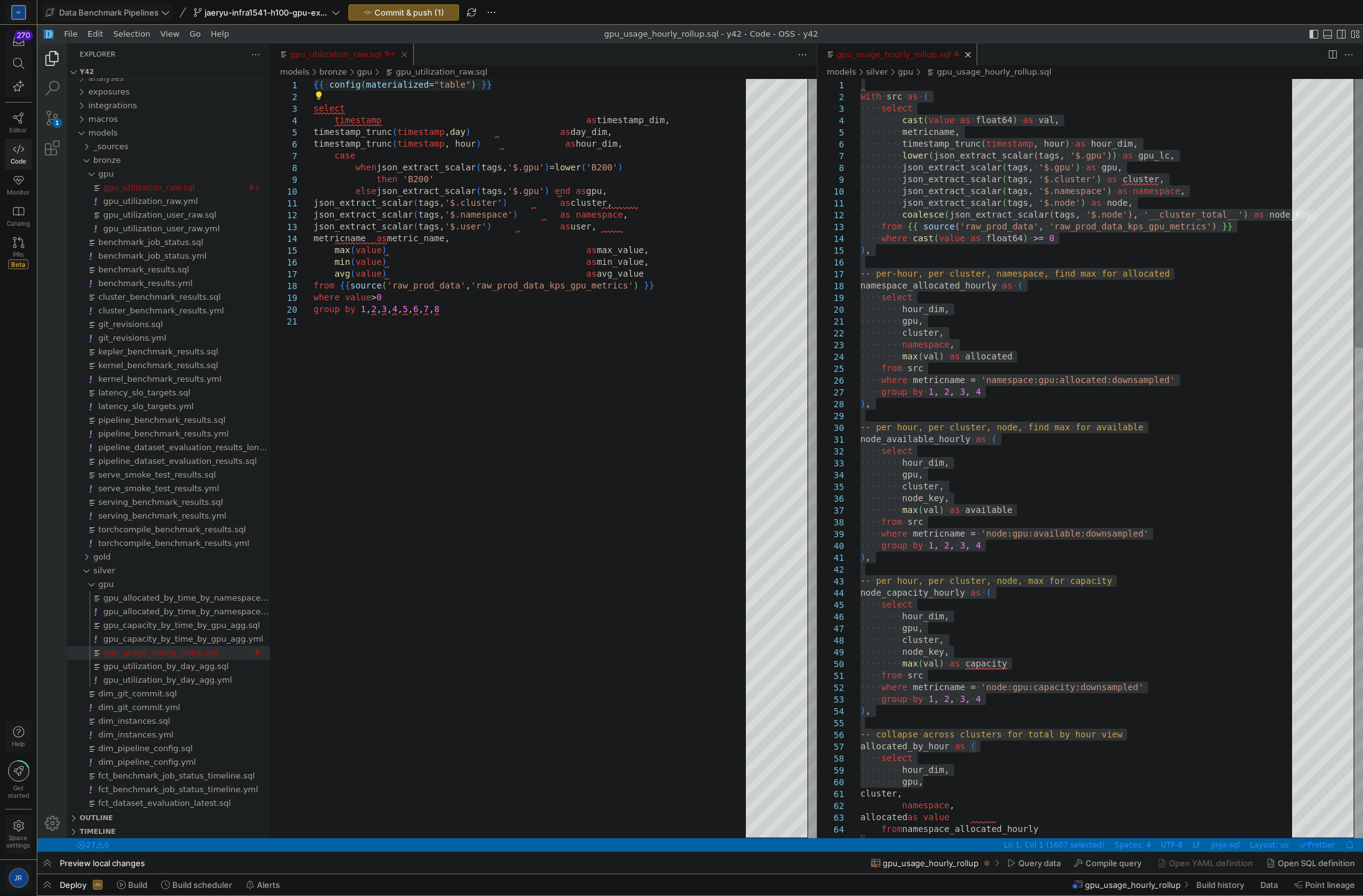
drag, startPoint x: 1096, startPoint y: 132, endPoint x: 517, endPoint y: -59, distance: 609.7
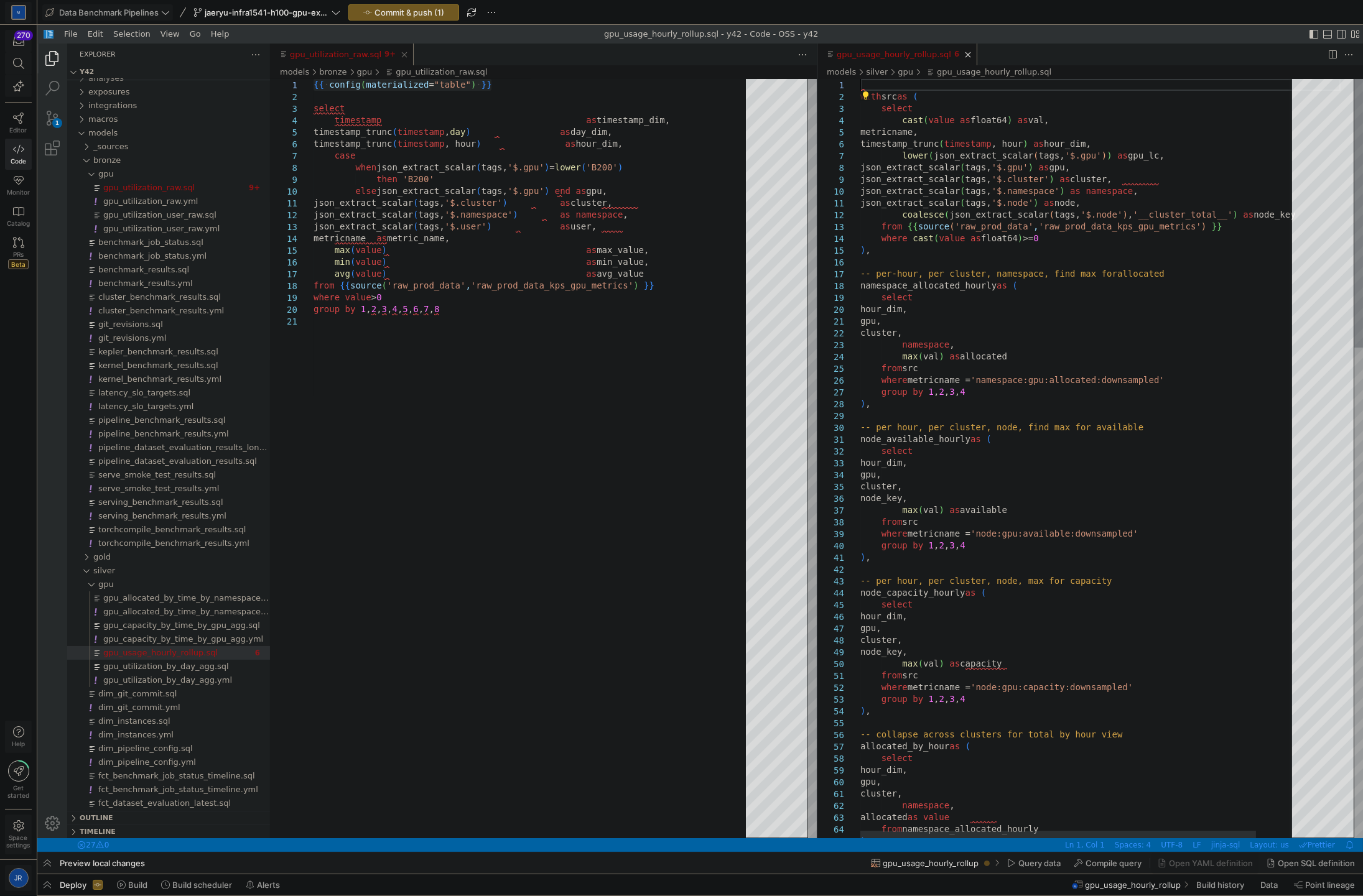
paste textarea "{{ config(materialized="table") }}"
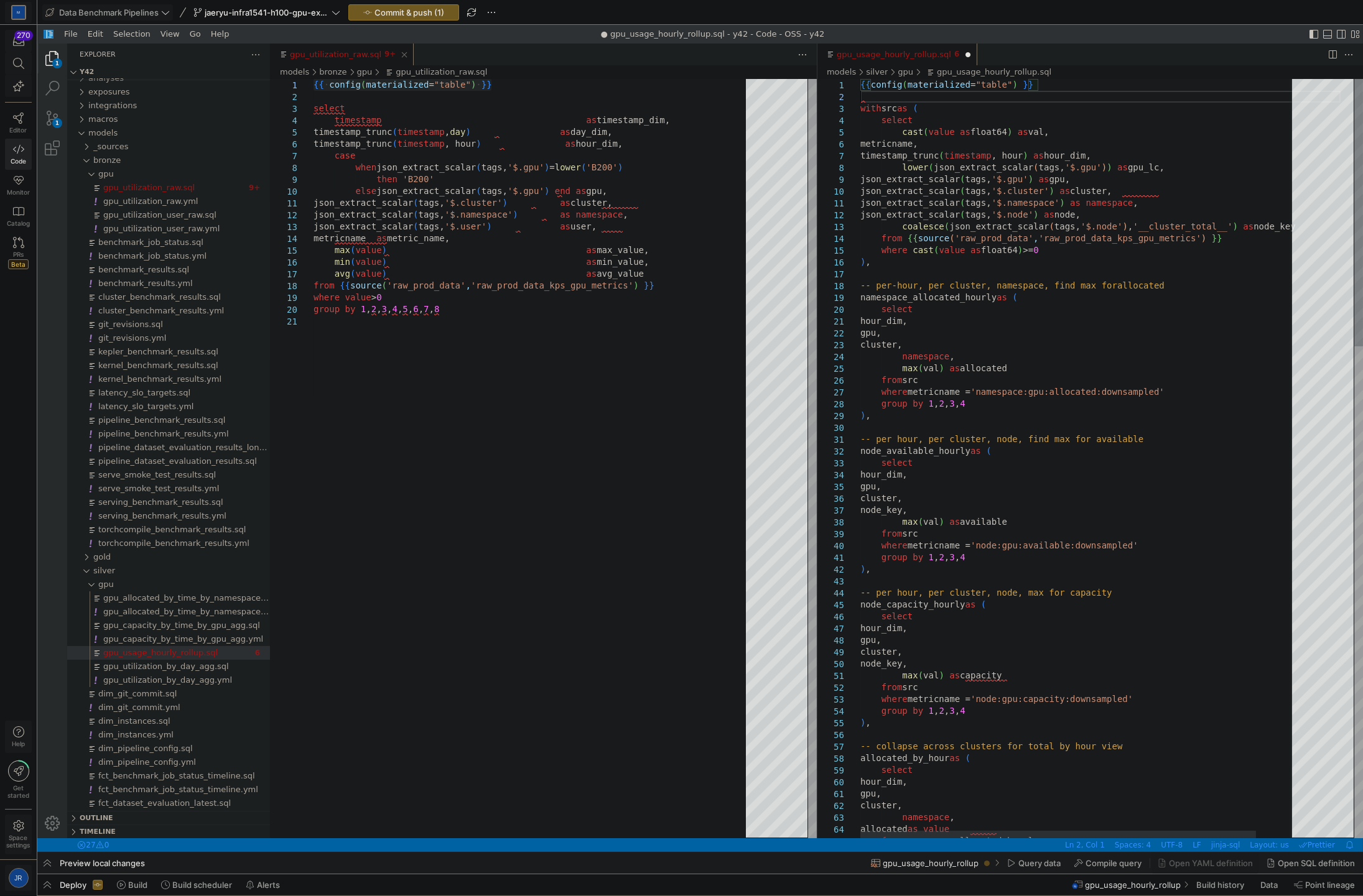
scroll to position [12, 0]
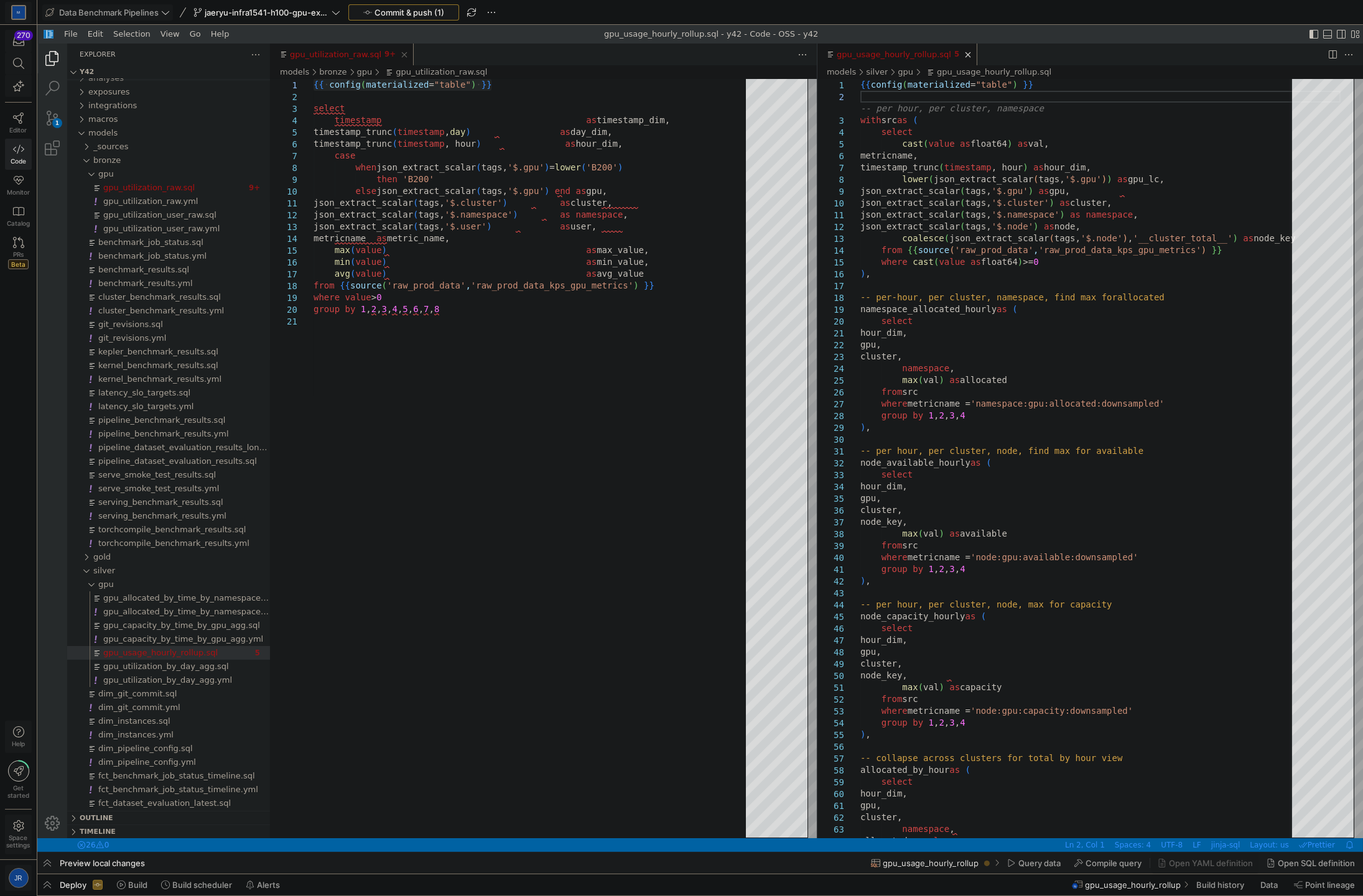
type textarea "{{ config(materialized="table") }} with src as ( select cast(value as float64) …"
click at [443, 7] on span "Commit & push (1)" at bounding box center [410, 12] width 70 height 10
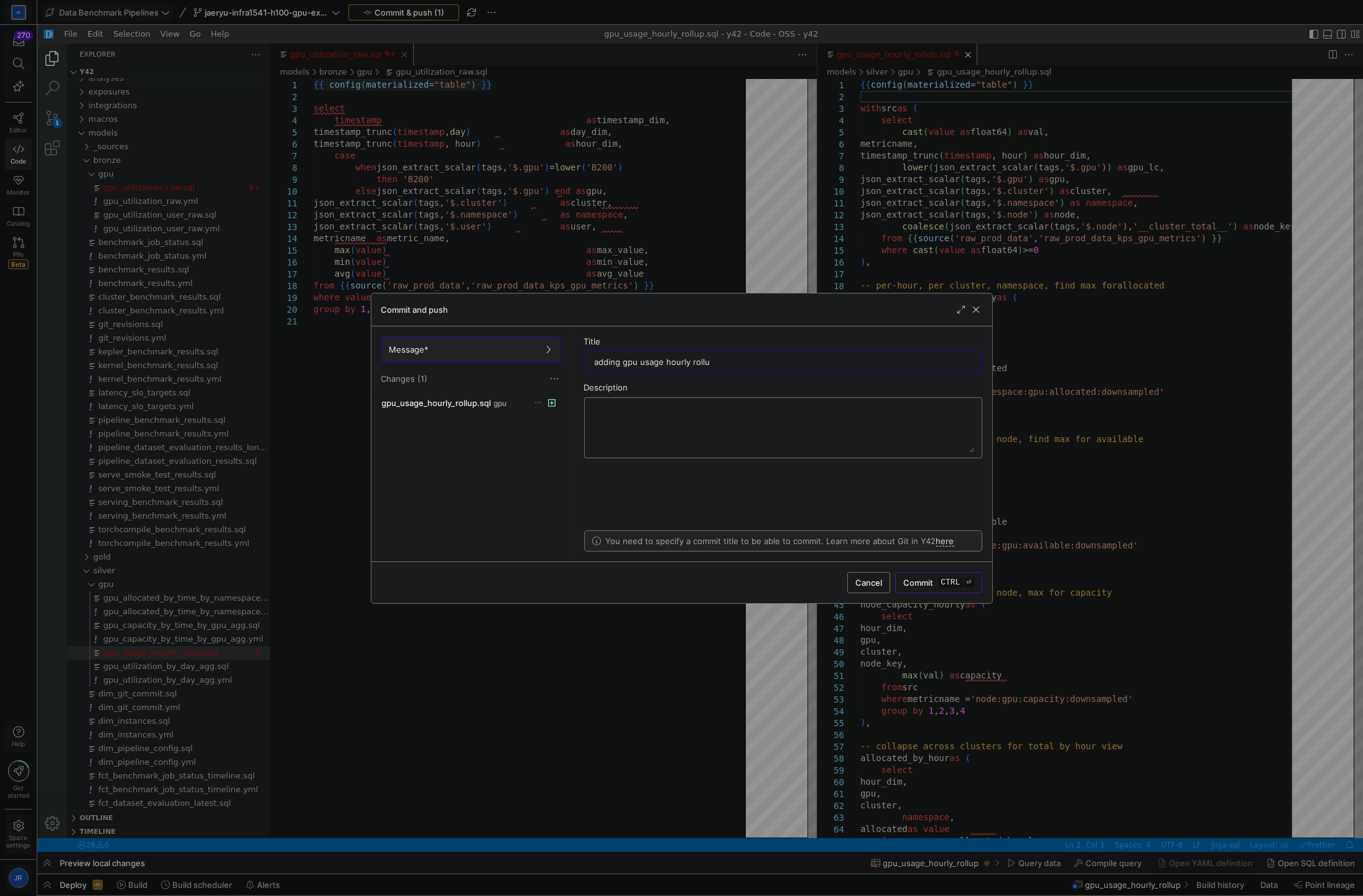
type input "adding gpu usage hourly rollup"
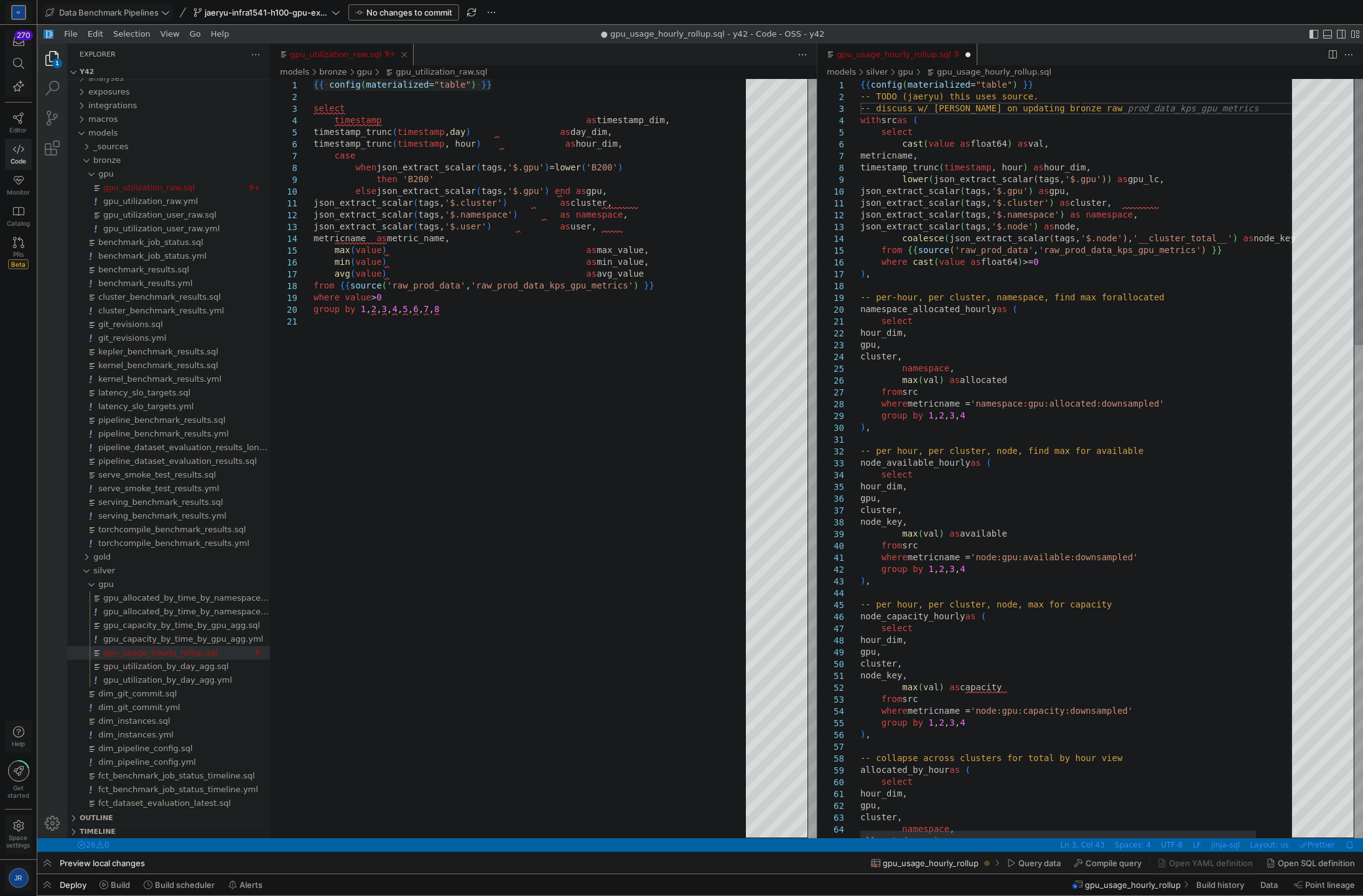
scroll to position [36, 0]
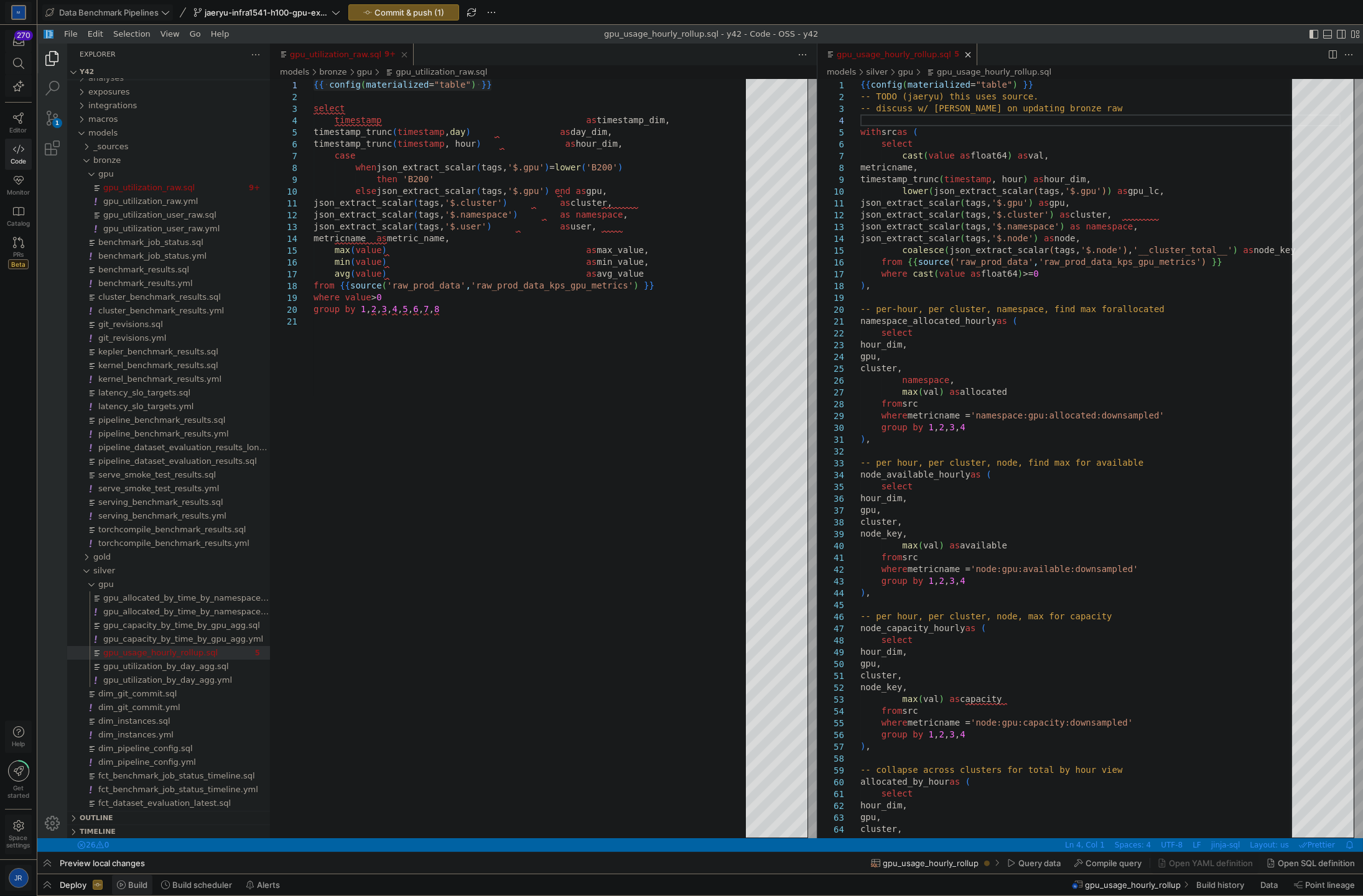
click at [119, 884] on icon at bounding box center [121, 884] width 9 height 9
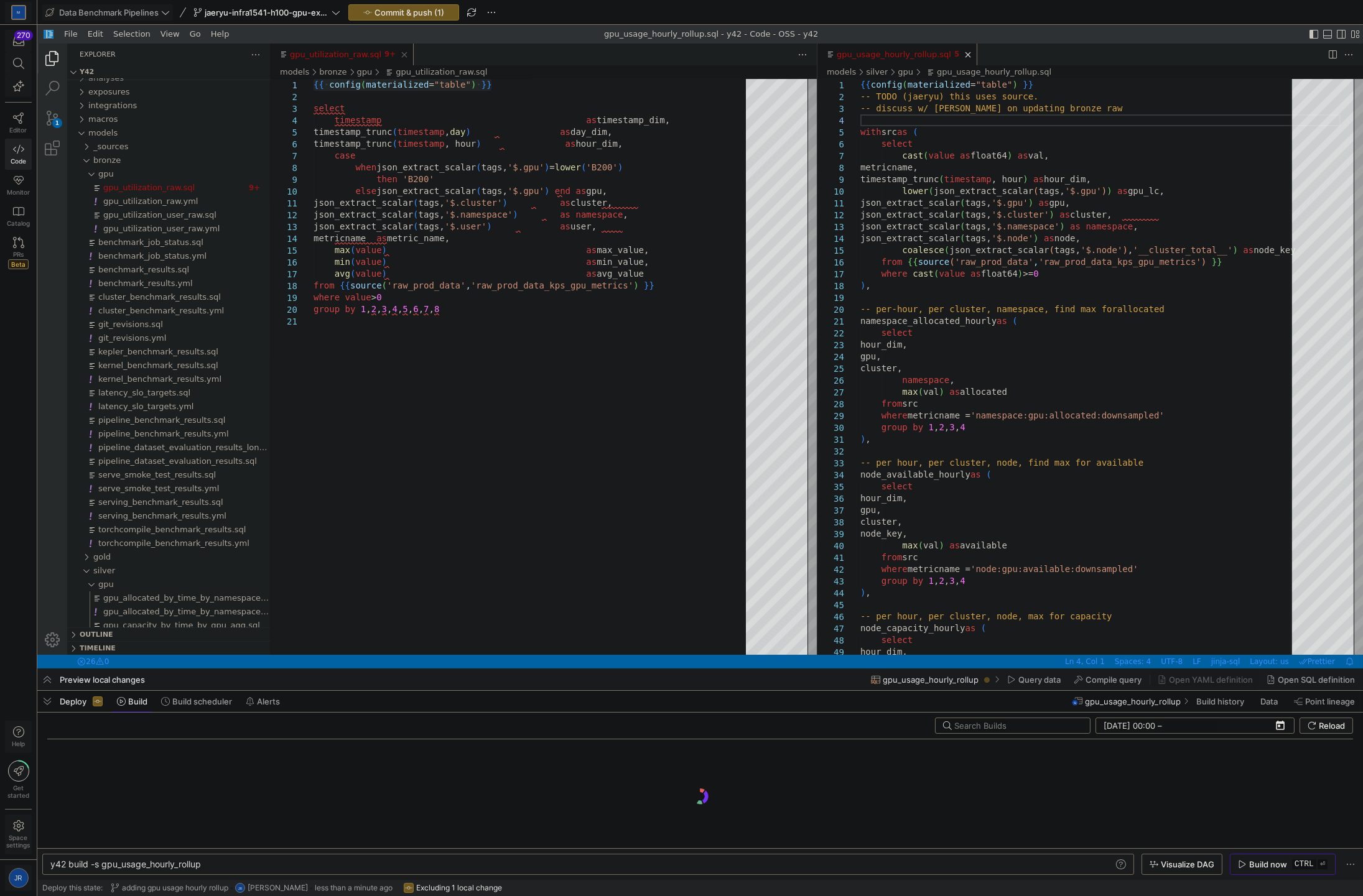
click at [850, 866] on div "Build now" at bounding box center [1268, 864] width 38 height 10
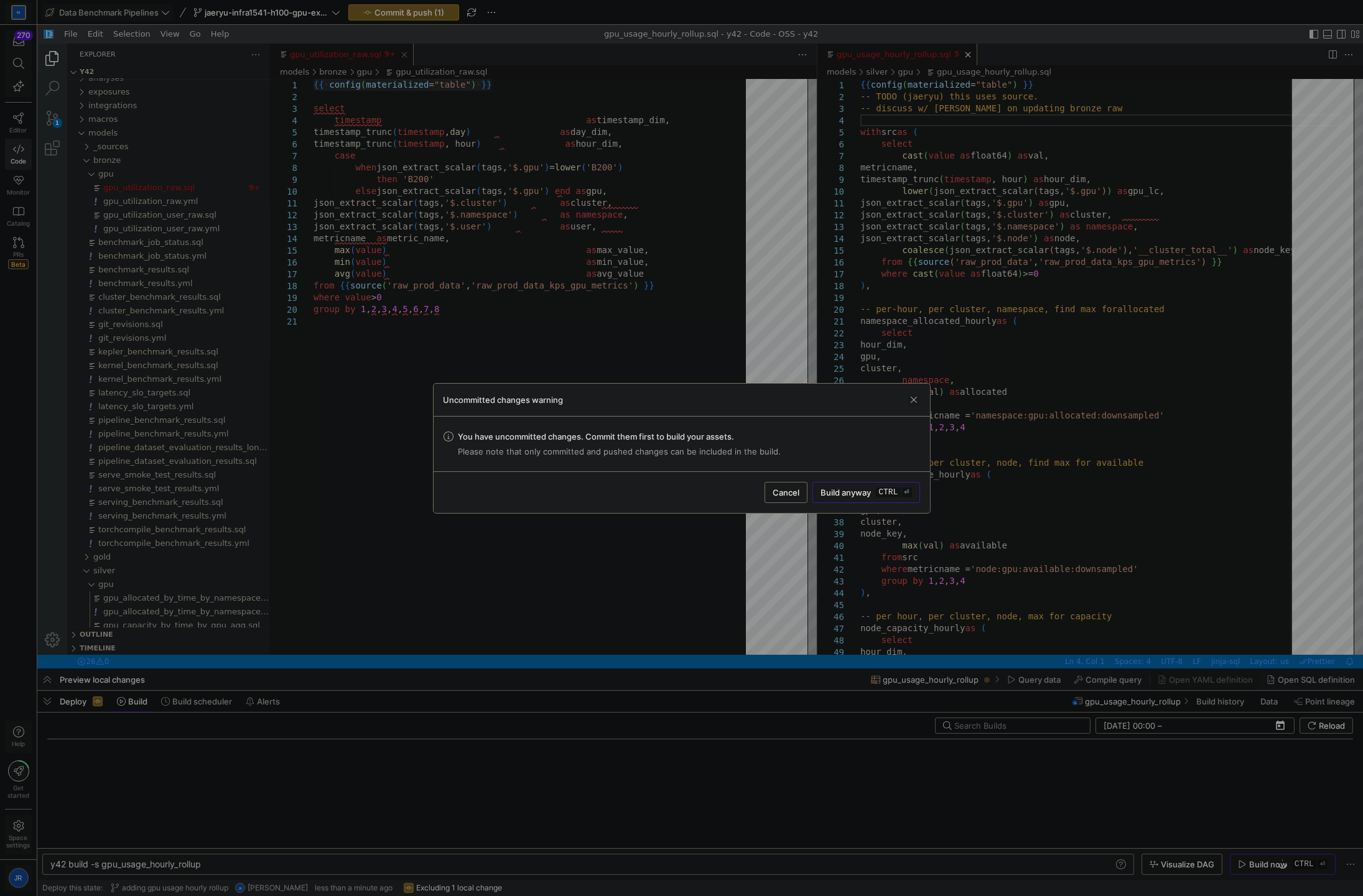
click at [850, 498] on span "submit" at bounding box center [865, 492] width 106 height 20
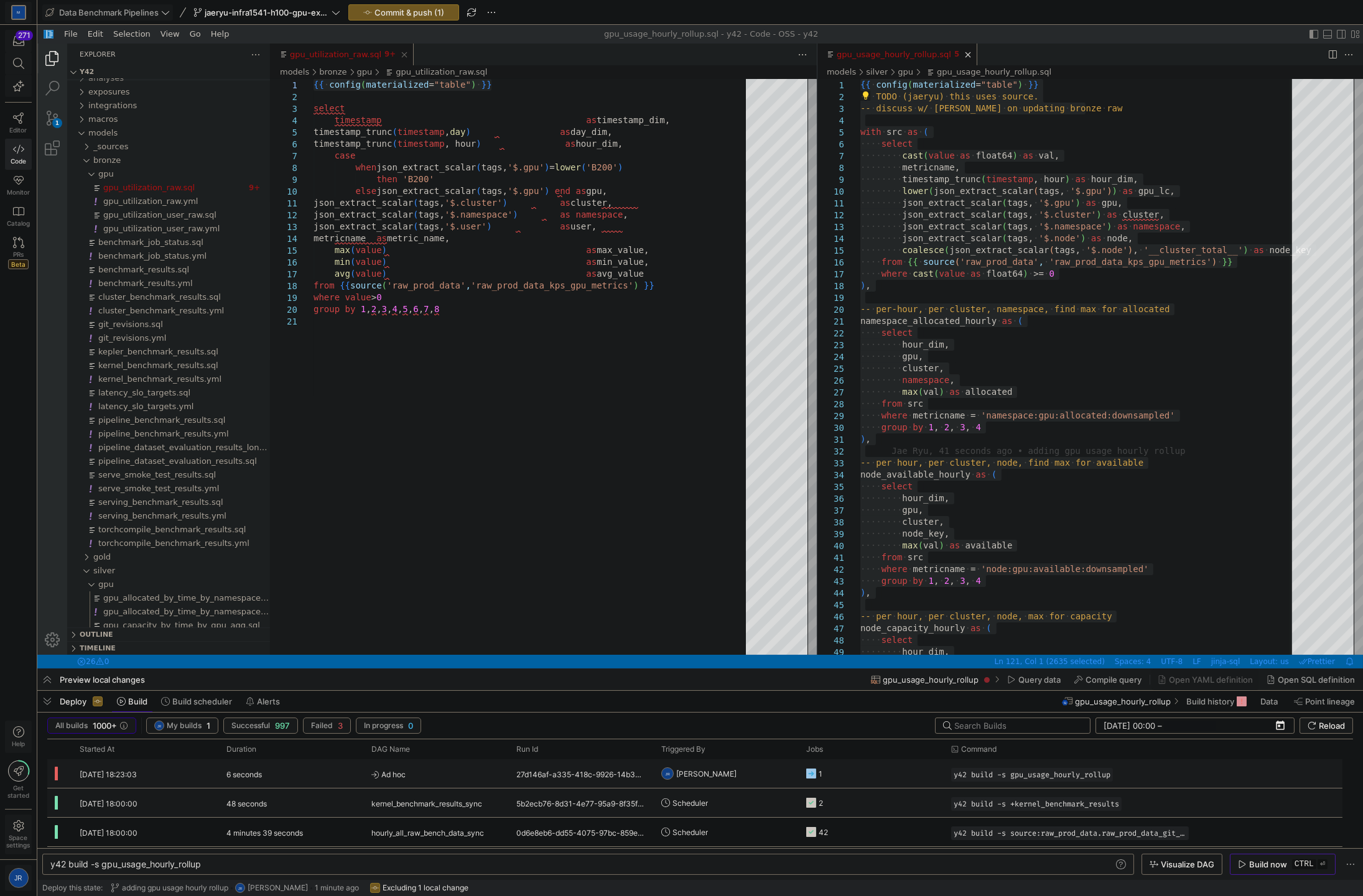
click at [778, 771] on y42-orchestration-triggered-by "JR [PERSON_NAME]" at bounding box center [725, 772] width 129 height 27
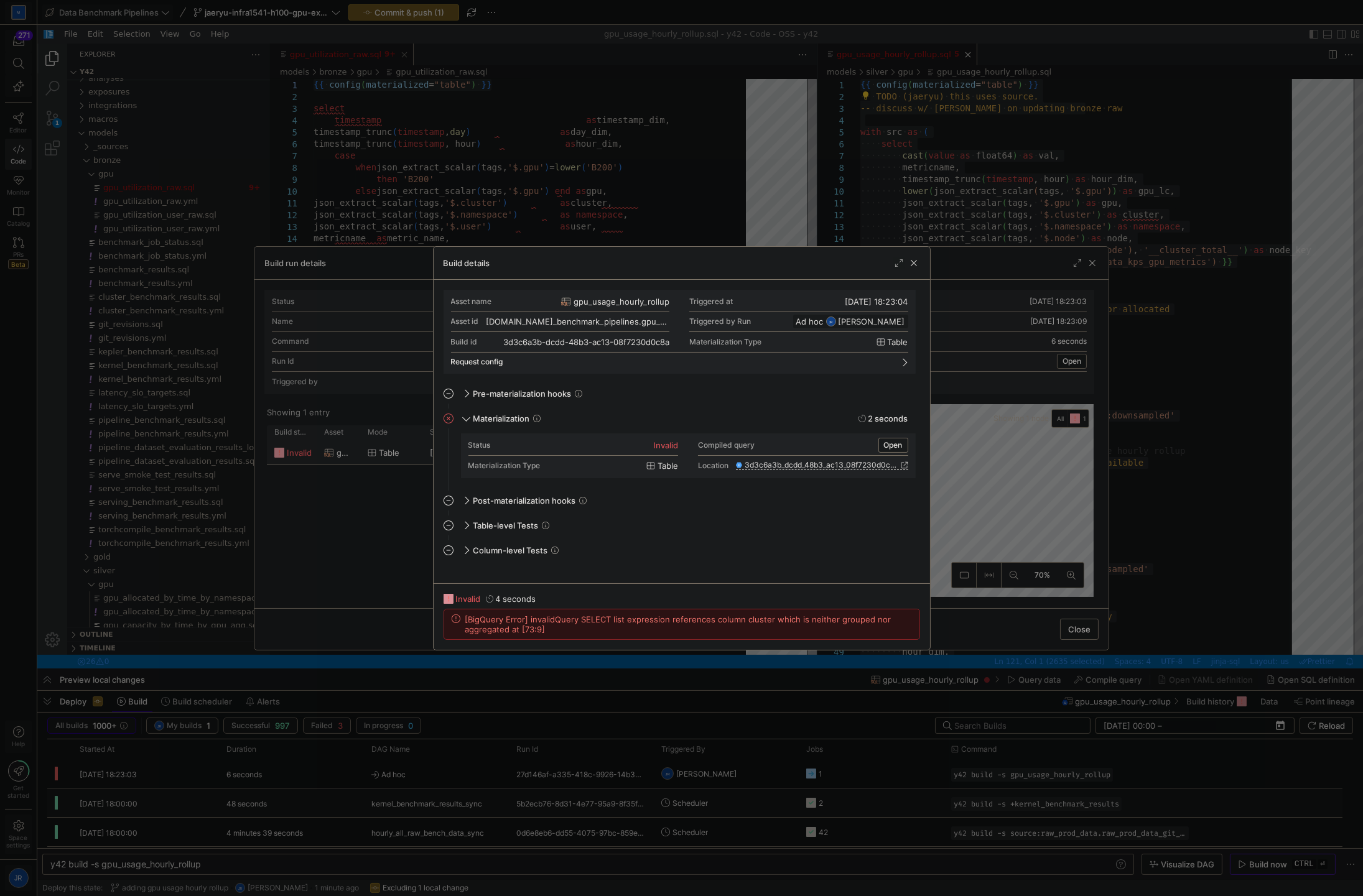
click at [757, 617] on span "[BigQuery Error] invalidQuery SELECT list expression references column cluster …" at bounding box center [689, 624] width 447 height 20
copy div "[BigQuery Error] invalidQuery SELECT list expression references column cluster …"
click at [850, 391] on div at bounding box center [681, 448] width 1363 height 896
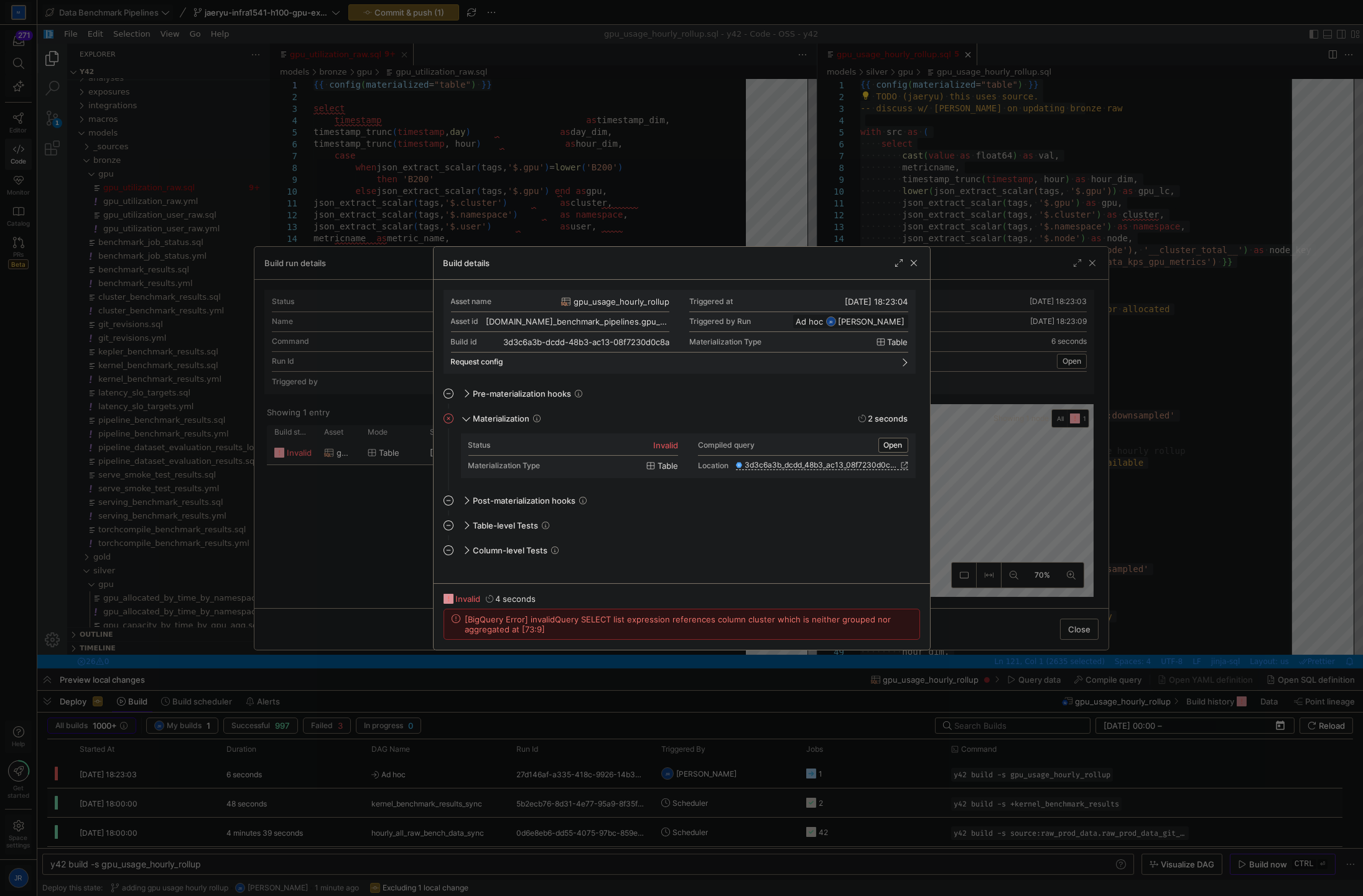
click at [850, 391] on div at bounding box center [681, 448] width 1363 height 896
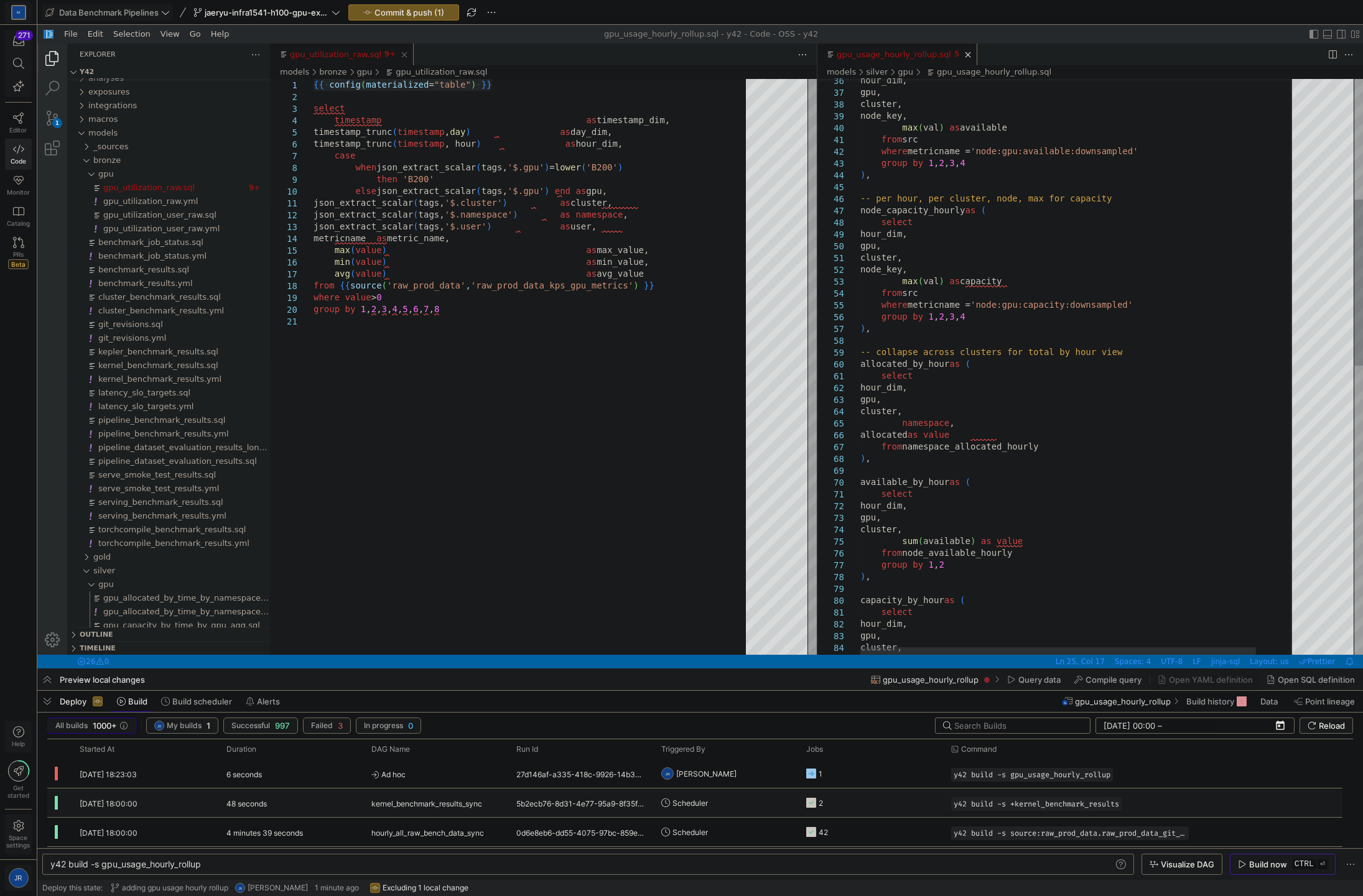
click at [850, 563] on div "node_capacity_hourly as ( select hour_dim, hour_dim, gpu, cluster, node_key, ma…" at bounding box center [1101, 658] width 481 height 1993
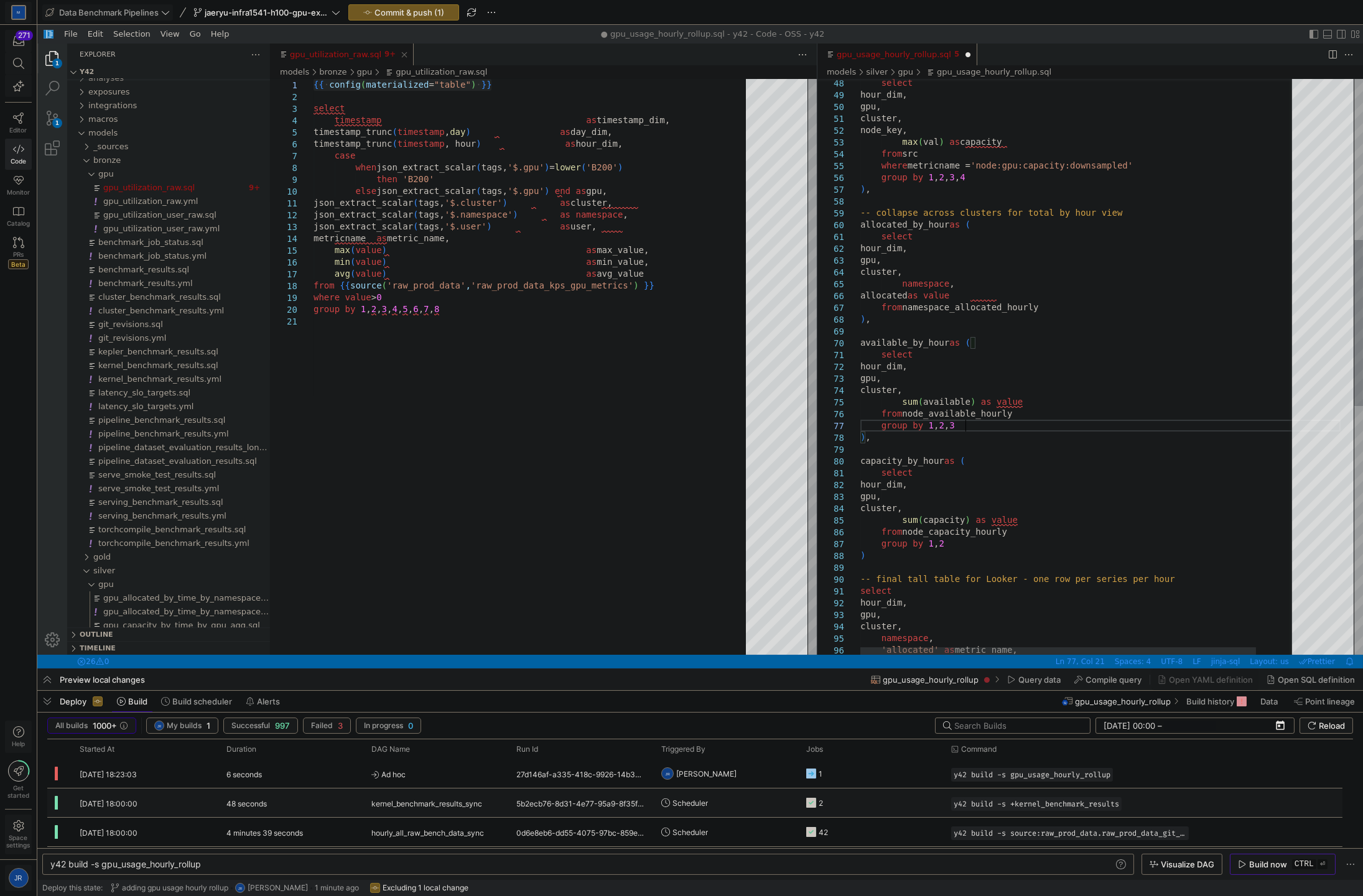
click at [850, 548] on div "select hour_dim, gpu, cluster, node_key, max ( val ) as capacity from src where…" at bounding box center [1101, 518] width 481 height 1993
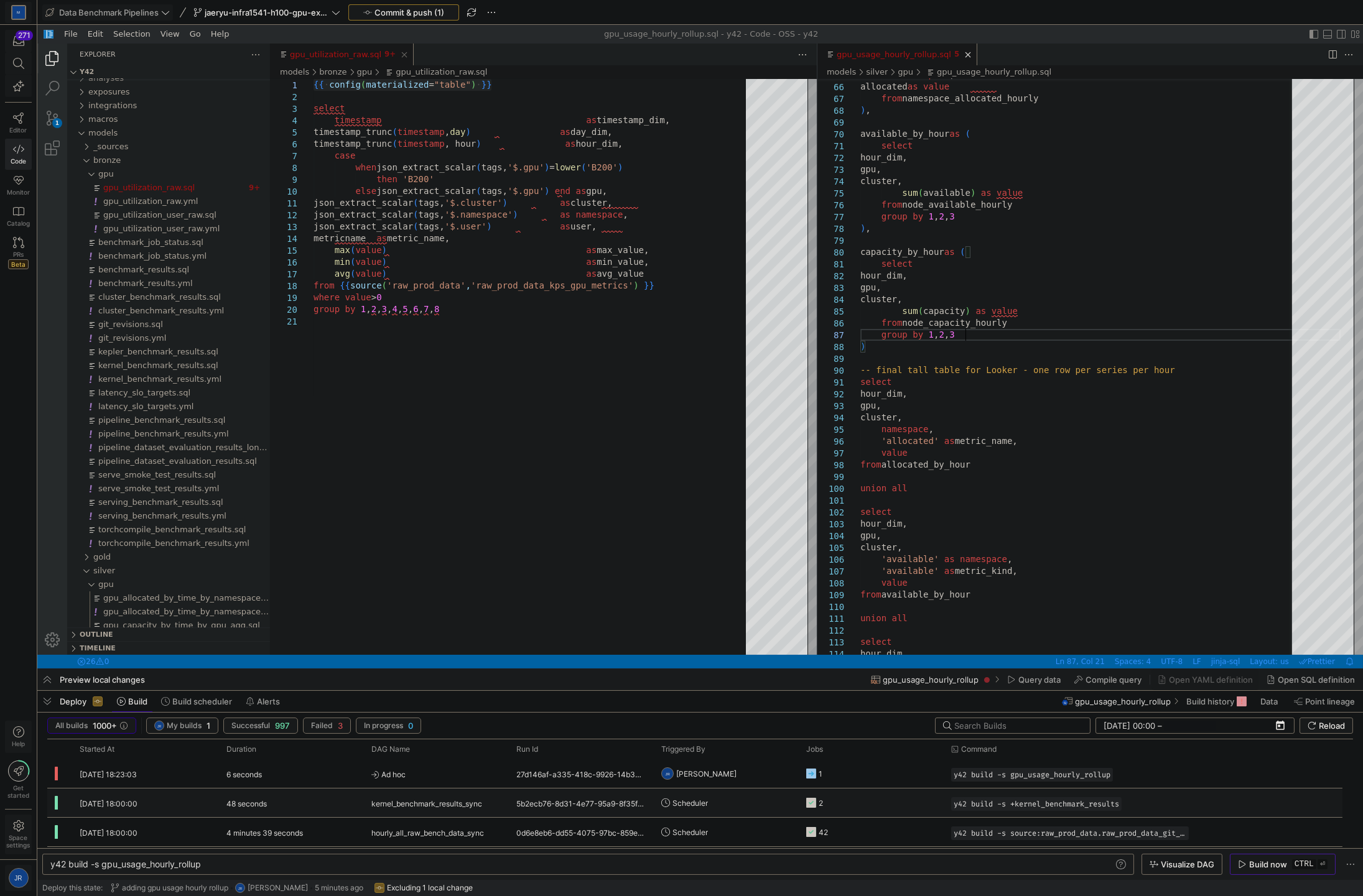
type textarea "select hour_dim, gpu, cluster, sum(capacity) as value from node_capacity_hourly…"
click at [437, 12] on span "Commit & push (1)" at bounding box center [410, 12] width 70 height 10
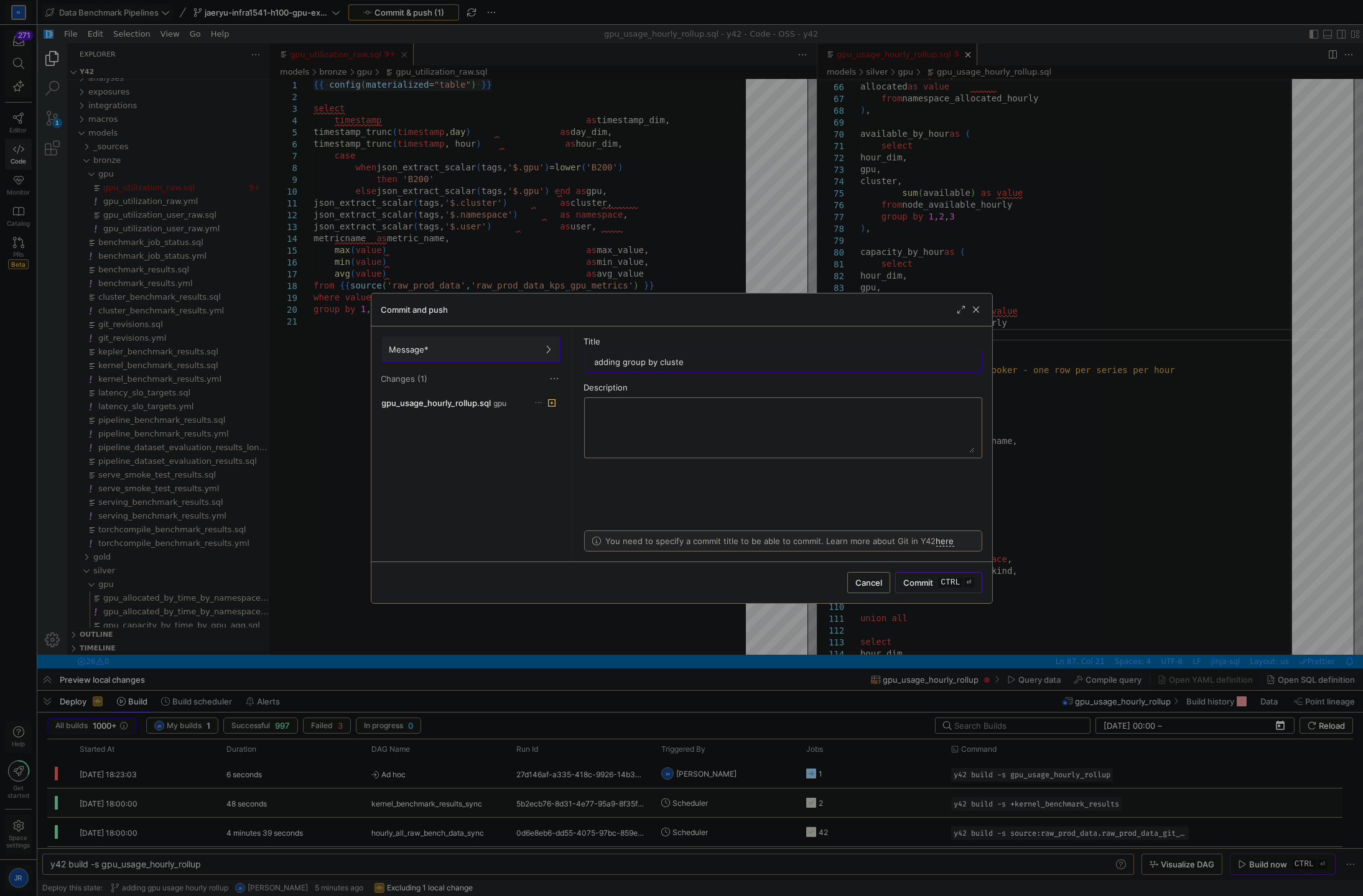
type input "adding group by cluster"
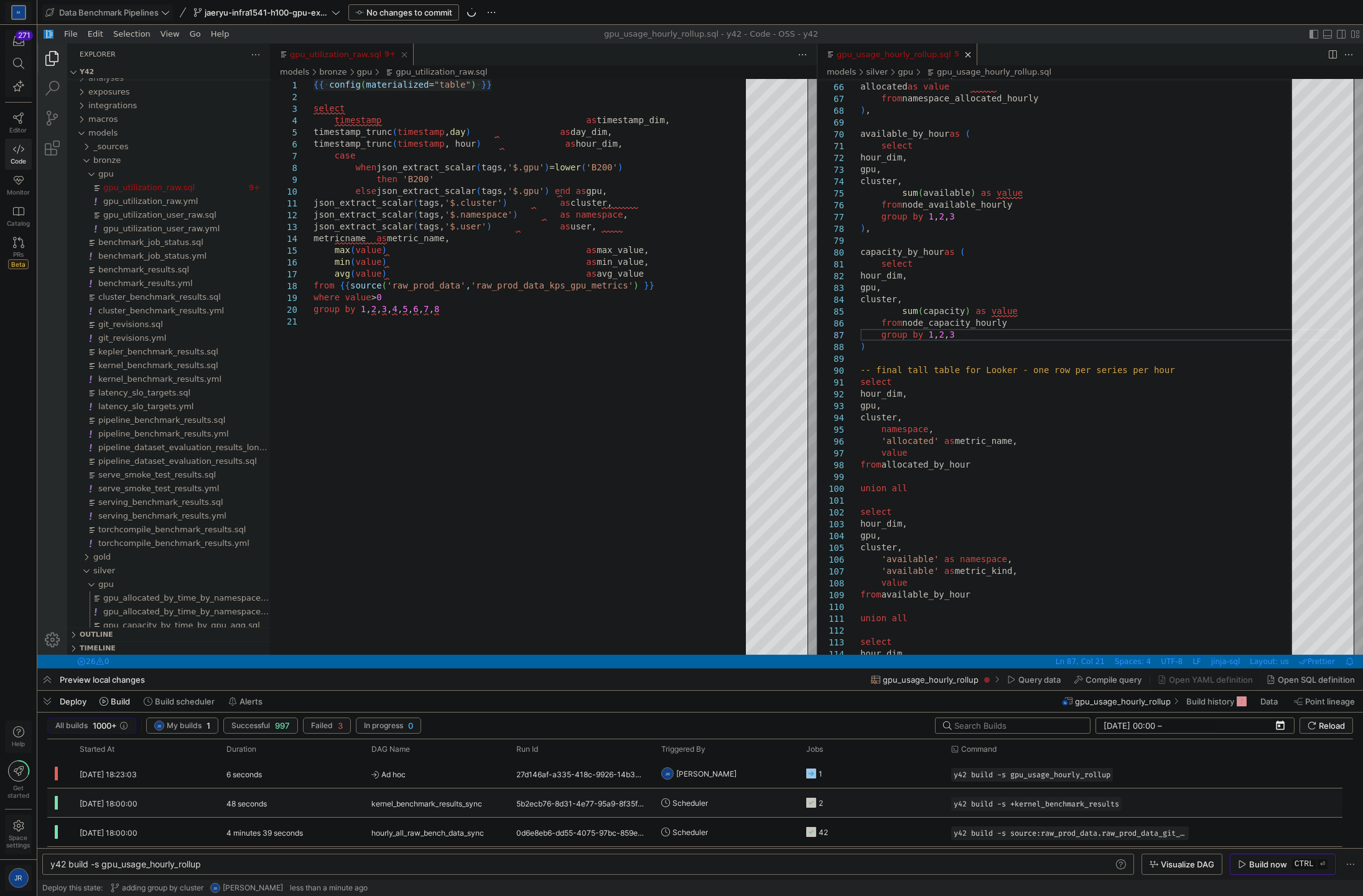
click at [850, 864] on div "Build now" at bounding box center [1268, 864] width 38 height 10
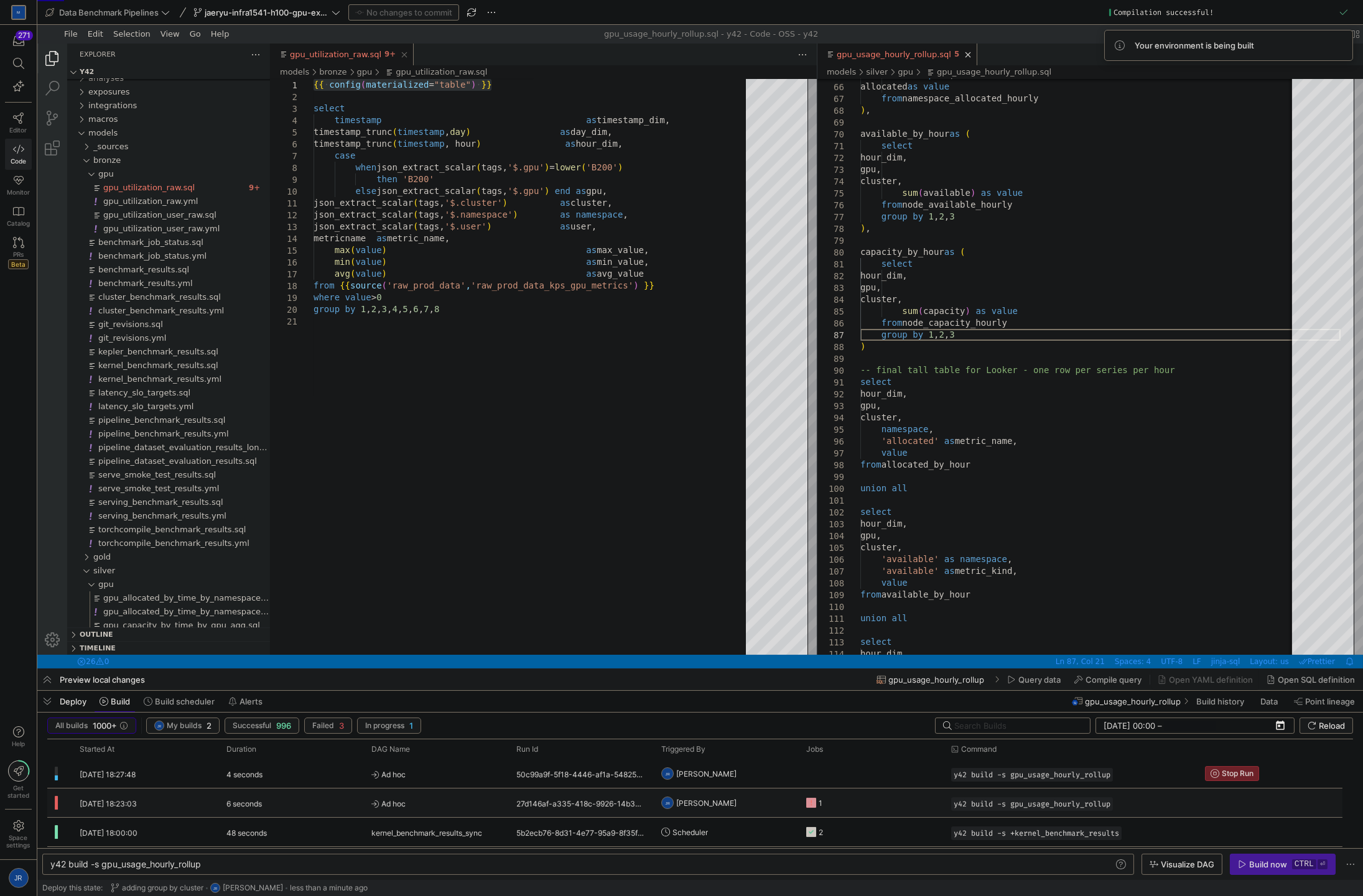
scroll to position [72, 103]
click at [879, 777] on y42-job-status-cell-renderer "1" at bounding box center [870, 772] width 129 height 27
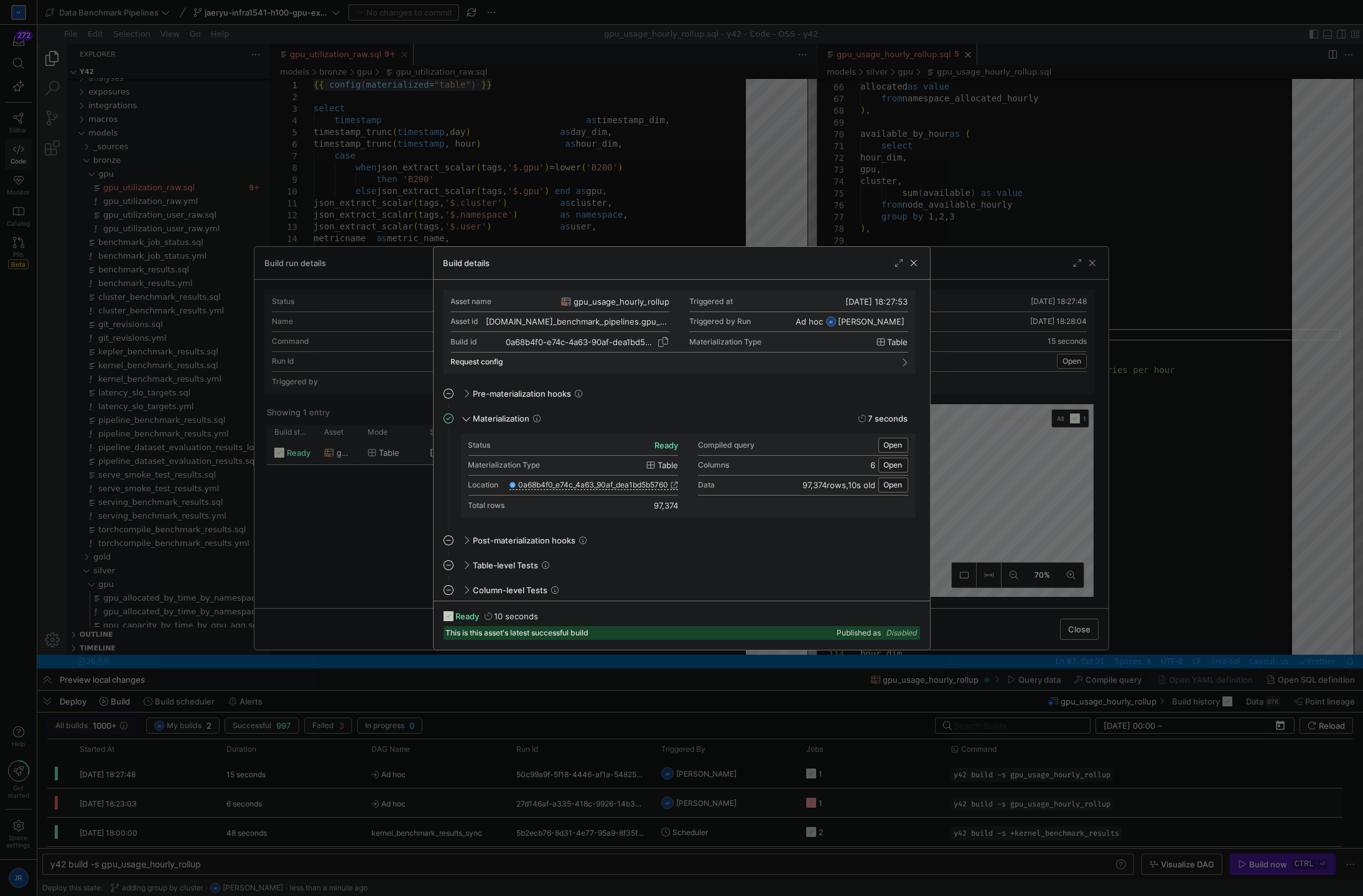
click at [529, 345] on div "0a68b4f0-e74c-4a63-90af-dea1bd5b5760" at bounding box center [579, 342] width 149 height 10
copy div "0a68b4f0"
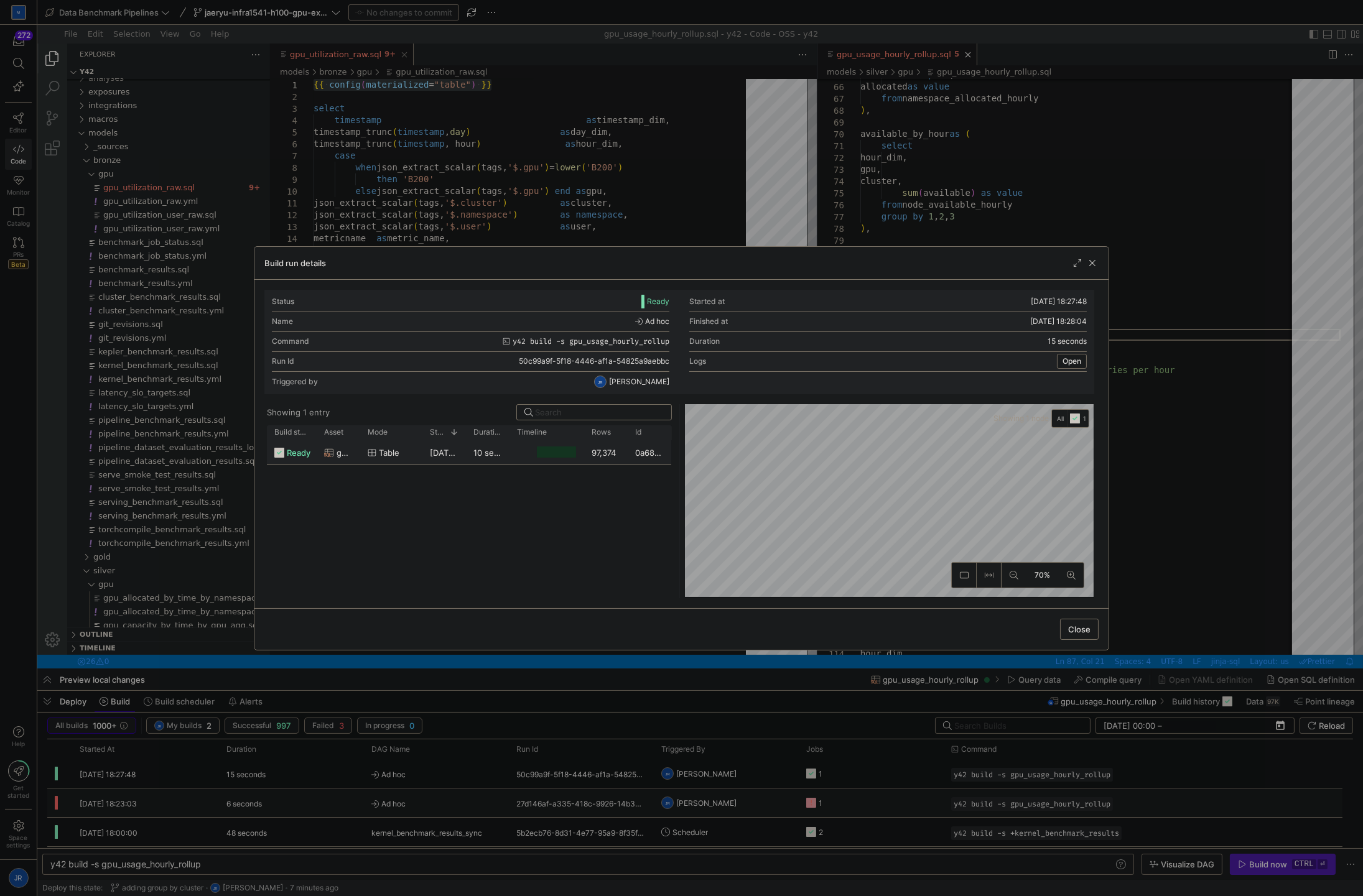
click at [1112, 234] on div at bounding box center [681, 448] width 1363 height 896
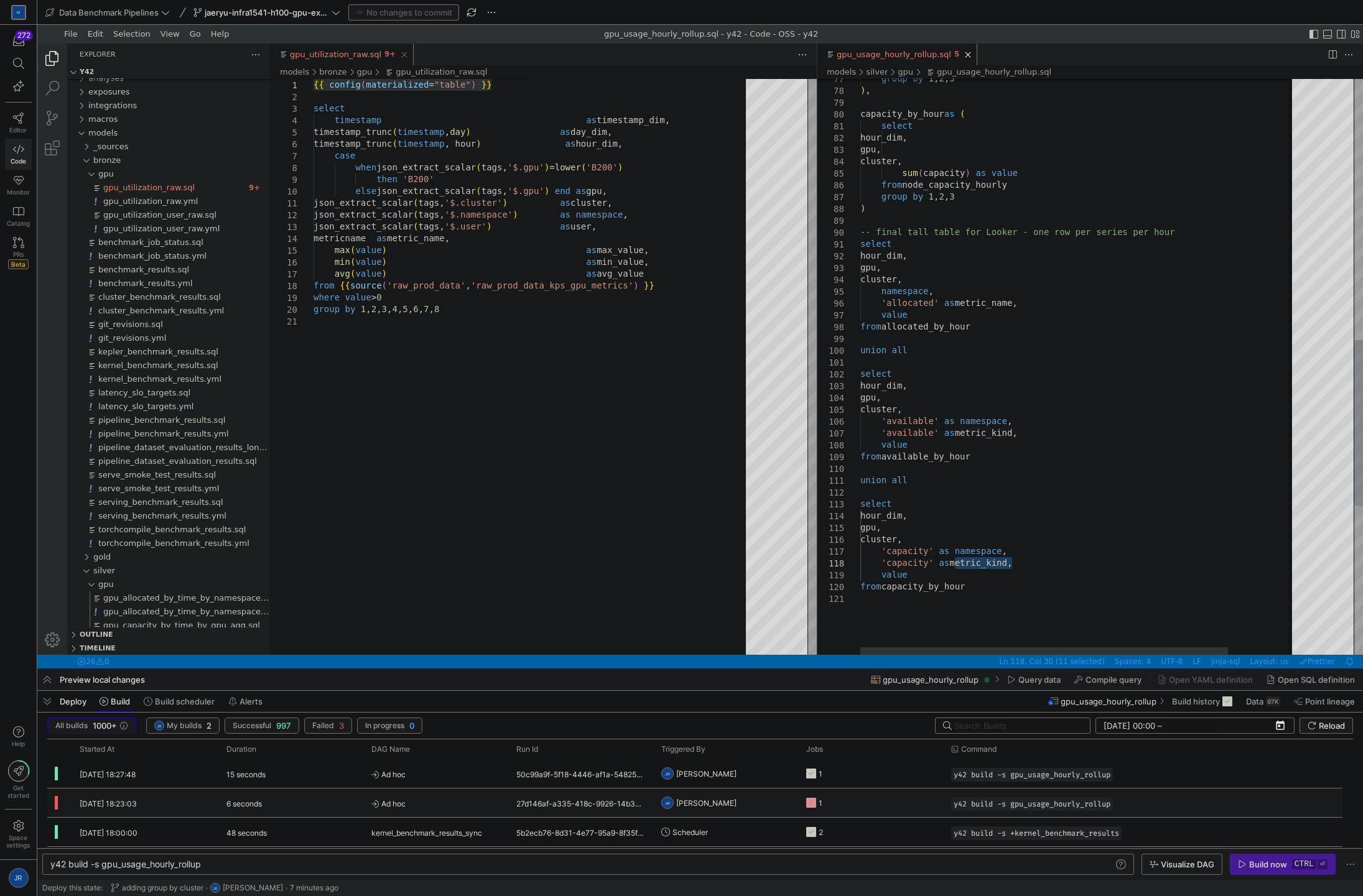
click at [1000, 302] on div "namespace , 'allocated' as metric_name, value from allocated_by_hour union all …" at bounding box center [1119, 171] width 516 height 1993
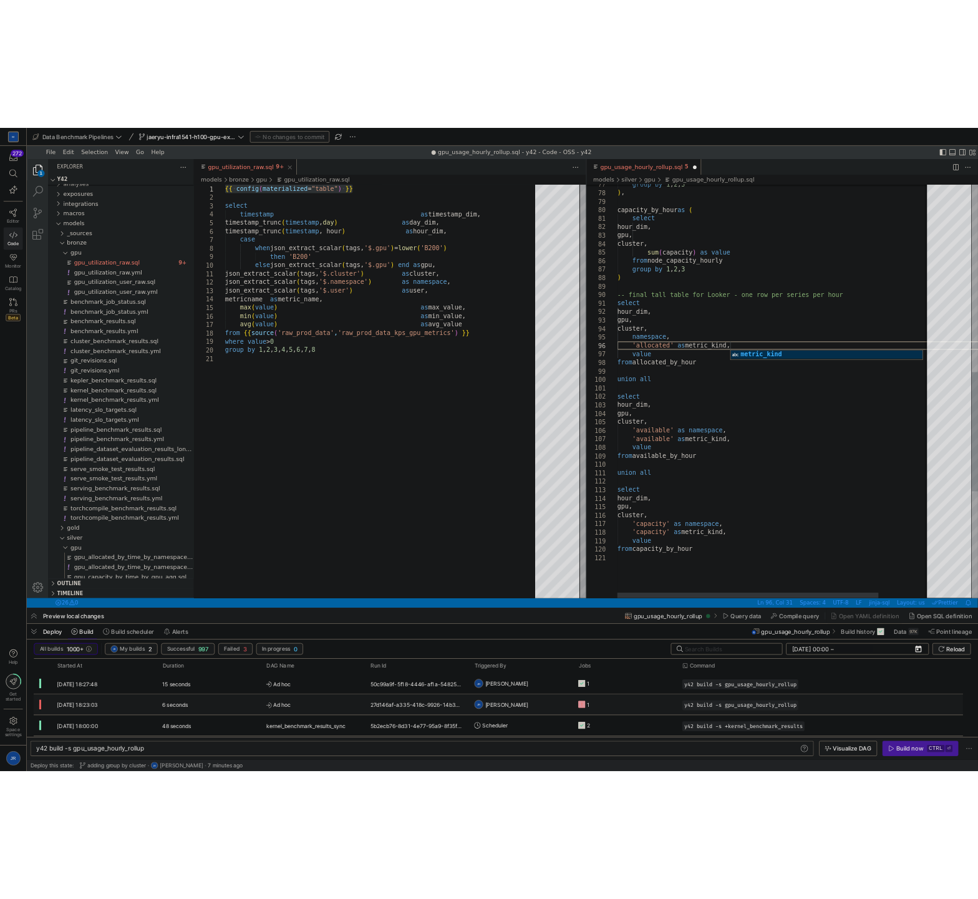
scroll to position [70, 157]
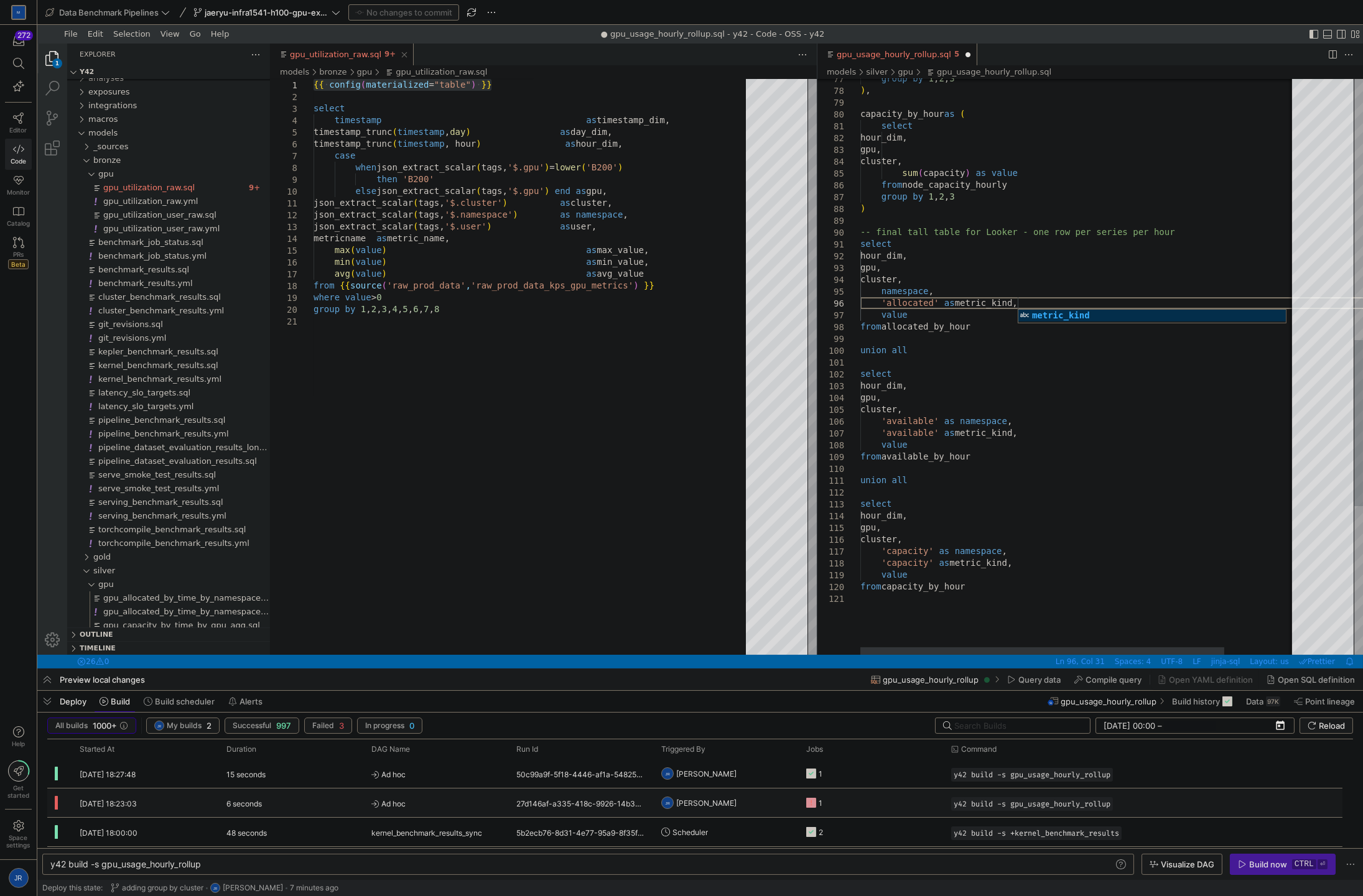
click at [1033, 454] on div "namespace , 'allocated' as metric_kind, value from allocated_by_hour union all …" at bounding box center [1121, 171] width 521 height 1993
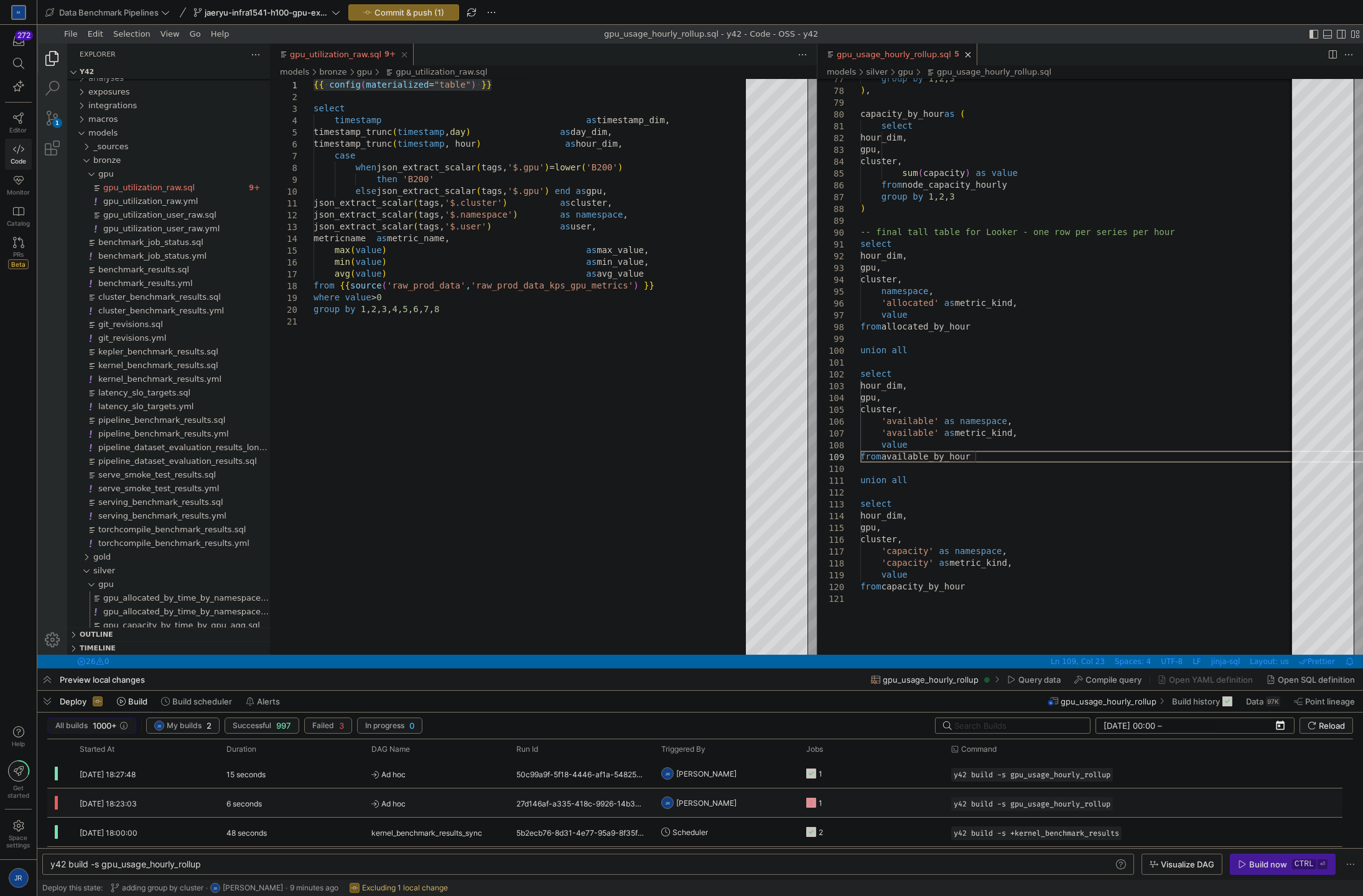
type textarea "select hour_dim, gpu, cluster, 'available' as namespace, 'available' as metric_…"
click at [432, 14] on span "Commit & push (1)" at bounding box center [410, 12] width 70 height 10
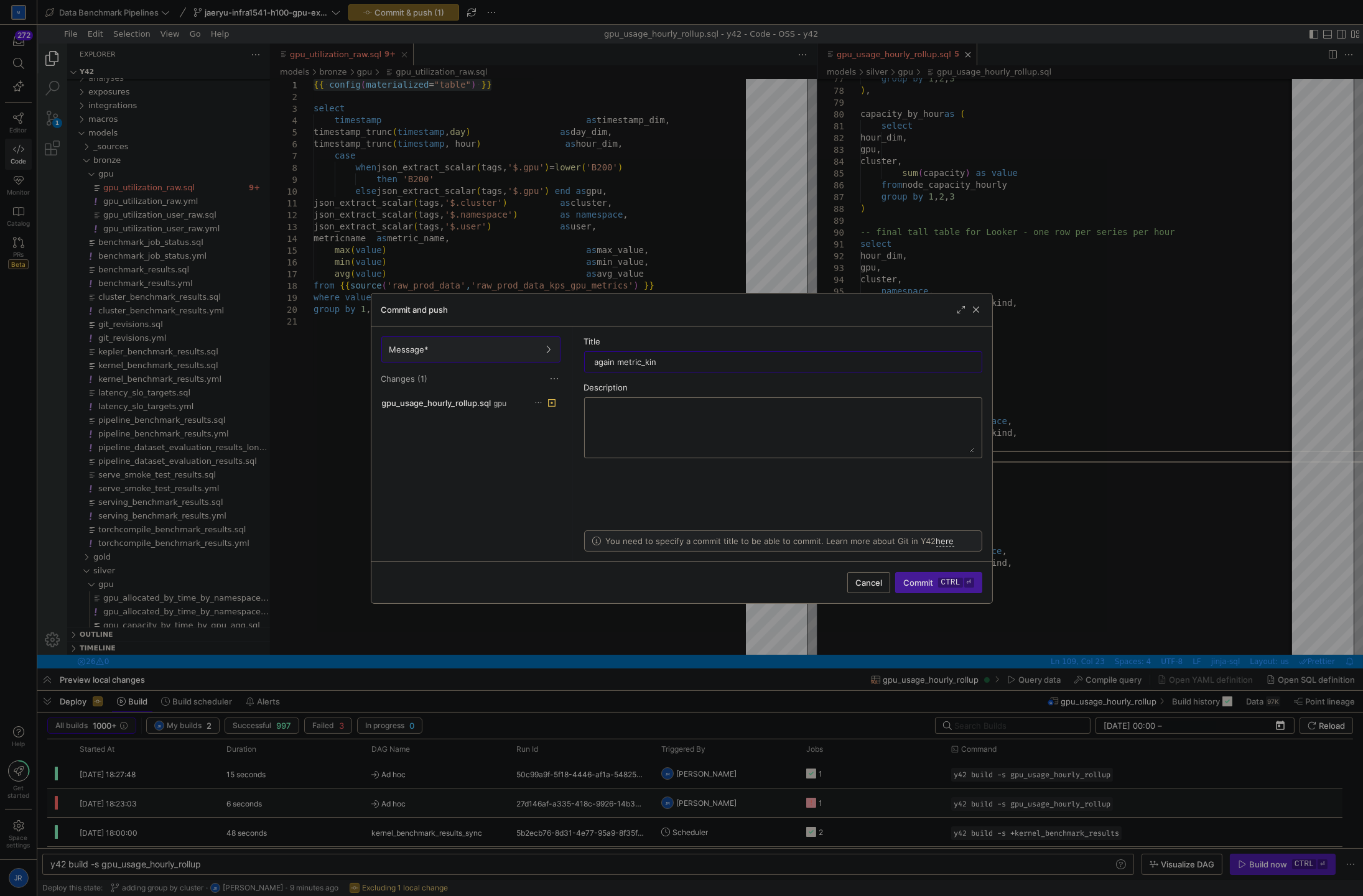
type input "again metric_kind"
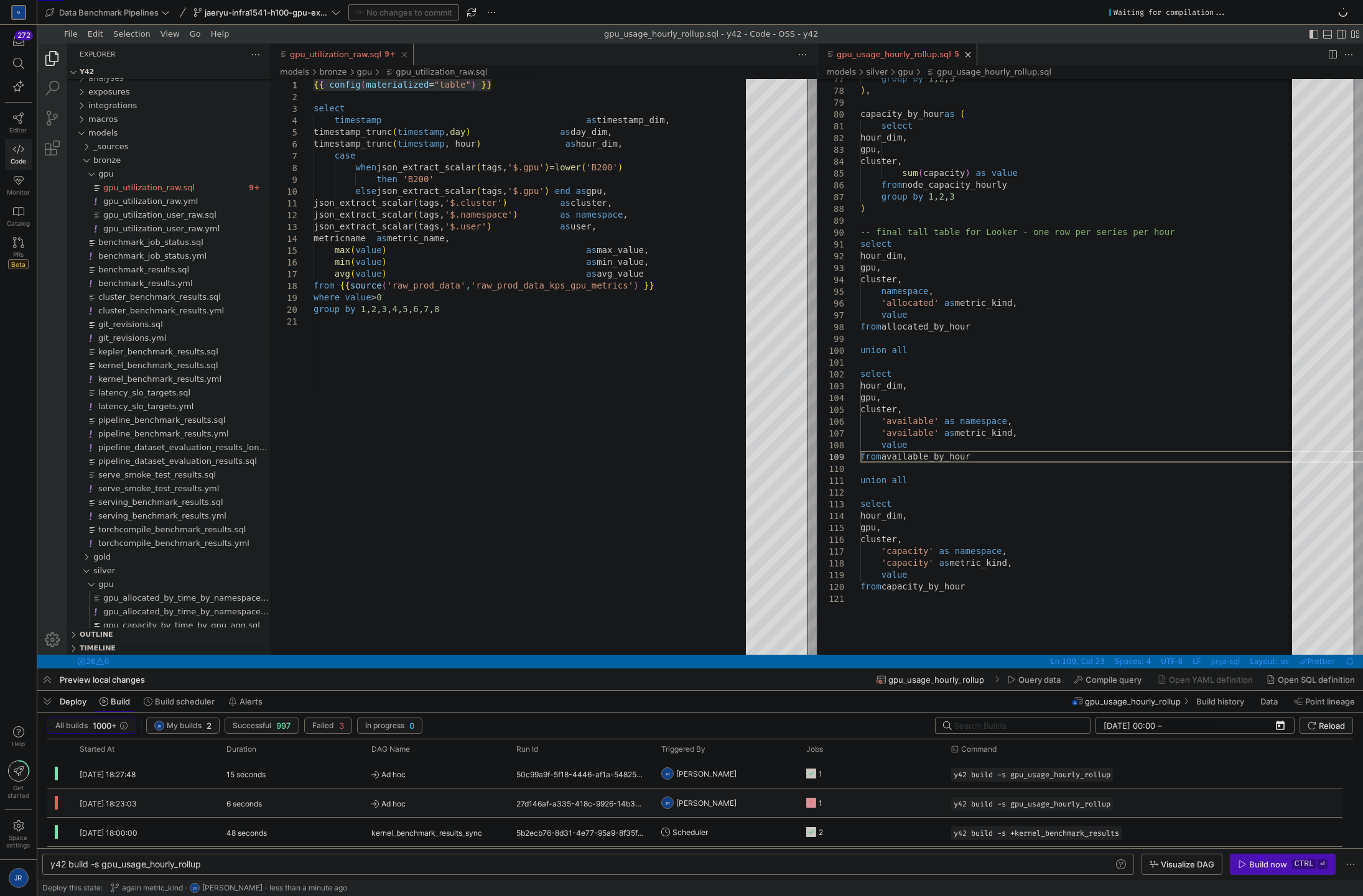
click at [1321, 864] on kbd "⏎" at bounding box center [1322, 864] width 10 height 10
click at [789, 767] on y42-orchestration-triggered-by "JR [PERSON_NAME]" at bounding box center [725, 772] width 129 height 27
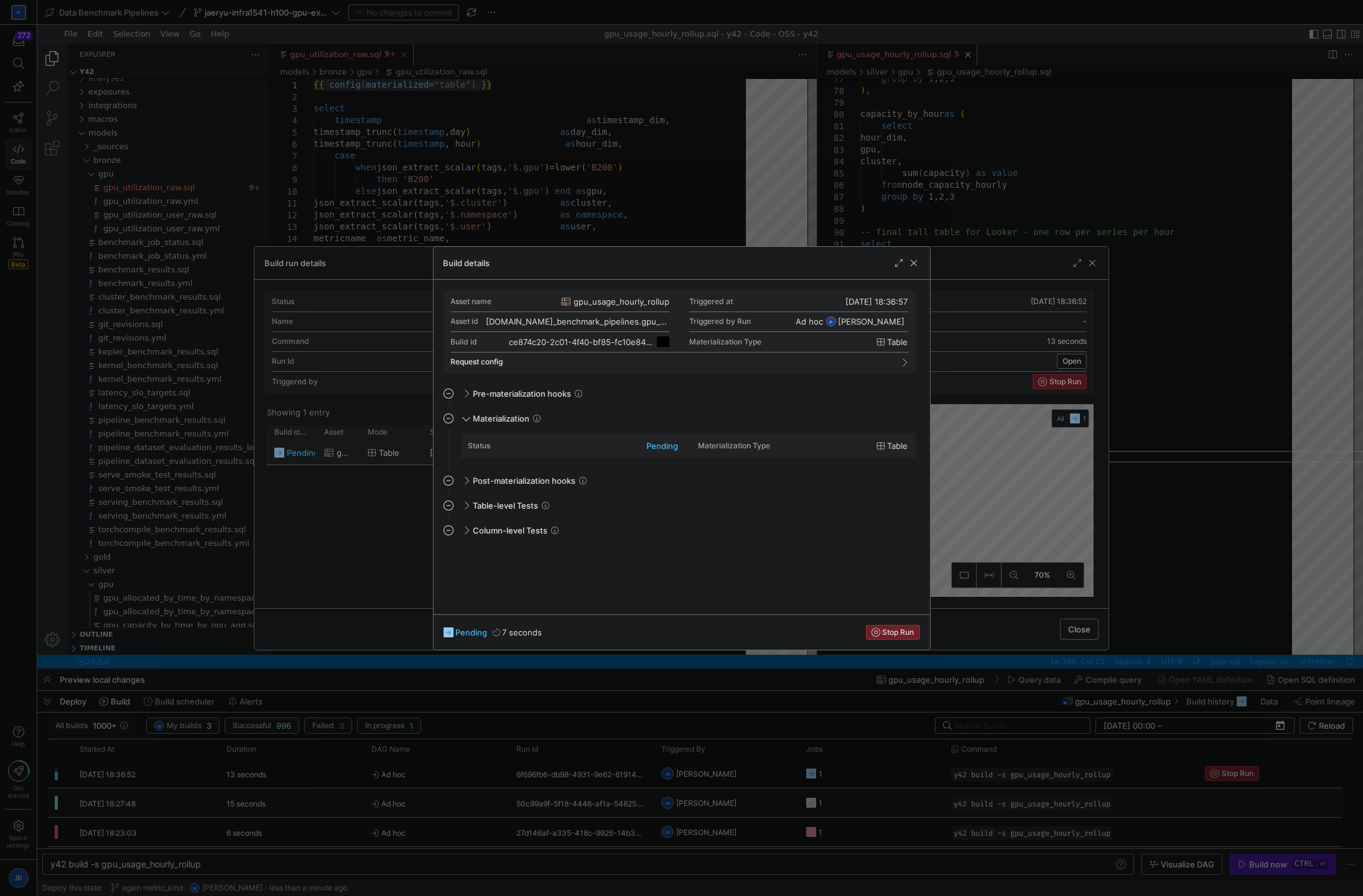
click at [663, 342] on span "button" at bounding box center [663, 342] width 12 height 12
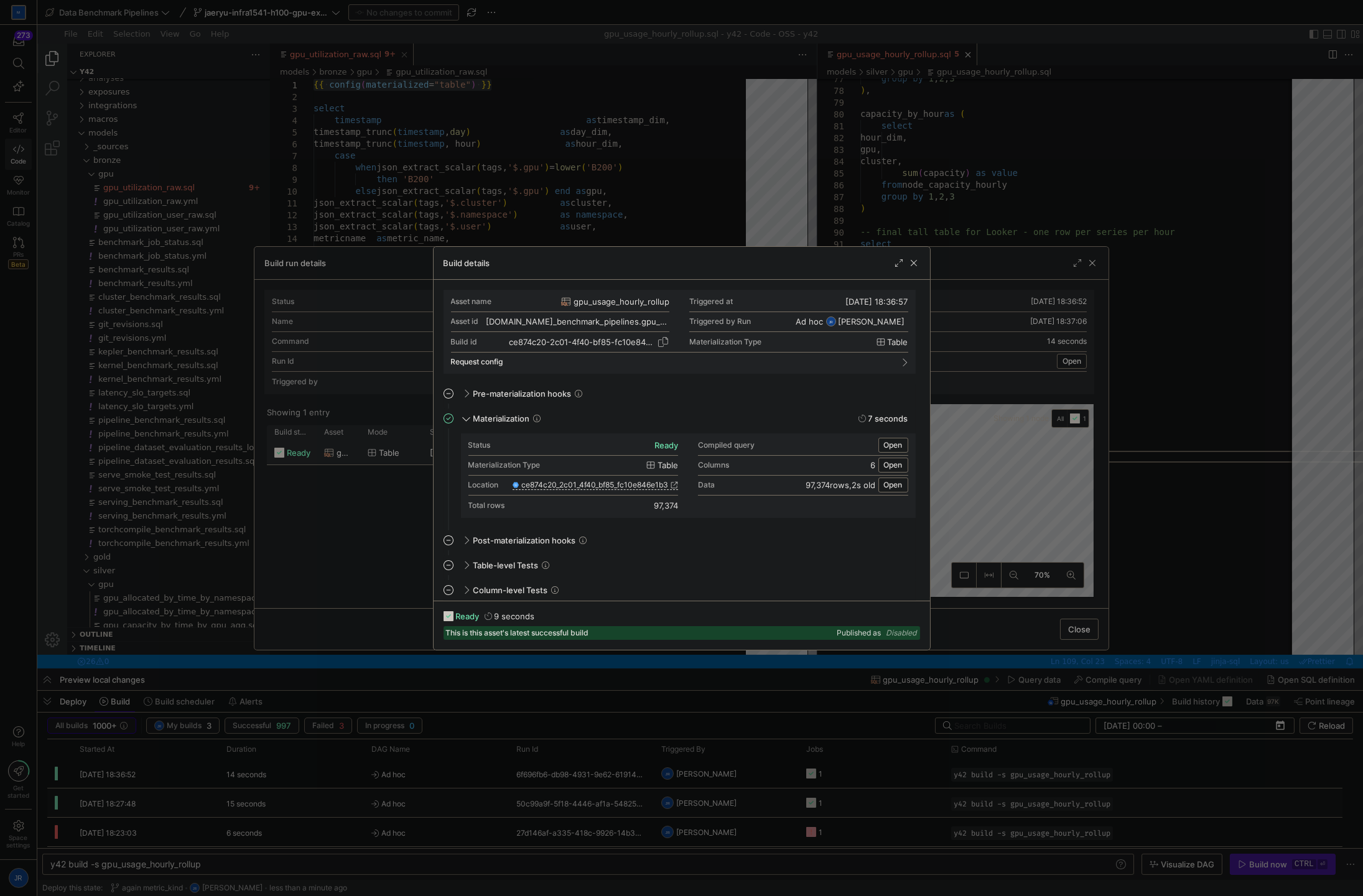
click at [531, 341] on div "ce874c20-2c01-4f40-bf85-fc10e846e1b3" at bounding box center [581, 342] width 146 height 10
copy div "ce874c20"
